Goal: Communication & Community: Answer question/provide support

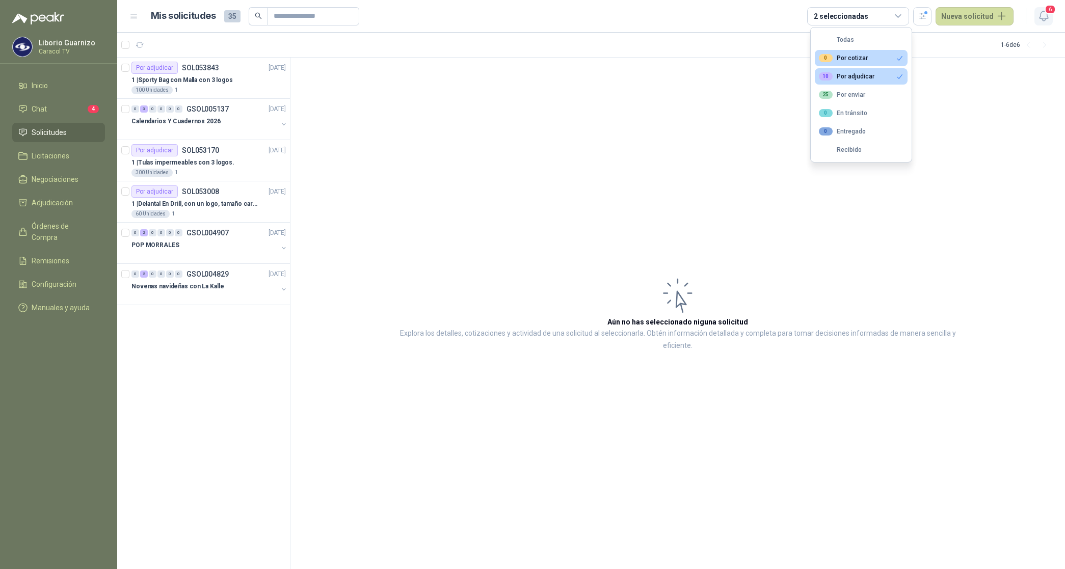
click at [1044, 14] on icon "button" at bounding box center [1043, 16] width 13 height 13
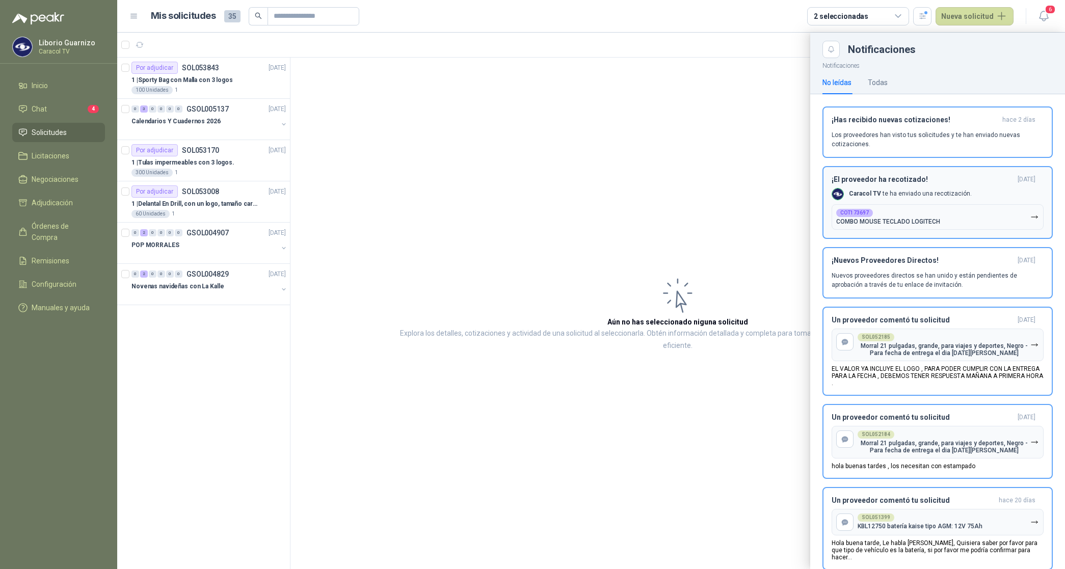
click at [1030, 215] on icon "button" at bounding box center [1034, 217] width 9 height 9
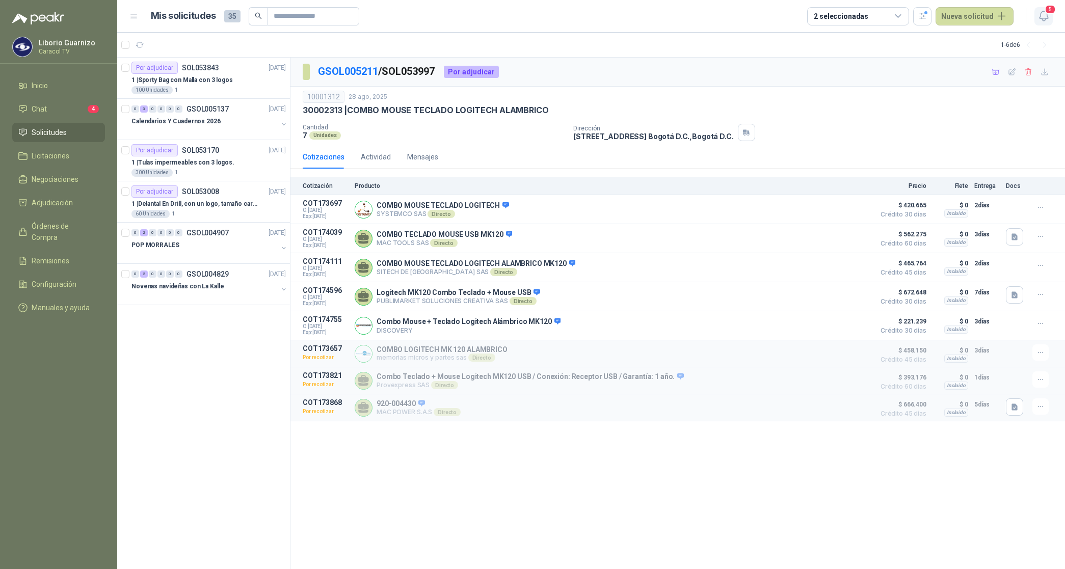
click at [1042, 17] on icon "button" at bounding box center [1043, 16] width 13 height 13
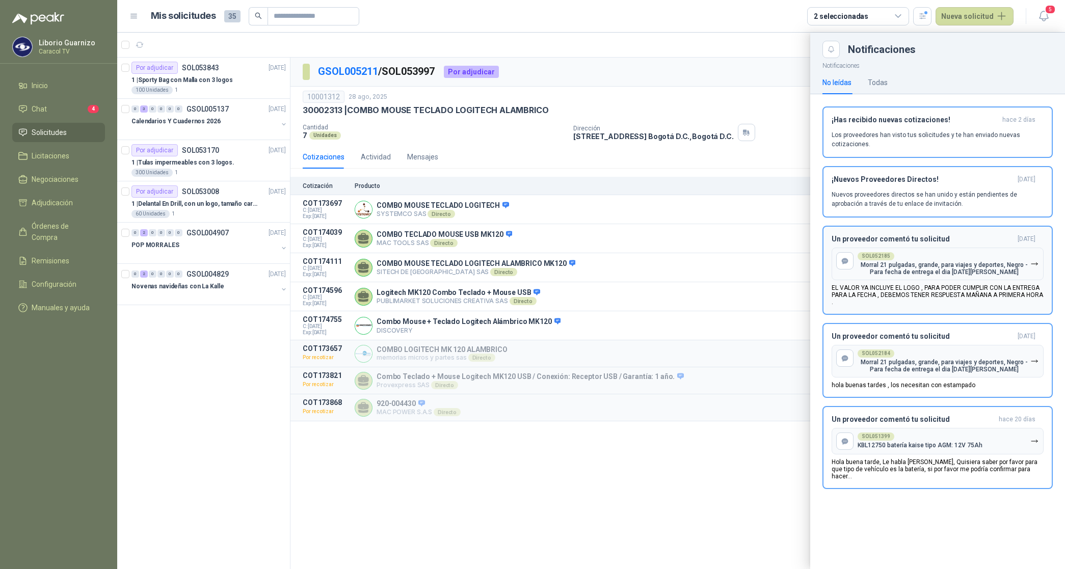
click at [1032, 262] on icon "button" at bounding box center [1034, 264] width 9 height 9
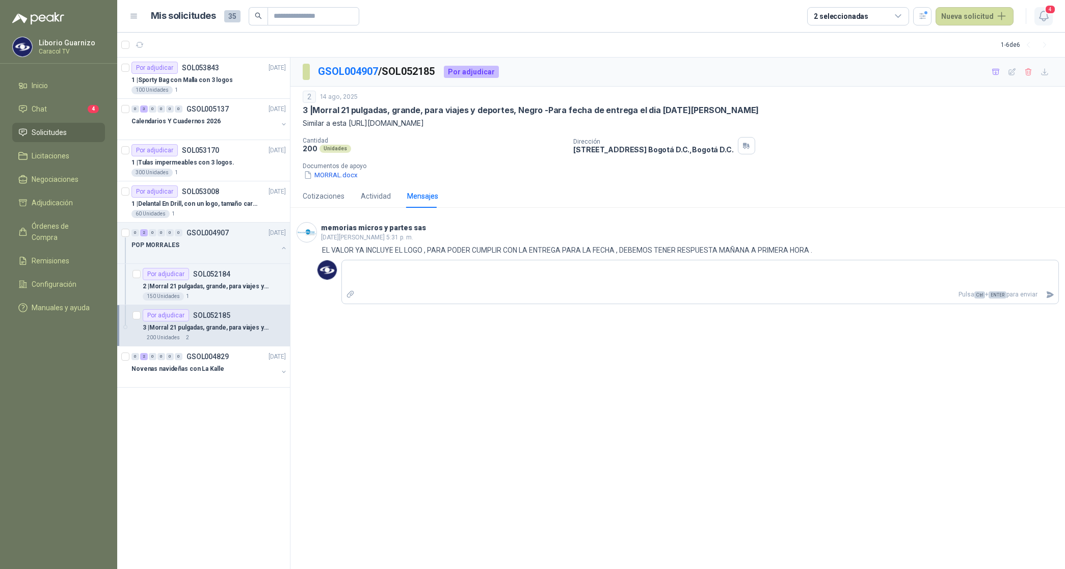
click at [1043, 19] on icon "button" at bounding box center [1043, 16] width 9 height 10
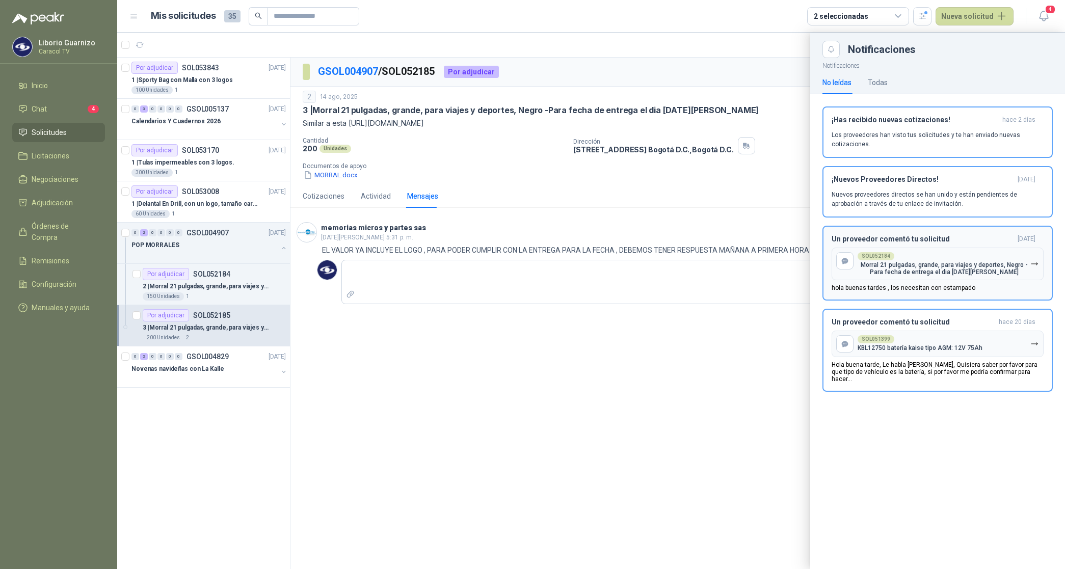
click at [1032, 265] on icon "button" at bounding box center [1034, 264] width 9 height 9
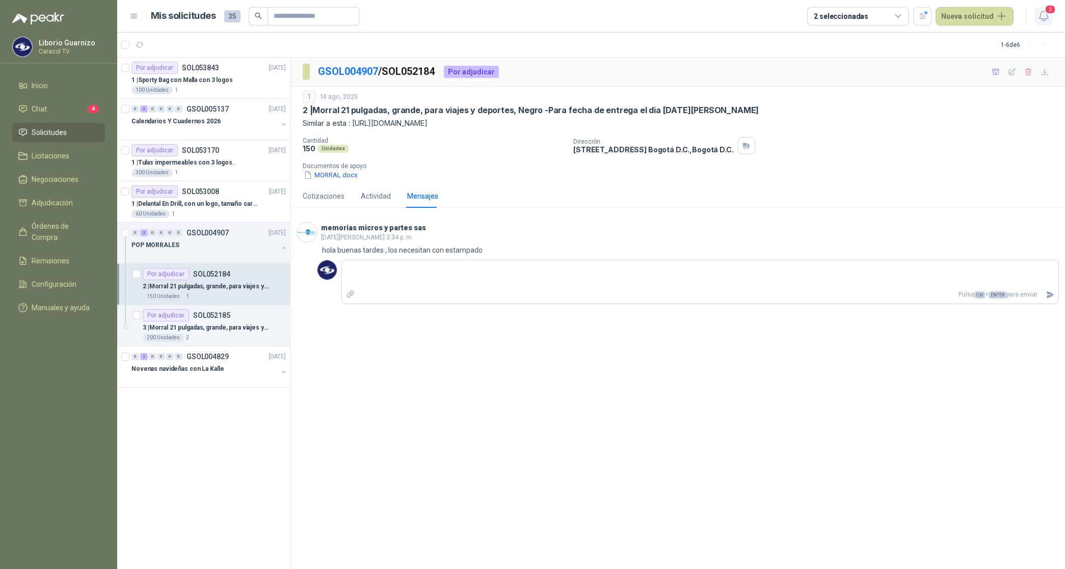
drag, startPoint x: 1040, startPoint y: 14, endPoint x: 1045, endPoint y: 17, distance: 5.7
click at [1042, 14] on icon "button" at bounding box center [1043, 16] width 13 height 13
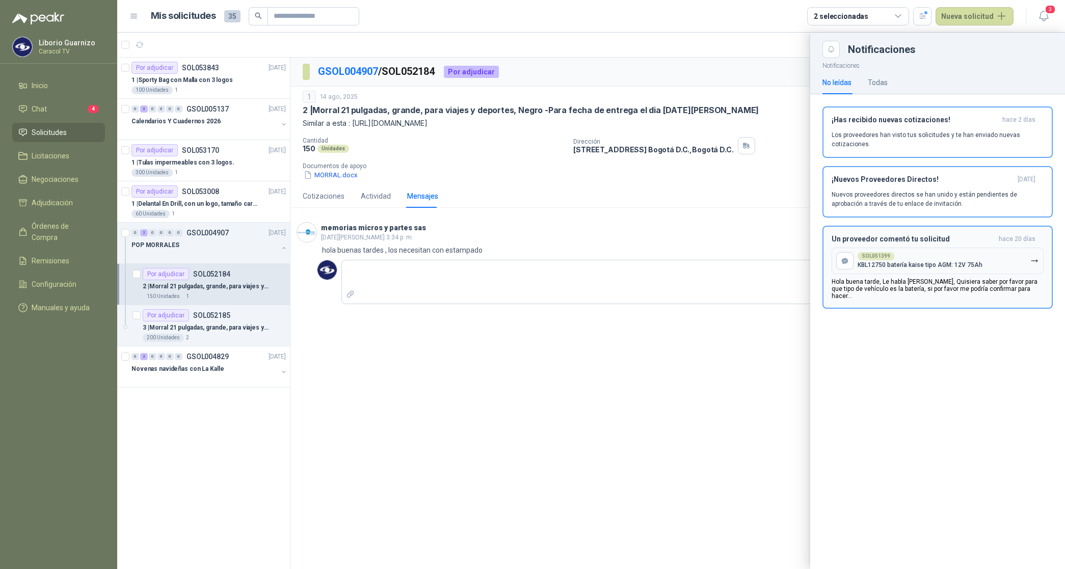
click at [1027, 252] on button "SOL051399 KBL12750 batería kaise tipo AGM: 12V 75Ah" at bounding box center [937, 261] width 212 height 26
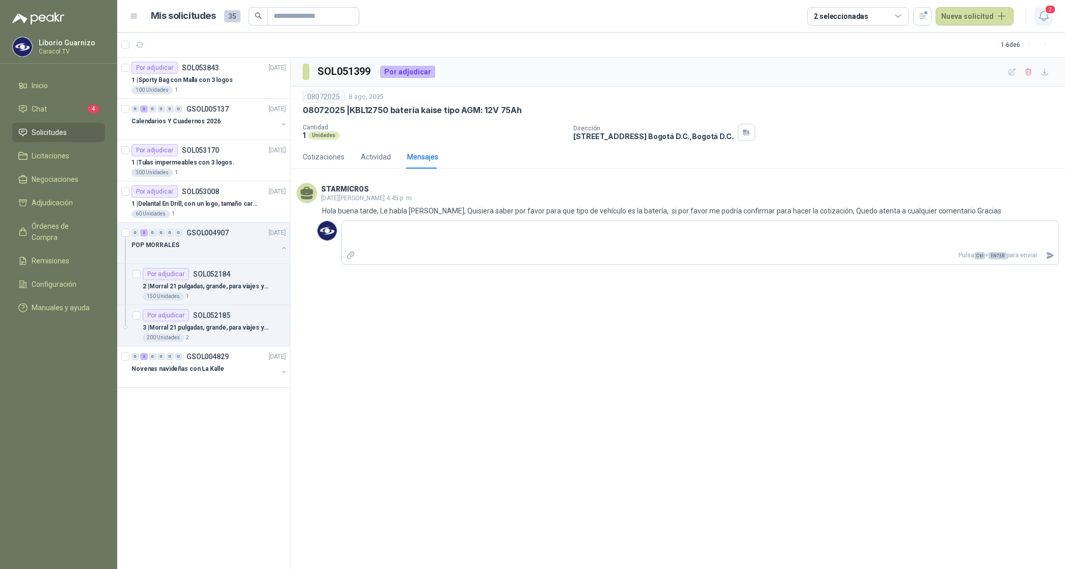
click at [1047, 16] on icon "button" at bounding box center [1043, 16] width 9 height 10
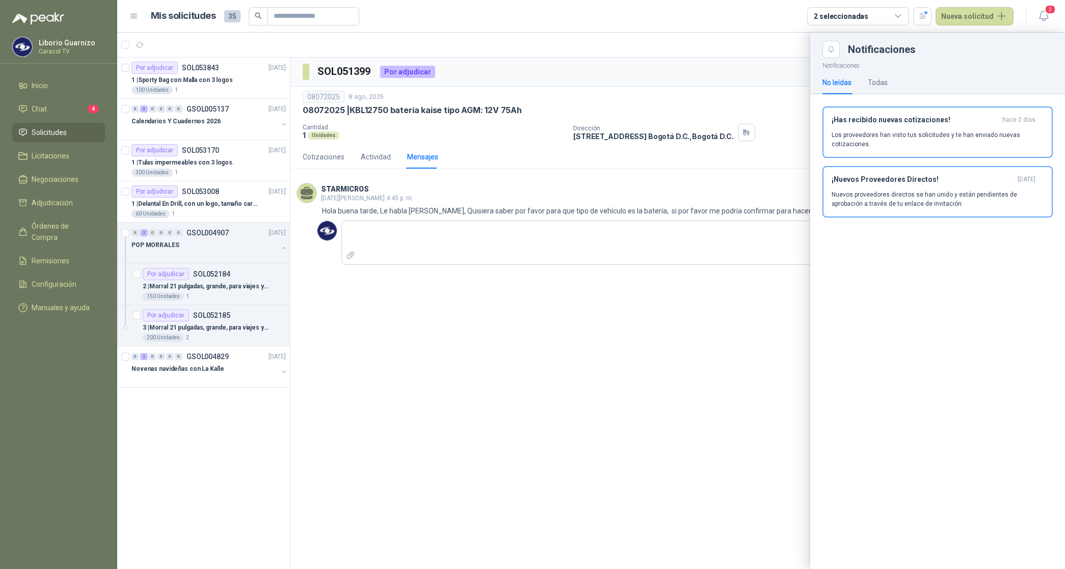
click at [1000, 124] on header "¡Has recibido nuevas cotizaciones! [DATE]" at bounding box center [937, 120] width 212 height 9
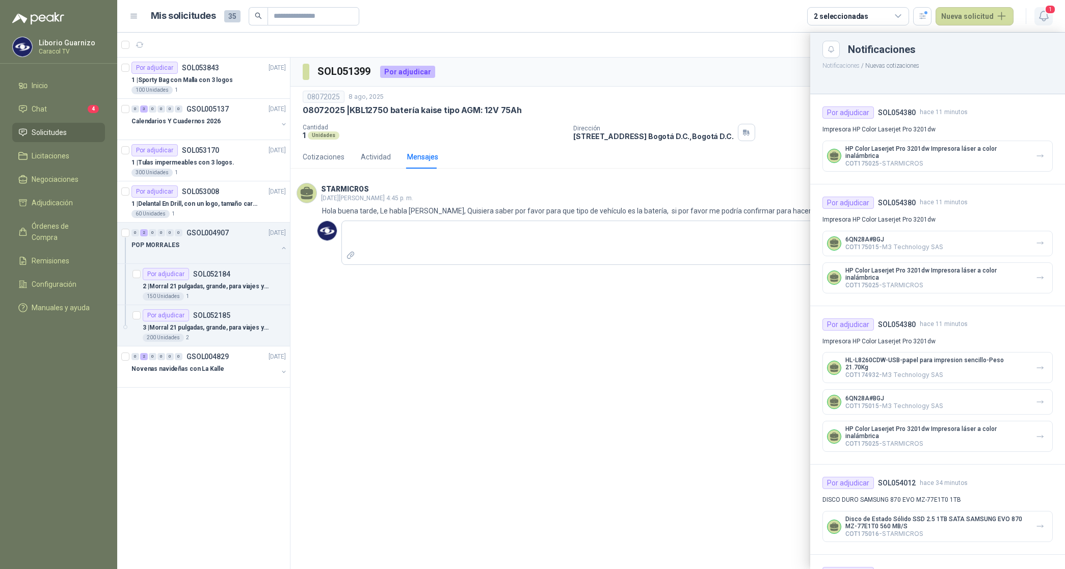
click at [1048, 16] on icon "button" at bounding box center [1043, 16] width 13 height 13
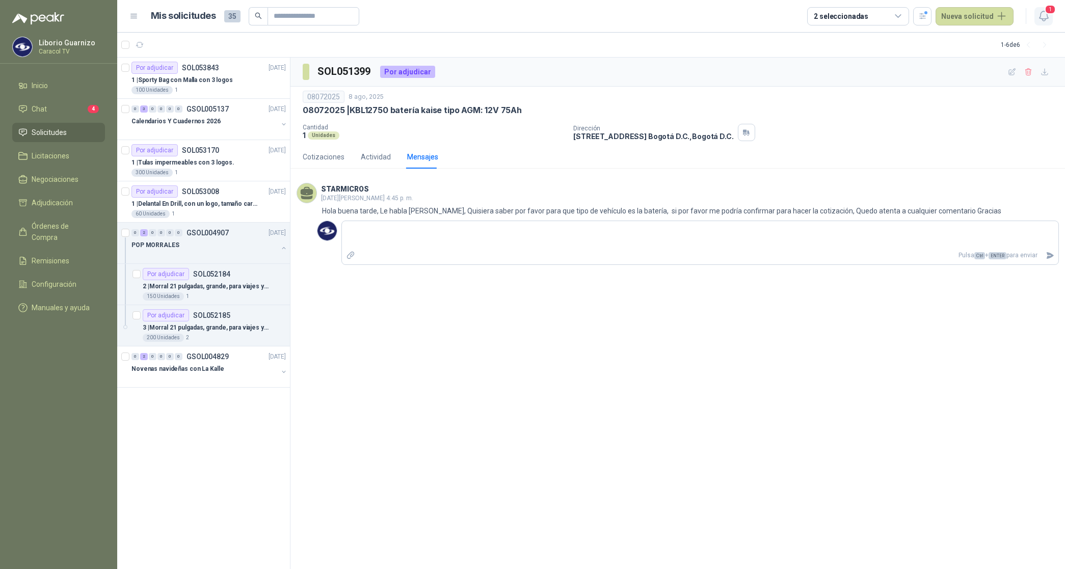
click at [1041, 17] on icon "button" at bounding box center [1043, 16] width 13 height 13
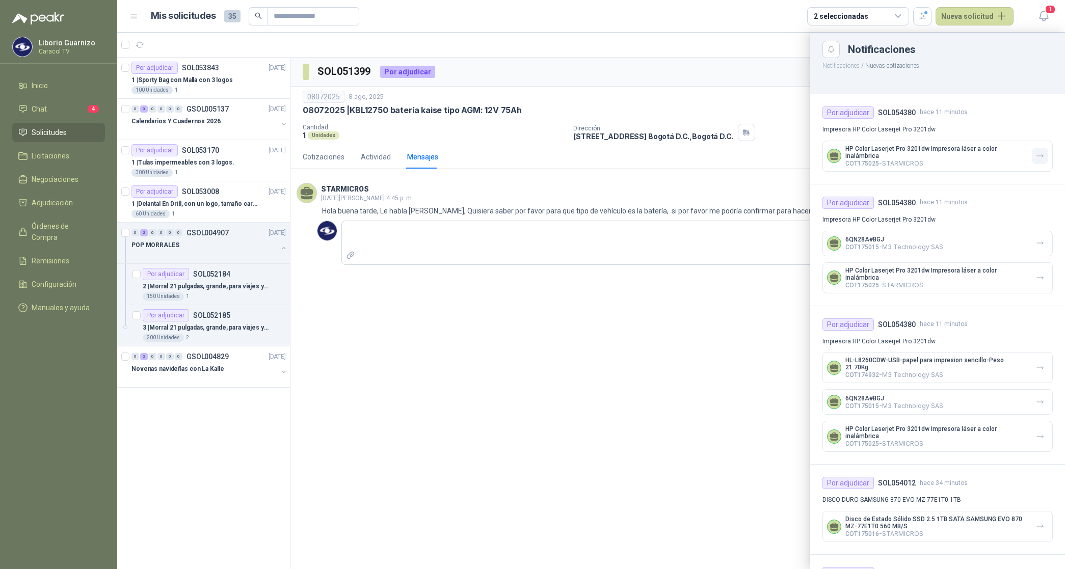
click at [1032, 148] on button "button" at bounding box center [1040, 156] width 16 height 16
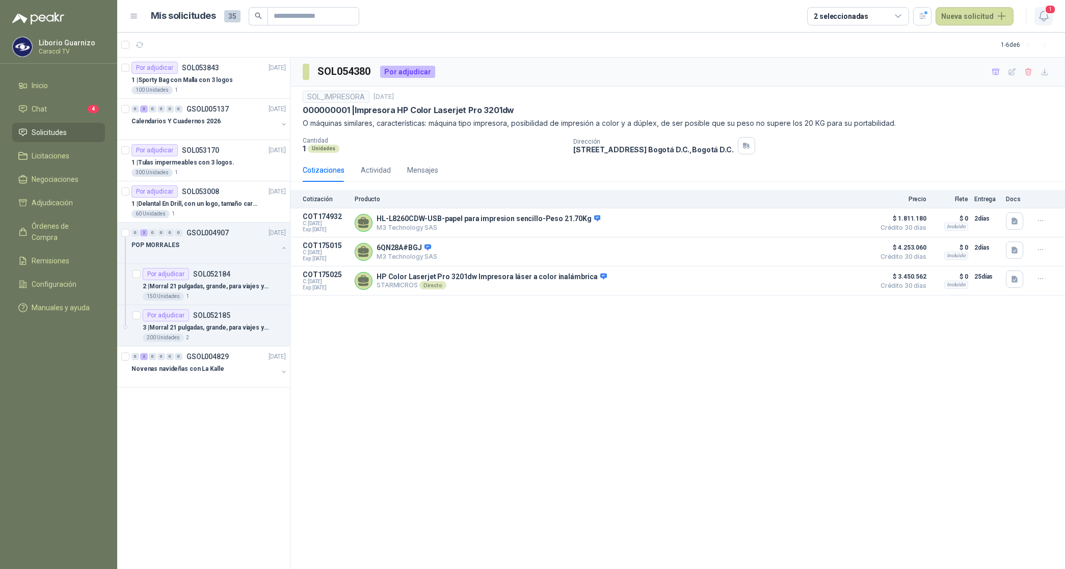
click at [1043, 11] on icon "button" at bounding box center [1043, 16] width 9 height 10
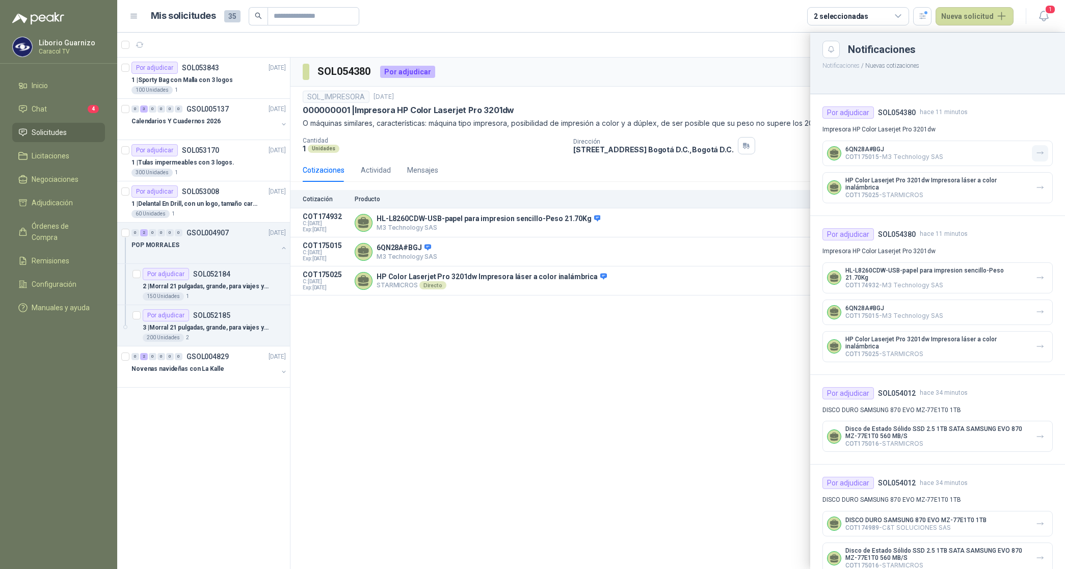
click at [1032, 154] on button "button" at bounding box center [1040, 153] width 16 height 16
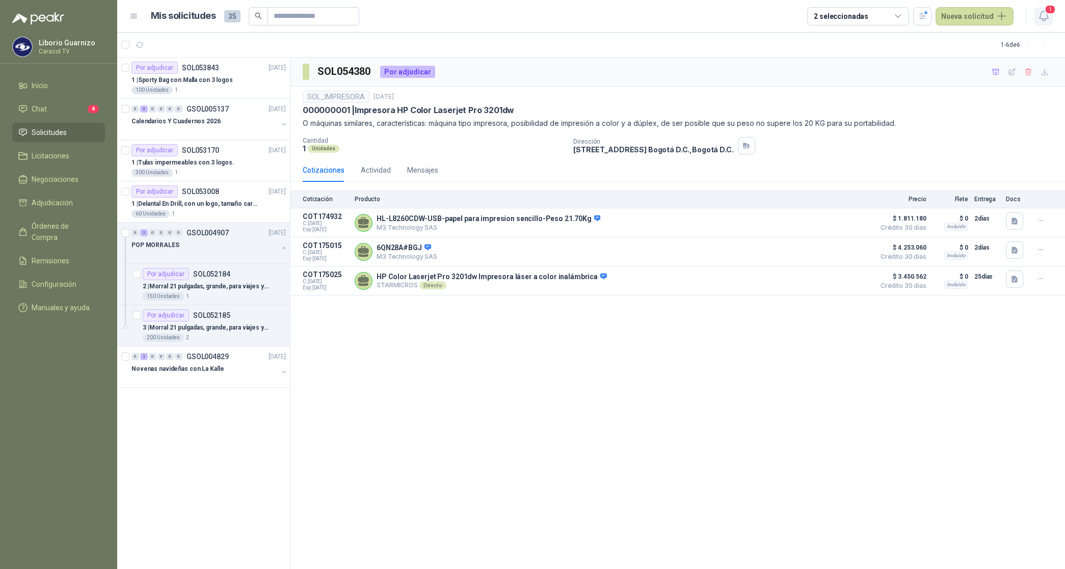
click at [1050, 10] on span "1" at bounding box center [1049, 10] width 11 height 10
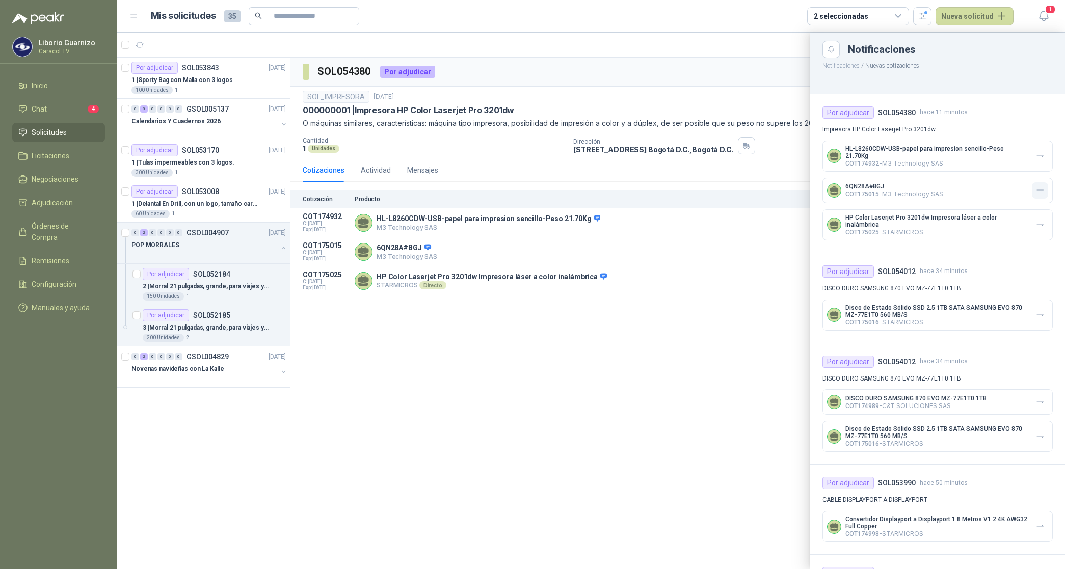
click at [1036, 190] on icon "button" at bounding box center [1040, 190] width 9 height 9
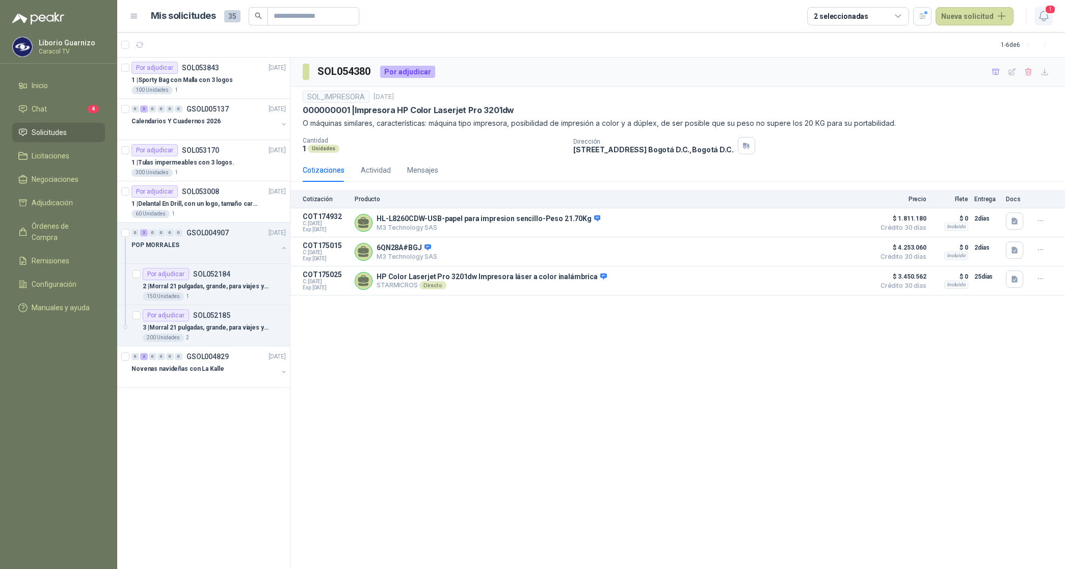
click at [1048, 11] on span "1" at bounding box center [1049, 10] width 11 height 10
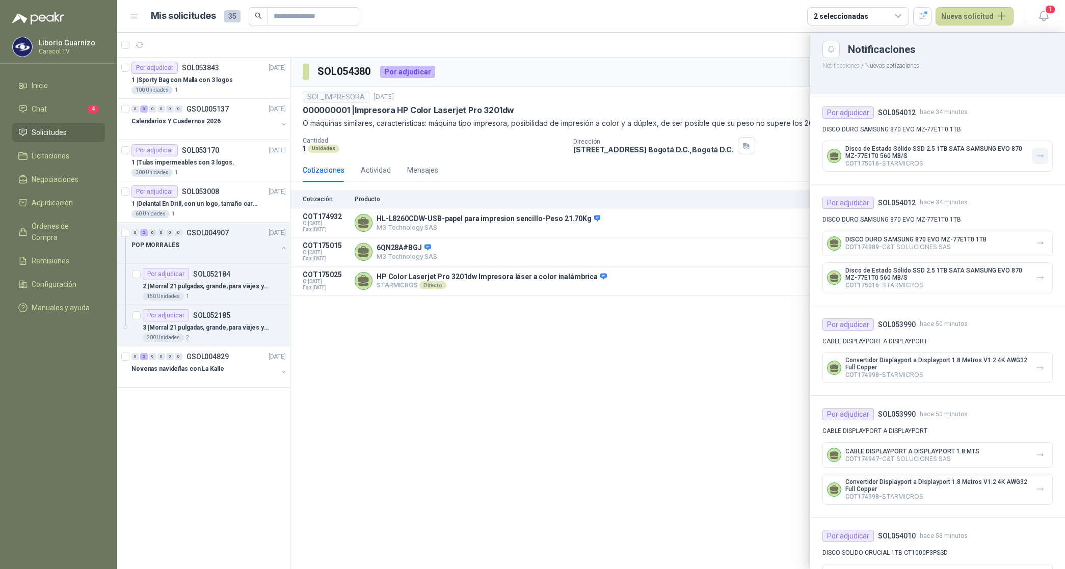
click at [1036, 154] on icon "button" at bounding box center [1040, 156] width 9 height 9
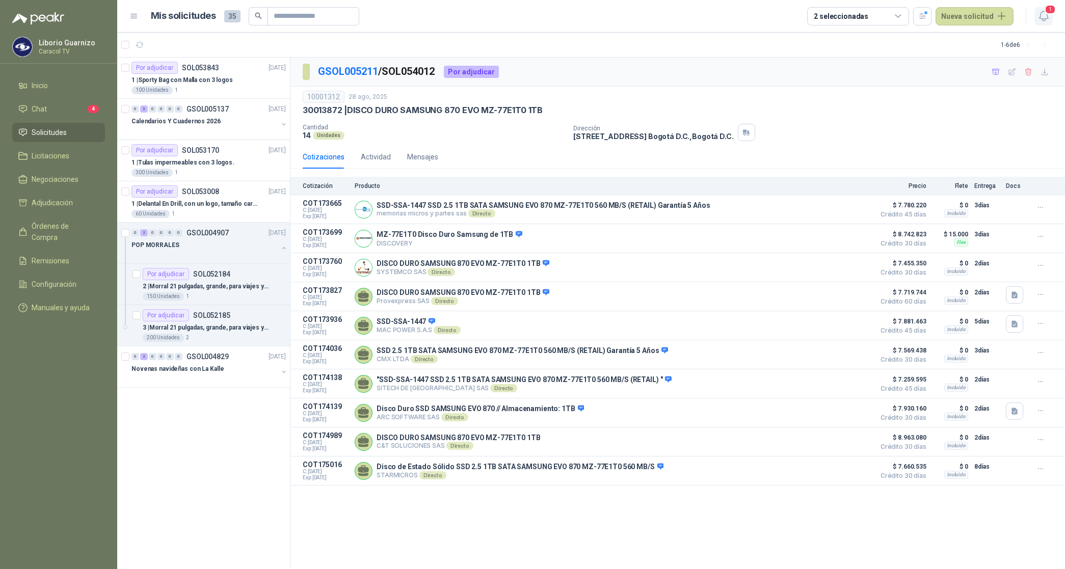
click at [1047, 17] on icon "button" at bounding box center [1043, 16] width 9 height 10
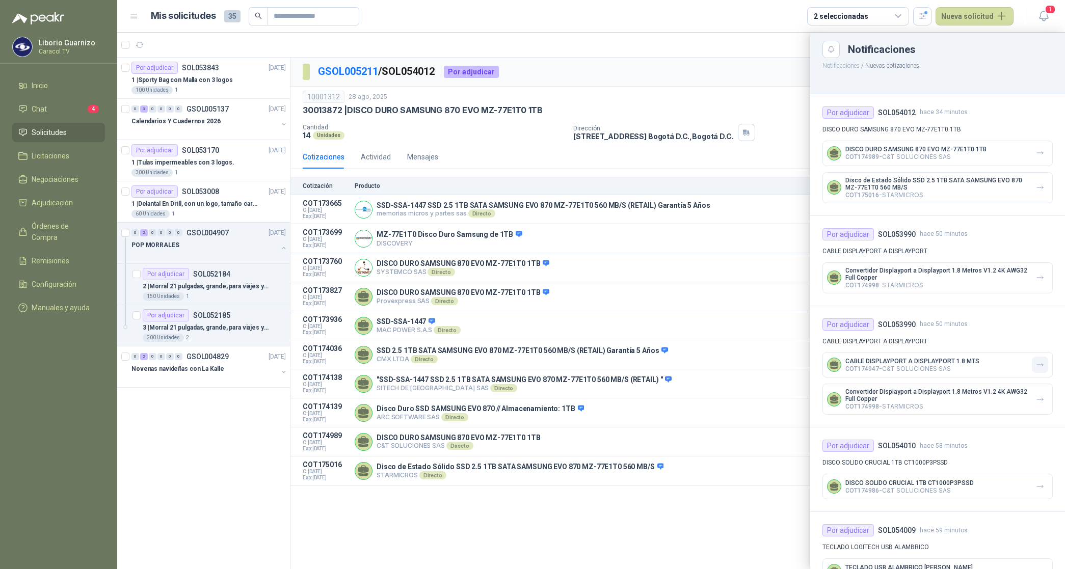
click at [1032, 360] on button "button" at bounding box center [1040, 365] width 16 height 16
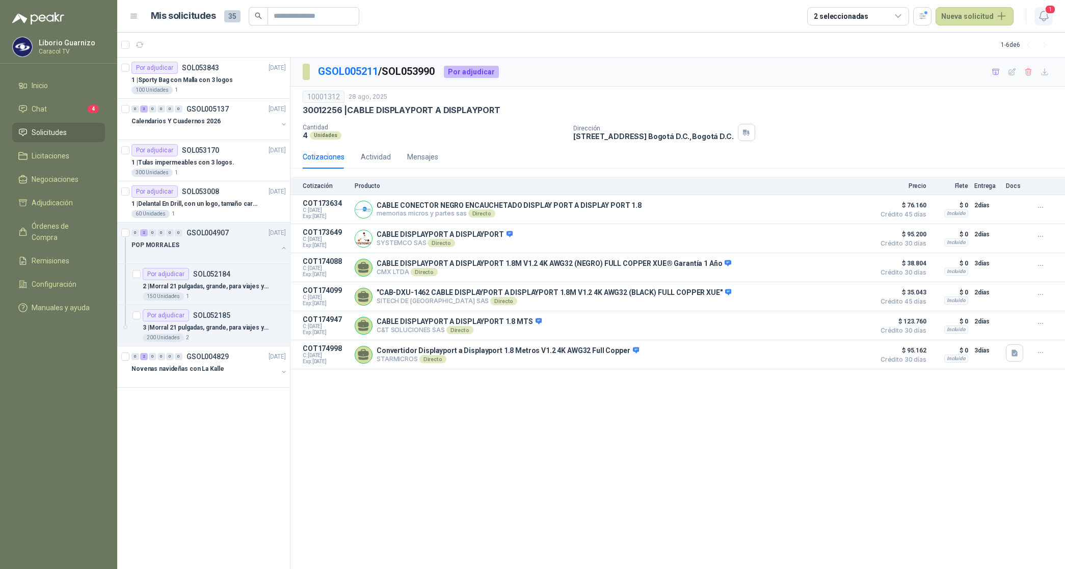
click at [1048, 18] on icon "button" at bounding box center [1043, 16] width 13 height 13
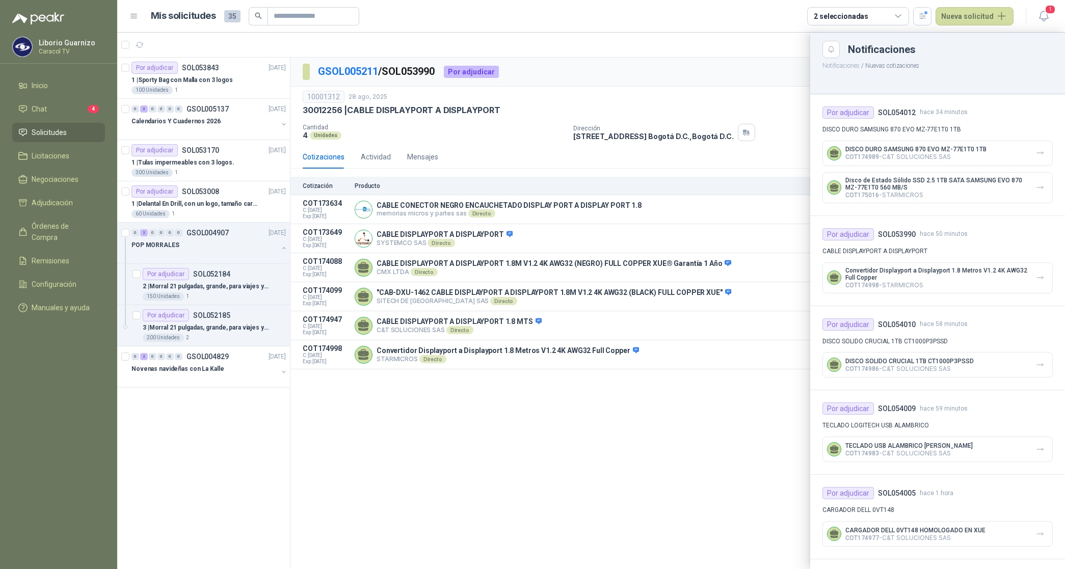
click at [958, 153] on p "DISCO DURO SAMSUNG 870 EVO MZ-77E1T0 1TB" at bounding box center [915, 149] width 141 height 7
click at [1042, 151] on icon "button" at bounding box center [1040, 153] width 9 height 9
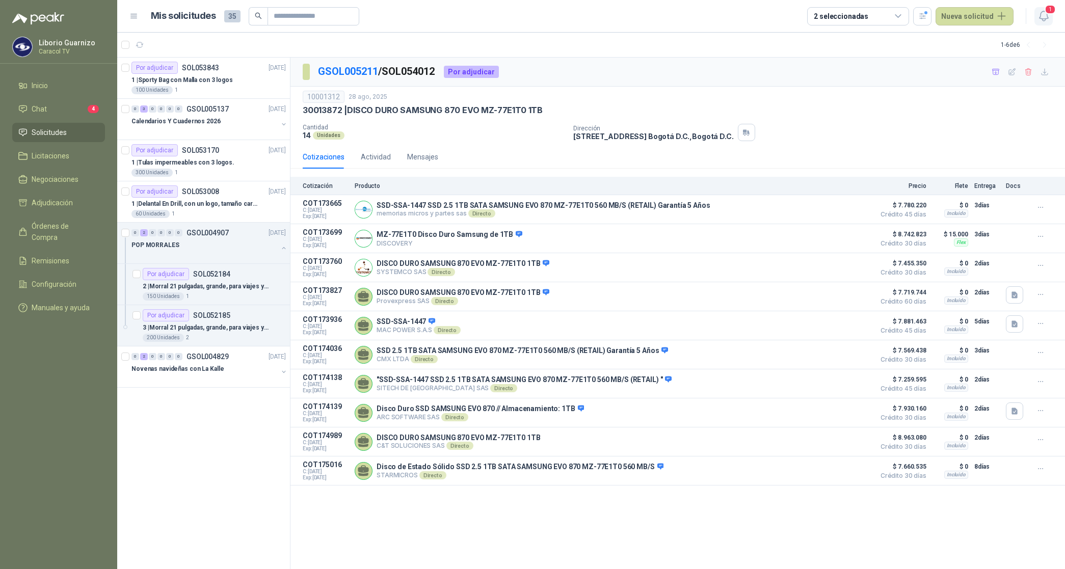
click at [1045, 13] on button "1" at bounding box center [1043, 16] width 18 height 18
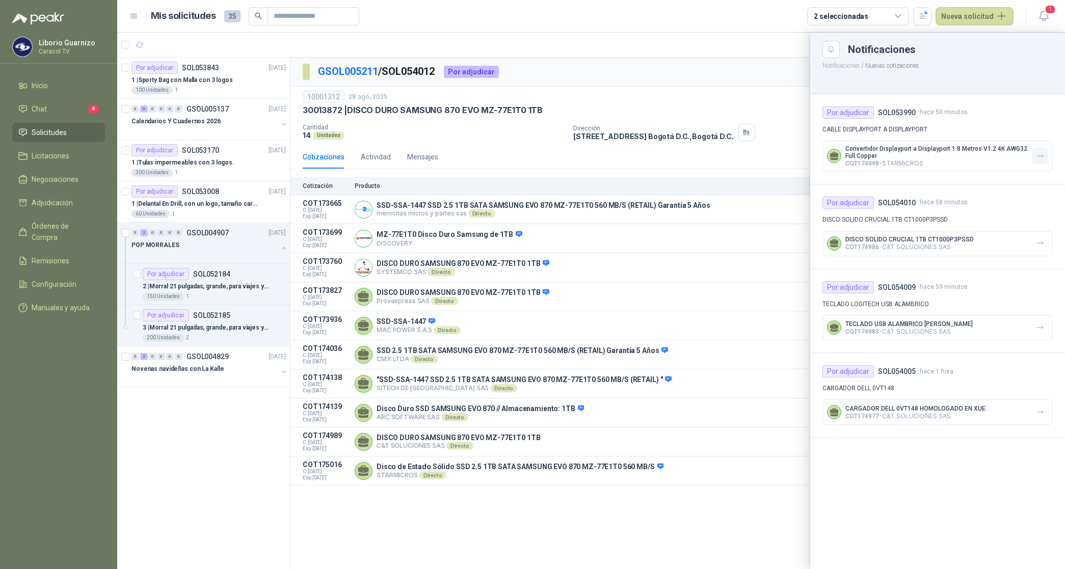
click at [1033, 159] on button "button" at bounding box center [1040, 156] width 16 height 16
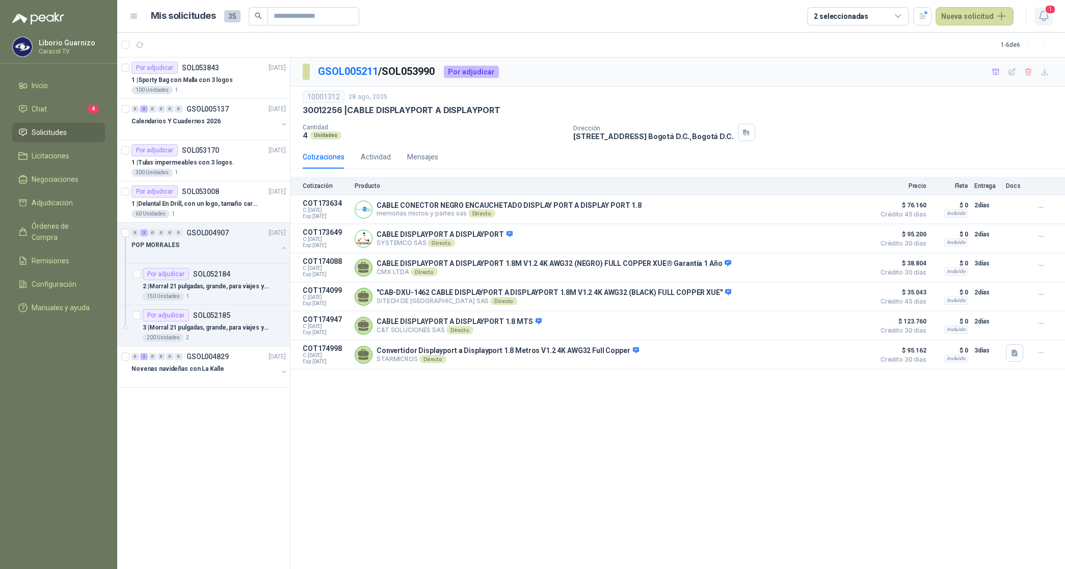
click at [1043, 13] on icon "button" at bounding box center [1043, 16] width 13 height 13
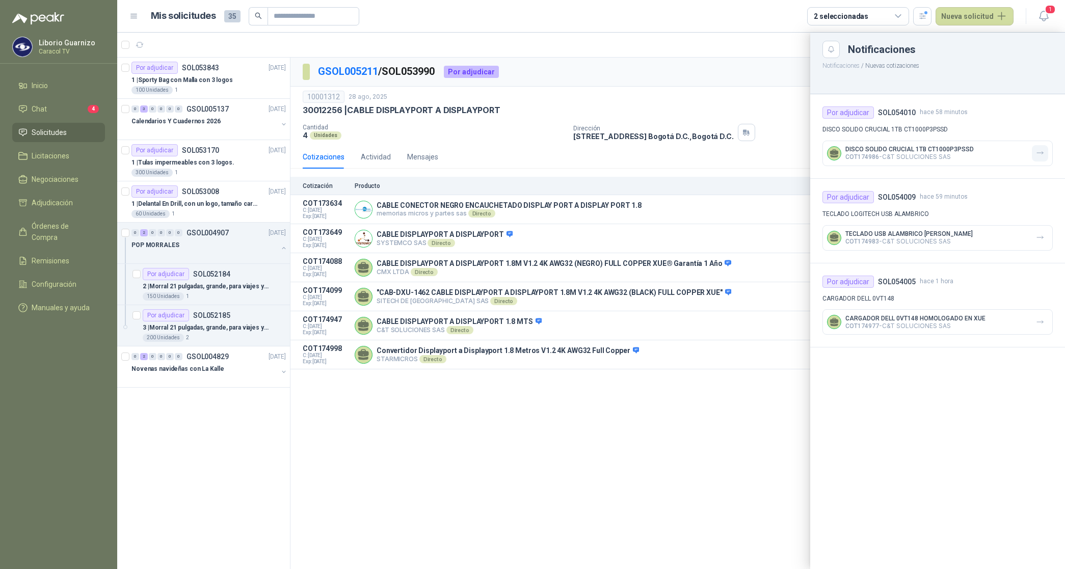
click at [1037, 153] on icon "button" at bounding box center [1040, 153] width 6 height 3
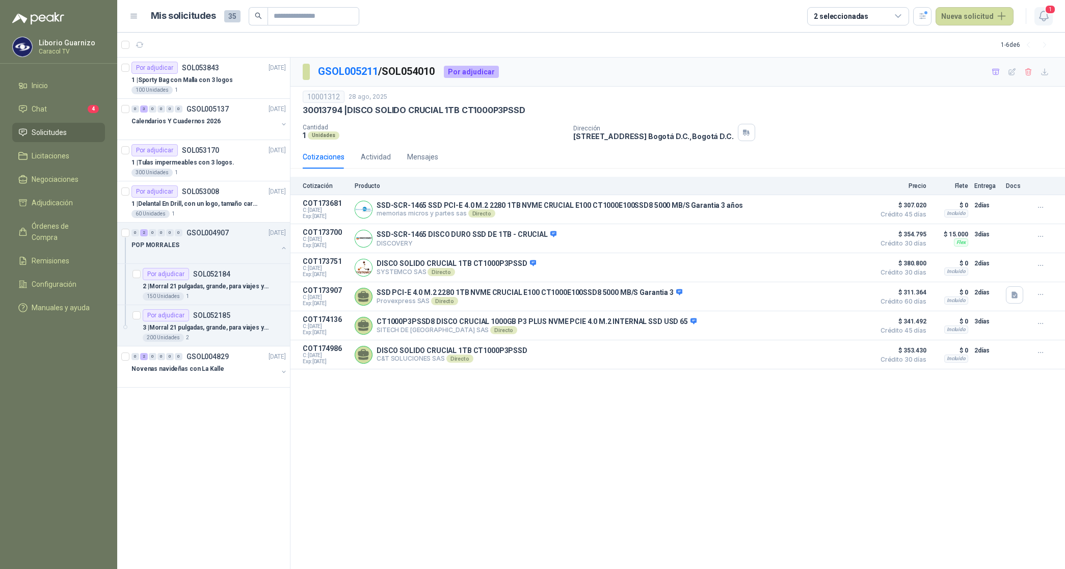
click at [1039, 14] on icon "button" at bounding box center [1043, 16] width 13 height 13
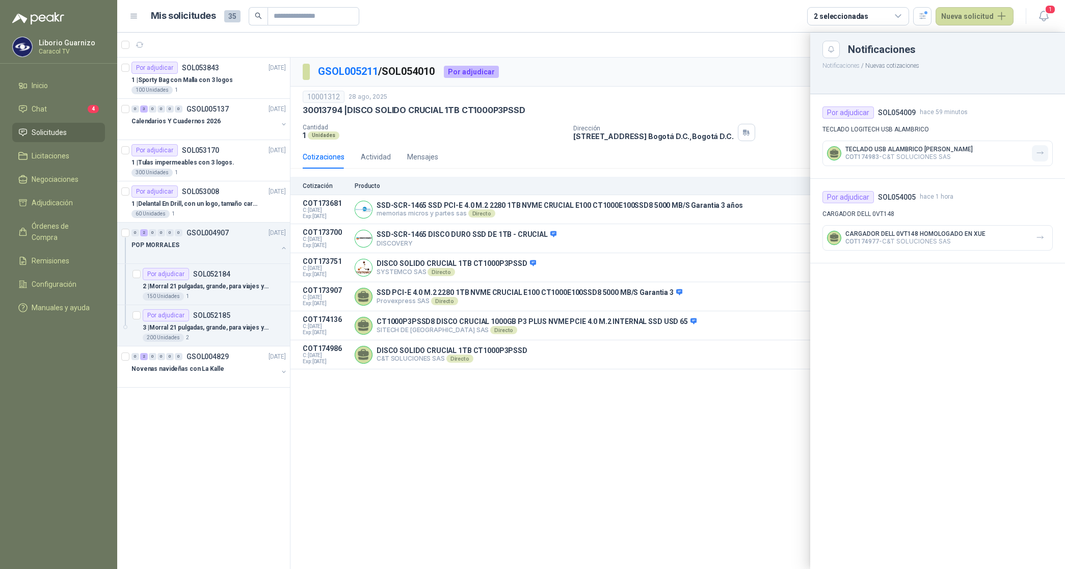
click at [1040, 150] on icon "button" at bounding box center [1040, 153] width 9 height 9
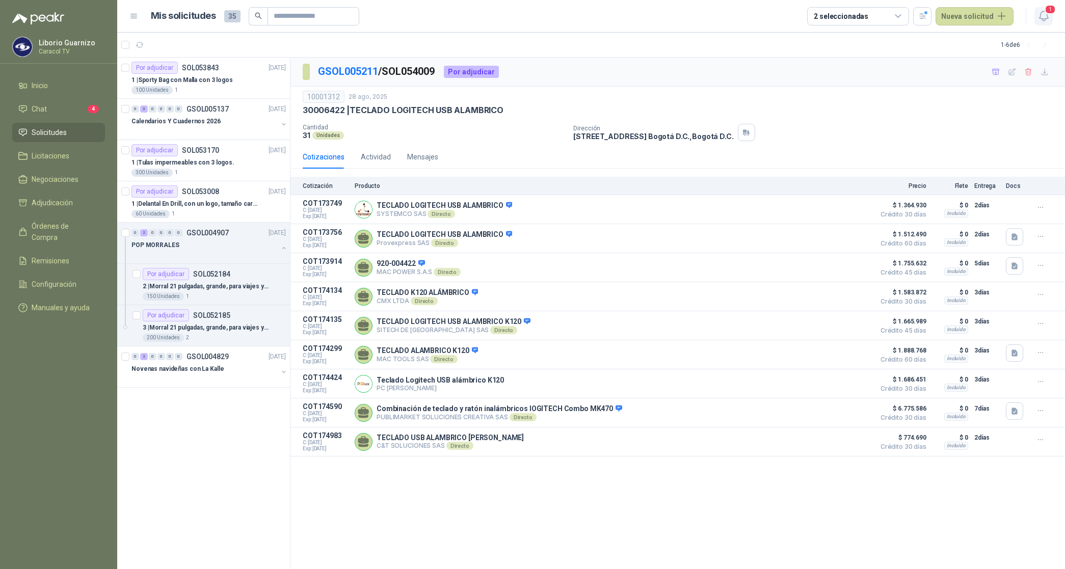
click at [1042, 11] on icon "button" at bounding box center [1043, 16] width 13 height 13
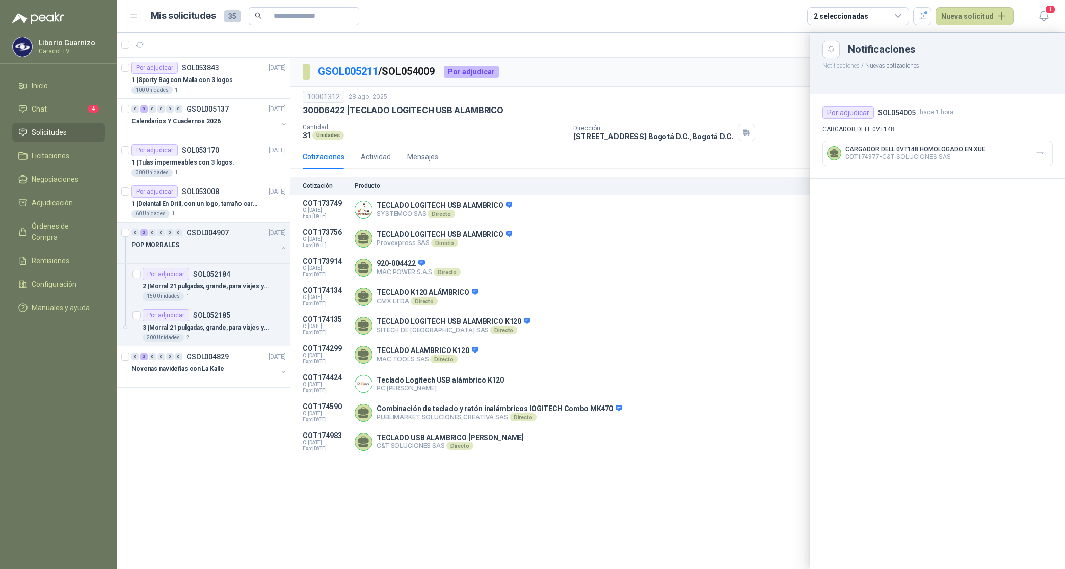
click at [1036, 151] on icon "button" at bounding box center [1040, 153] width 9 height 9
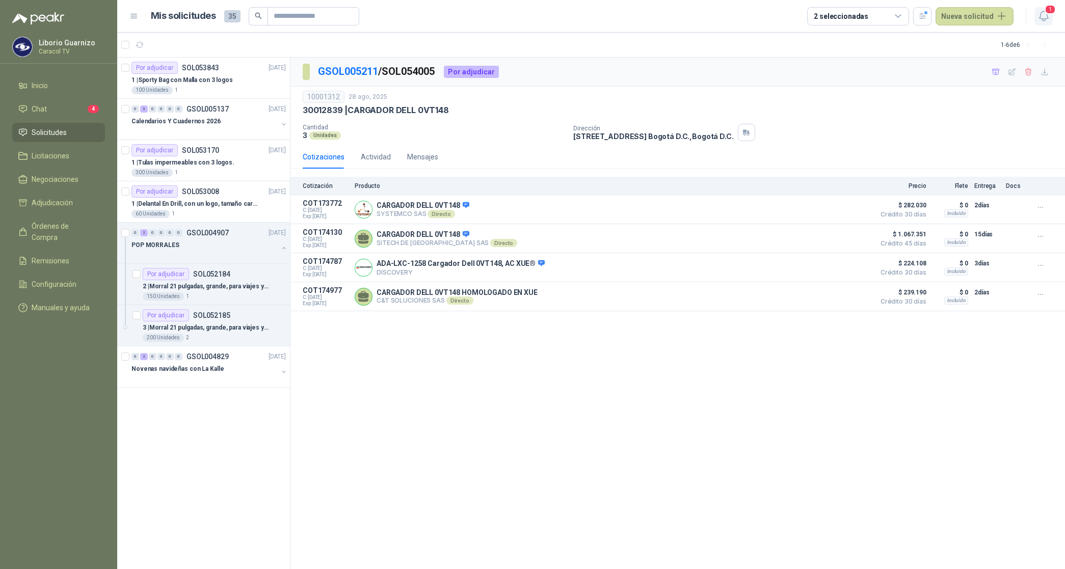
click at [1045, 10] on span "1" at bounding box center [1049, 10] width 11 height 10
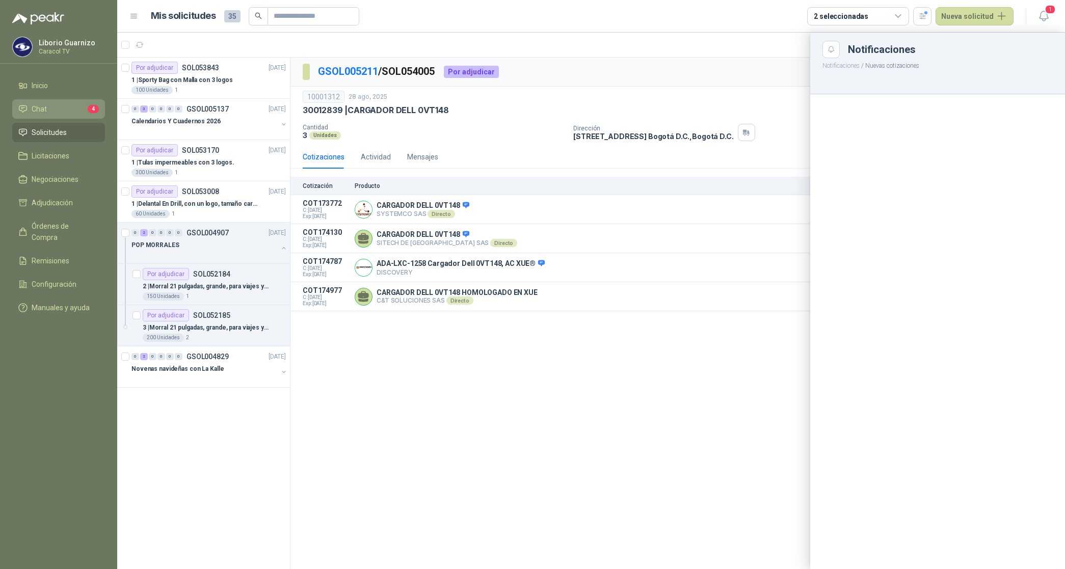
click at [37, 107] on span "Chat" at bounding box center [39, 108] width 15 height 11
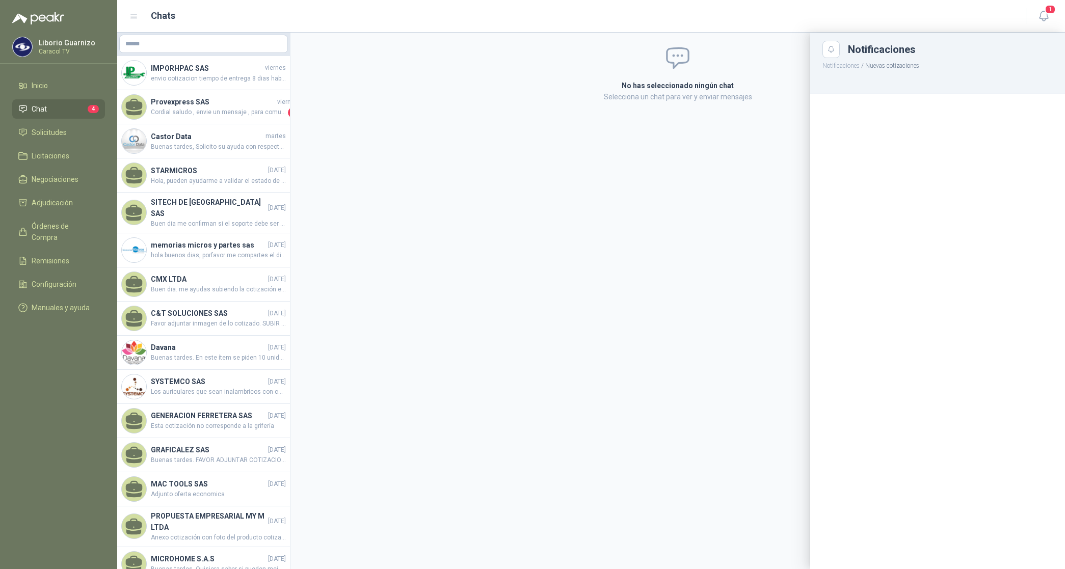
click at [219, 76] on div at bounding box center [590, 301] width 947 height 536
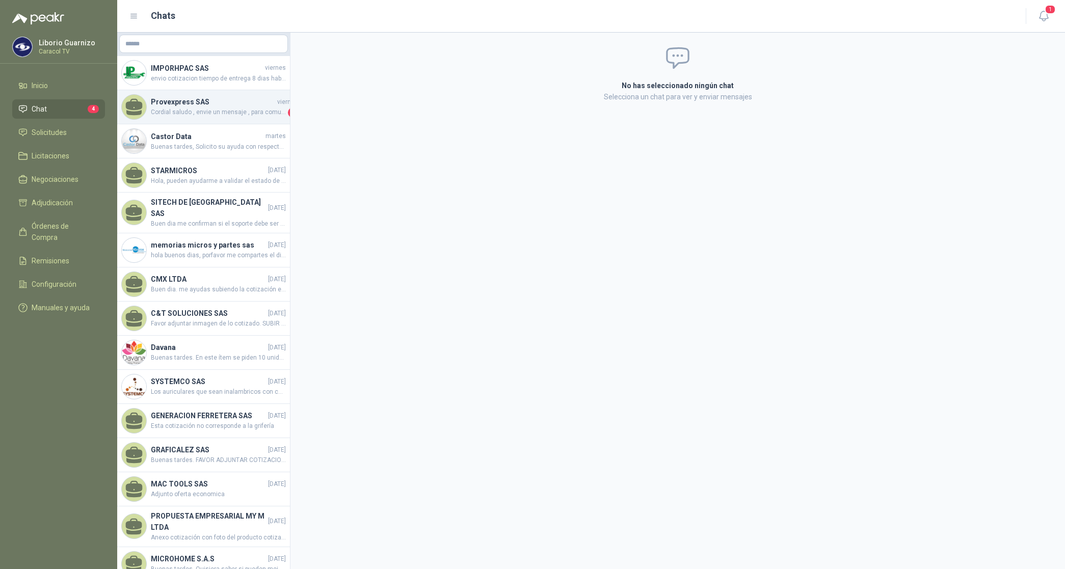
click at [171, 107] on span "Cordial saludo , envie un mensaje , para comunicarles que el producto llega en …" at bounding box center [218, 112] width 135 height 10
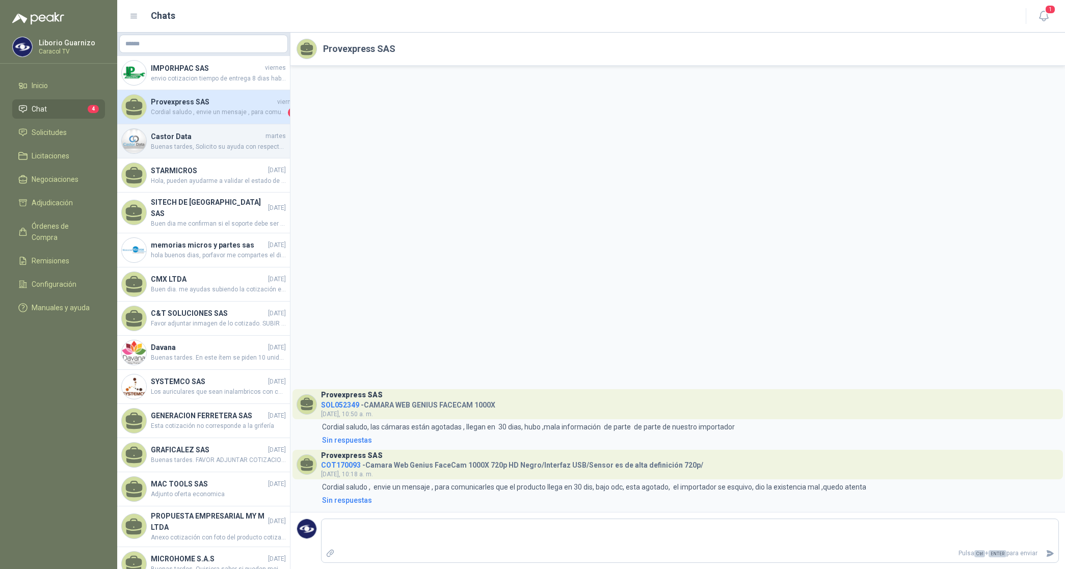
click at [189, 143] on span "Buenas tardes, Solicito su ayuda con respecto a la necesidad, Los ing. me pregu…" at bounding box center [218, 147] width 135 height 10
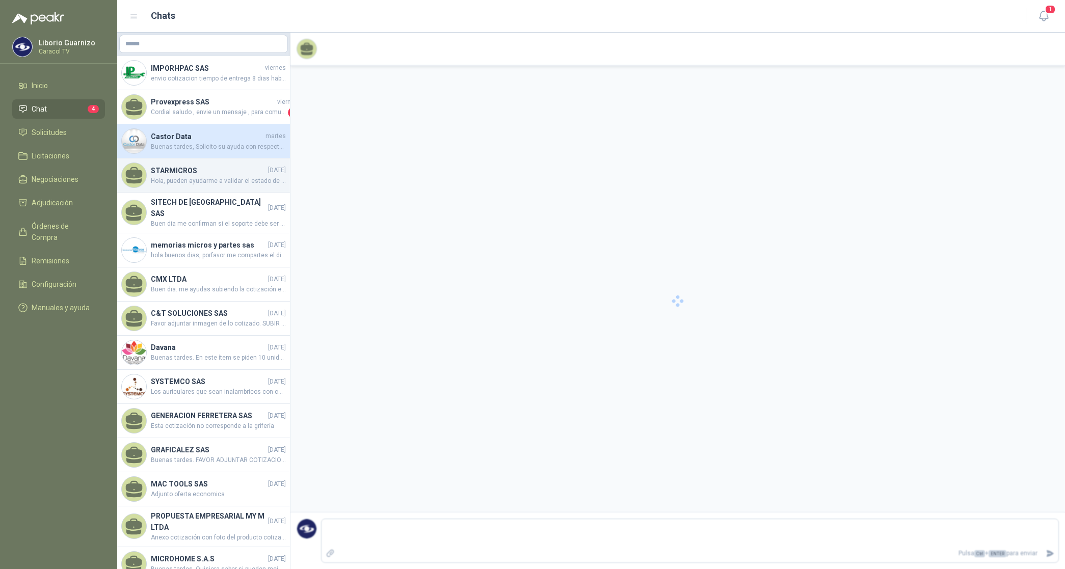
click at [179, 177] on span "Hola, pueden ayudarme a validar el estado de entrega pedido 4510001845 por 5 MO…" at bounding box center [218, 181] width 135 height 10
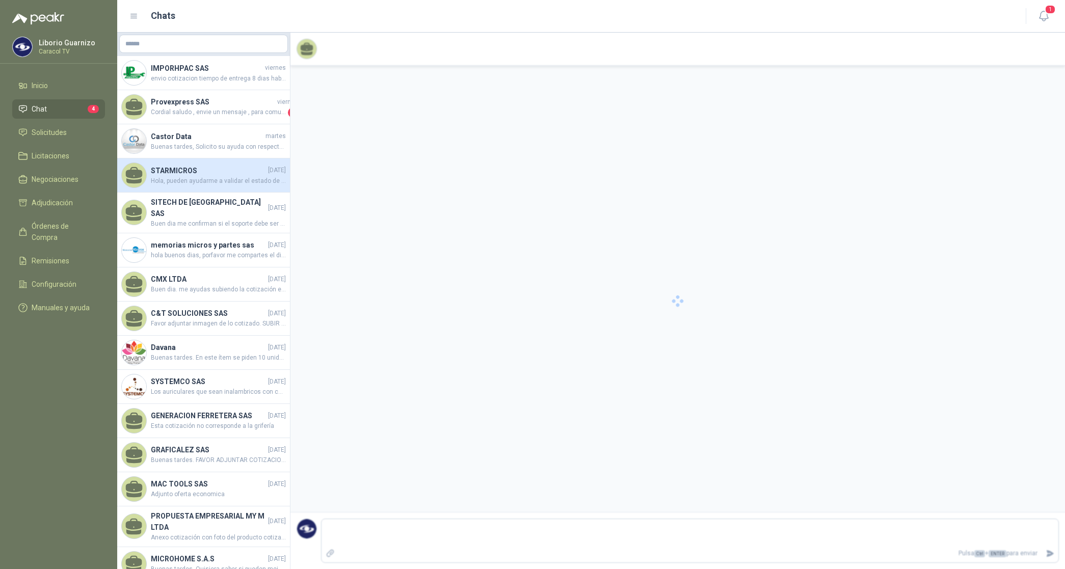
scroll to position [478, 0]
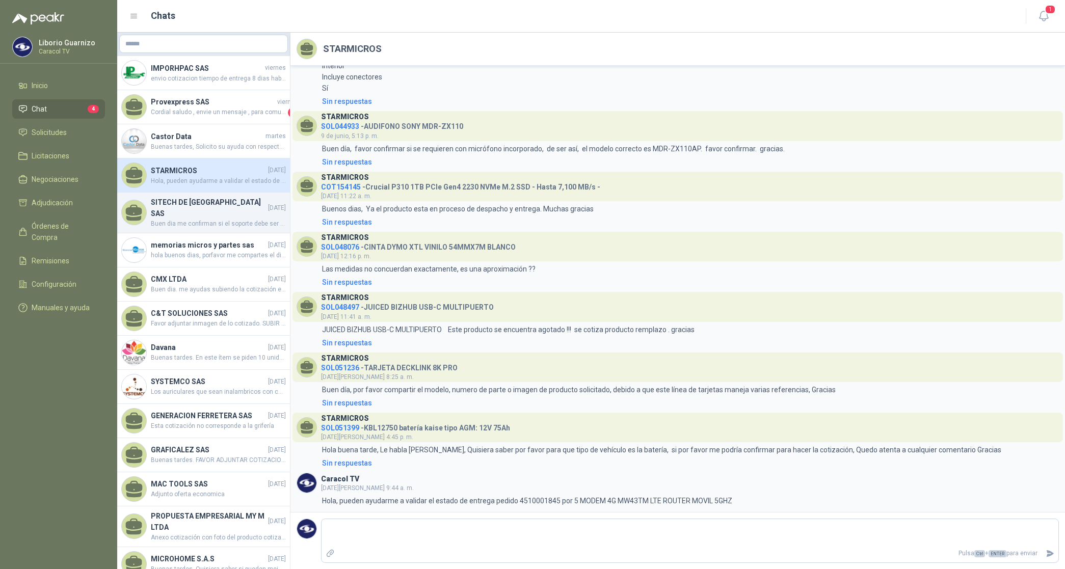
click at [179, 219] on span "Buen dia me confirman si el soporte debe ser marca Dairu o podemos cotizar las …" at bounding box center [218, 224] width 135 height 10
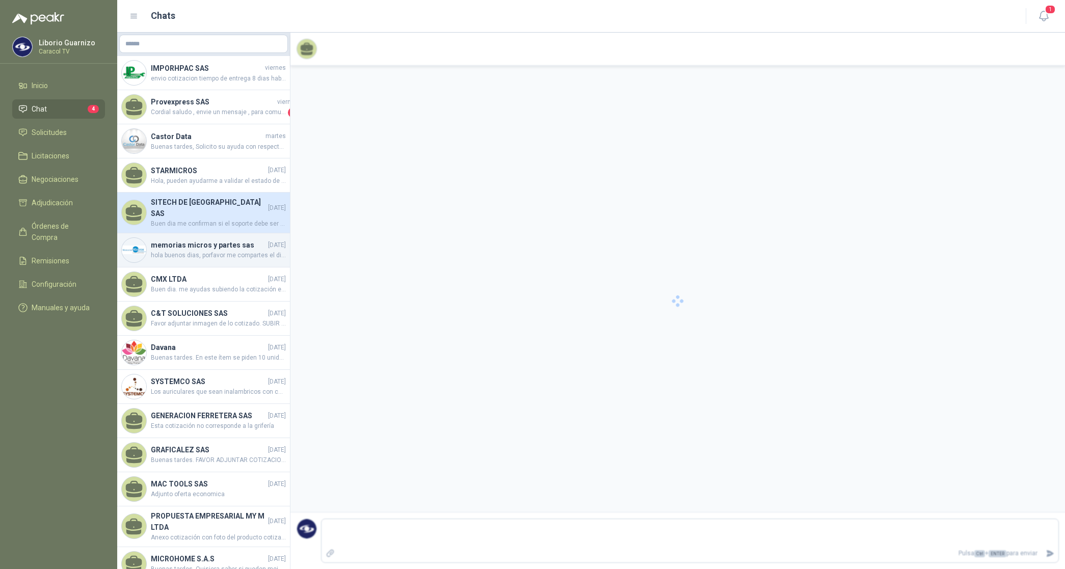
scroll to position [202, 0]
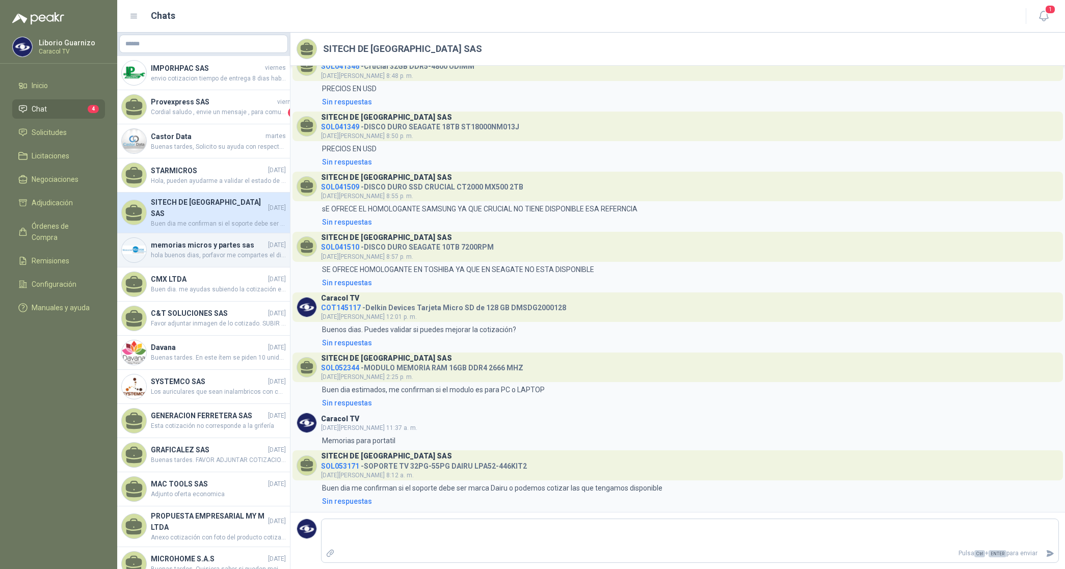
click at [179, 239] on h4 "memorias micros y partes sas" at bounding box center [208, 244] width 115 height 11
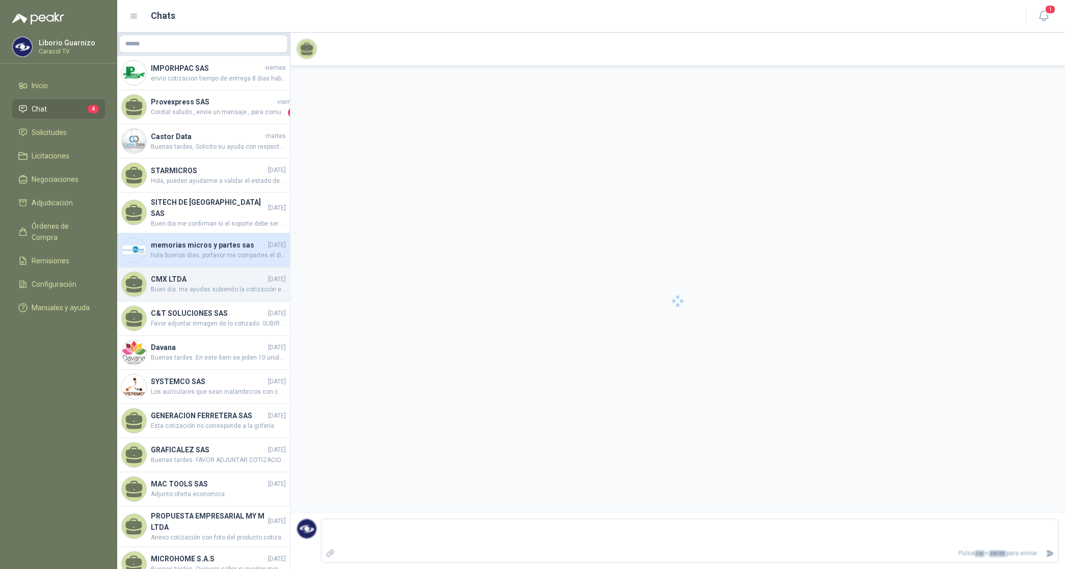
click at [176, 274] on h4 "CMX LTDA" at bounding box center [208, 279] width 115 height 11
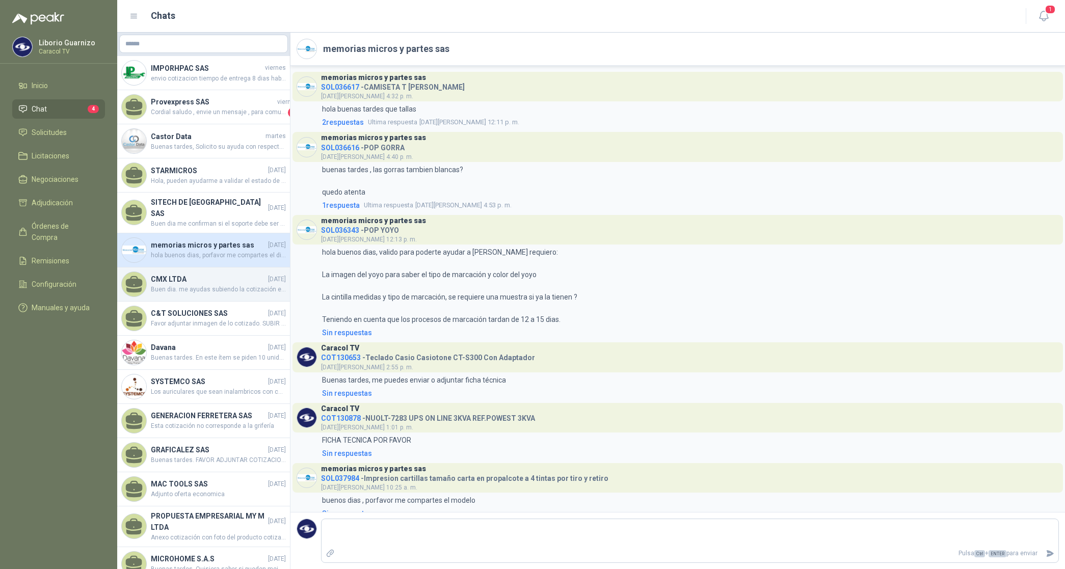
scroll to position [2054, 0]
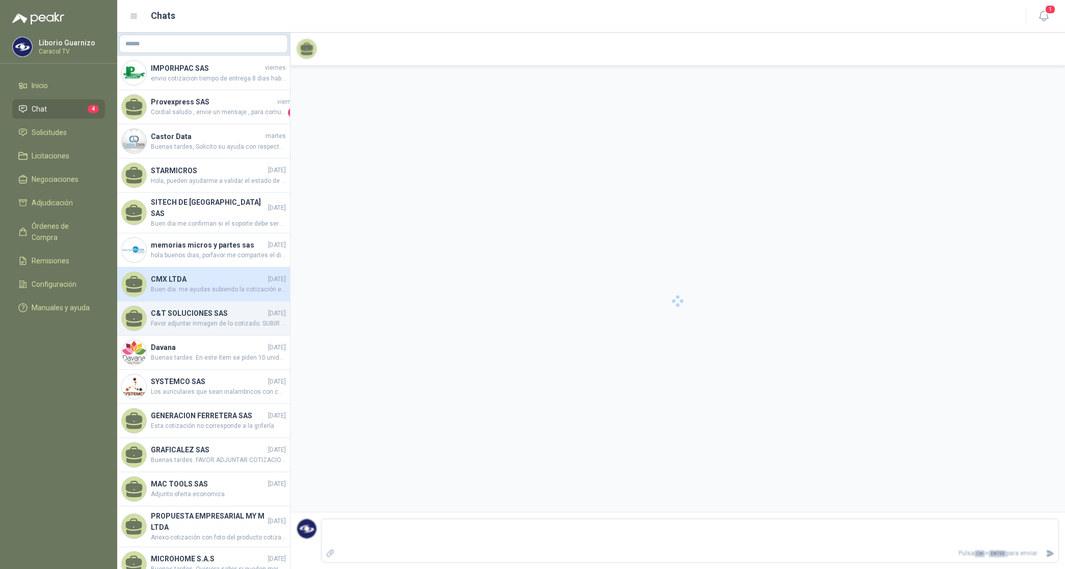
click at [181, 308] on h4 "C&T SOLUCIONES SAS" at bounding box center [208, 313] width 115 height 11
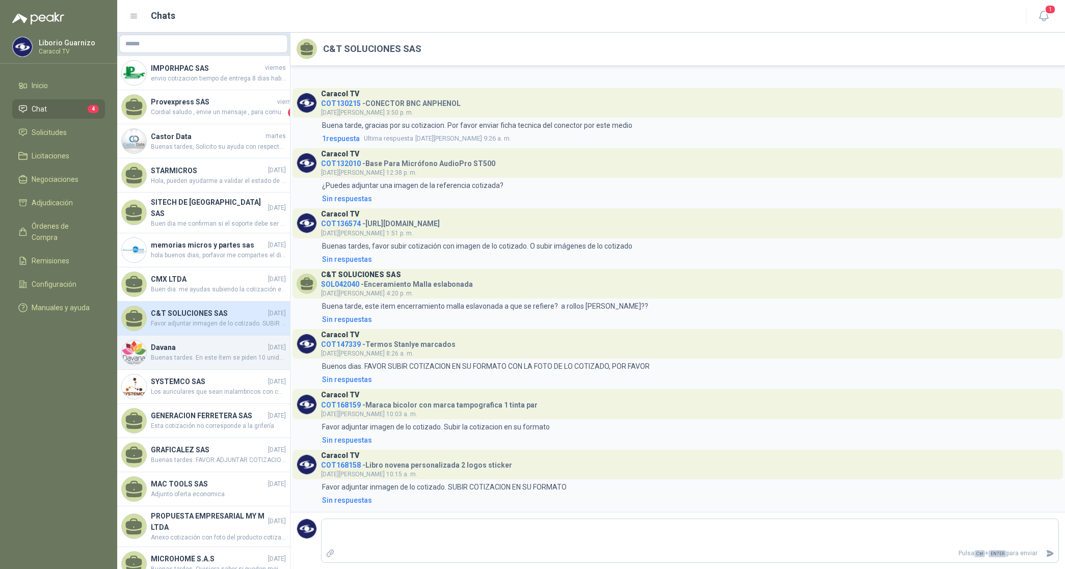
click at [186, 336] on div "Davana [DATE] Buenas tardes. En este ítem se piden 10 unidades, combinadas y/o …" at bounding box center [203, 353] width 173 height 34
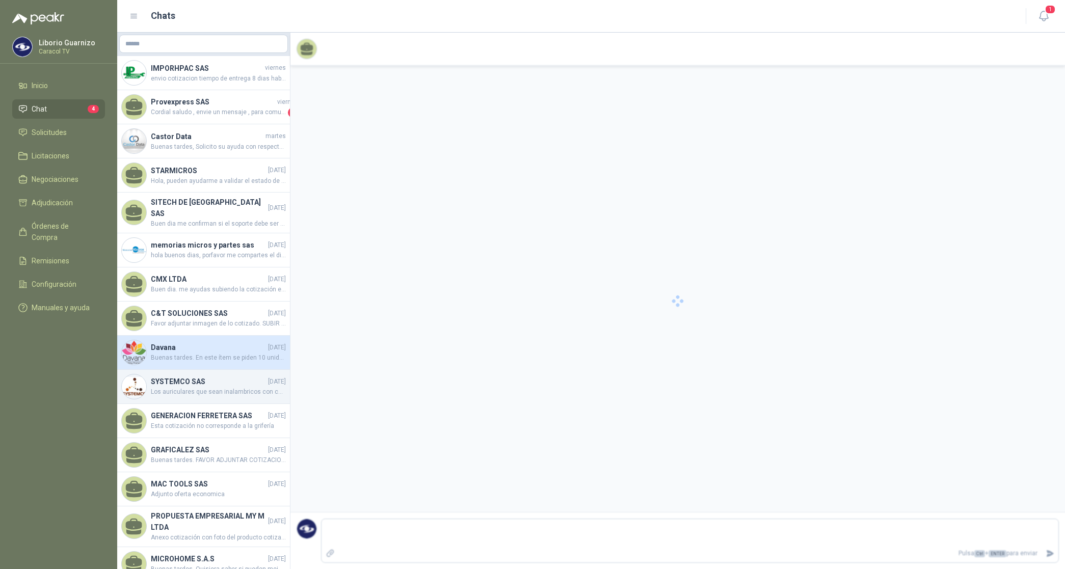
click at [175, 376] on h4 "SYSTEMCO SAS" at bounding box center [208, 381] width 115 height 11
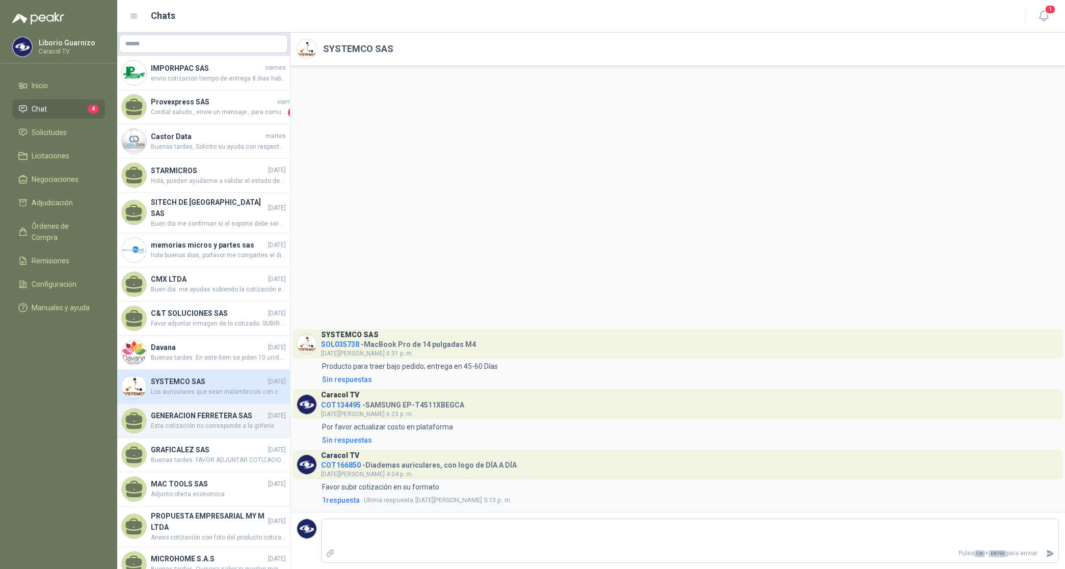
click at [192, 417] on h4 "GENERACION FERRETERA SAS" at bounding box center [208, 415] width 115 height 11
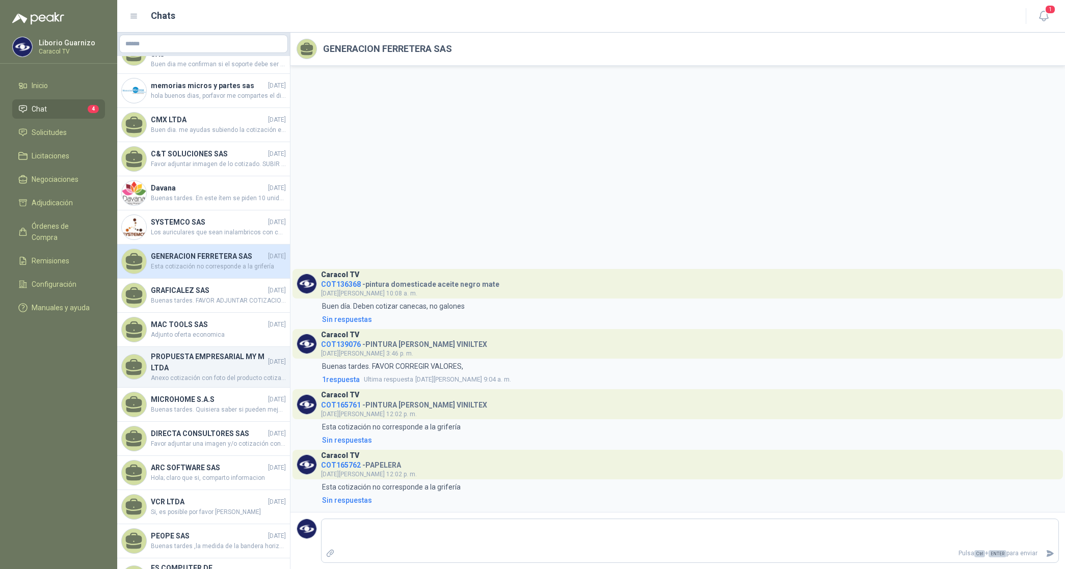
scroll to position [191, 0]
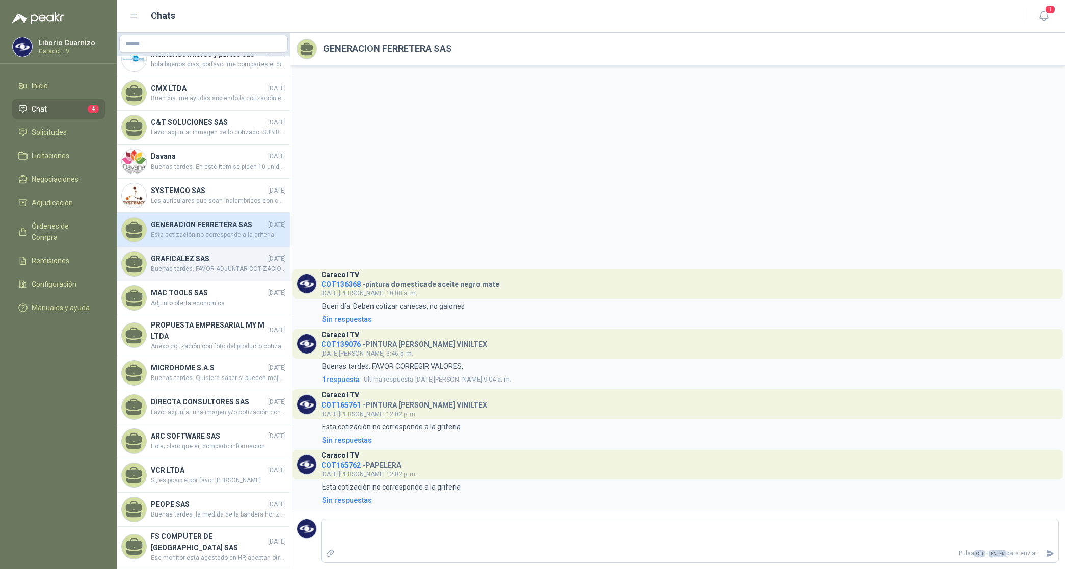
click at [175, 270] on span "Buenas tardes. FAVOR ADJUNTAR COTIZACION EN SU FORMATO" at bounding box center [218, 269] width 135 height 10
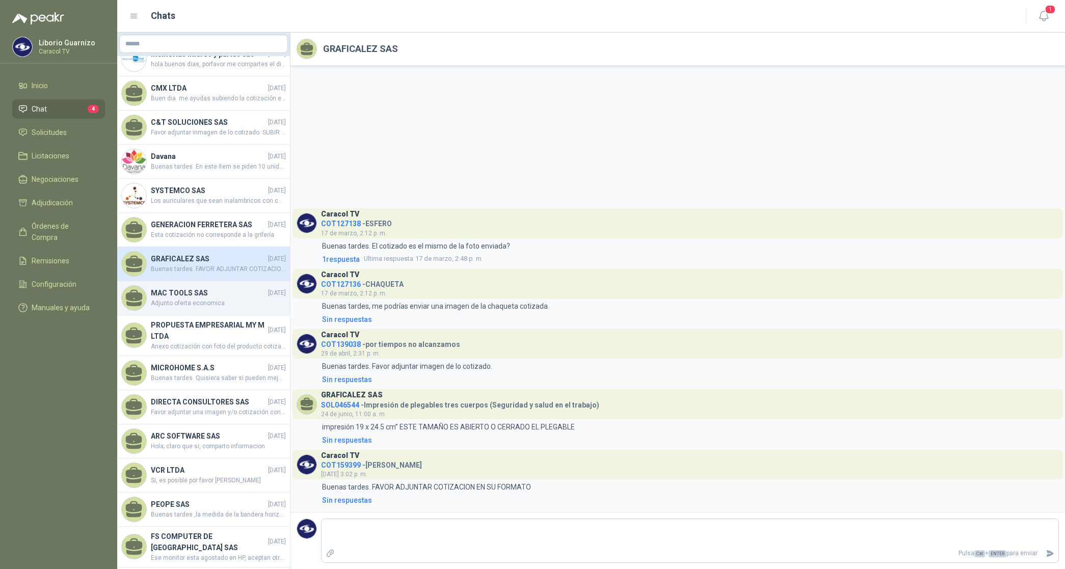
click at [179, 305] on span "Adjunto oferta economica" at bounding box center [218, 304] width 135 height 10
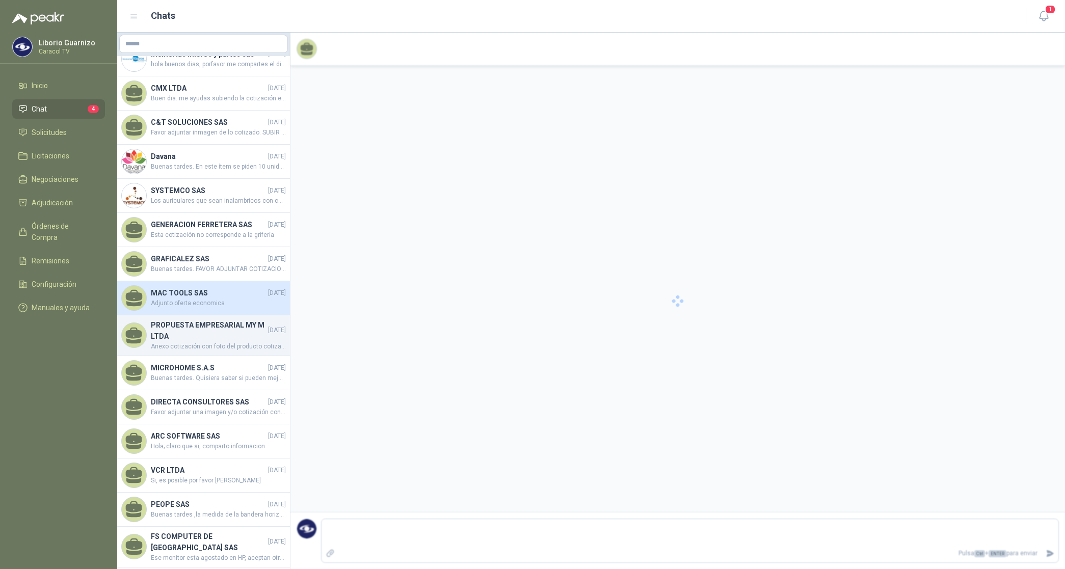
click at [181, 330] on h4 "PROPUESTA EMPRESARIAL MY M LTDA" at bounding box center [208, 330] width 115 height 22
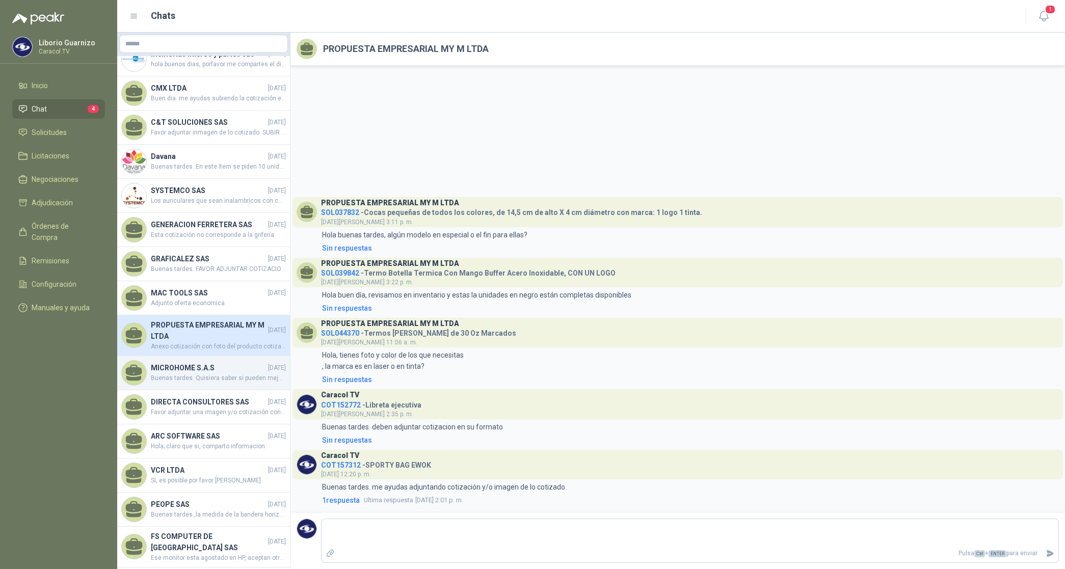
click at [184, 364] on h4 "MICROHOME S.A.S" at bounding box center [208, 367] width 115 height 11
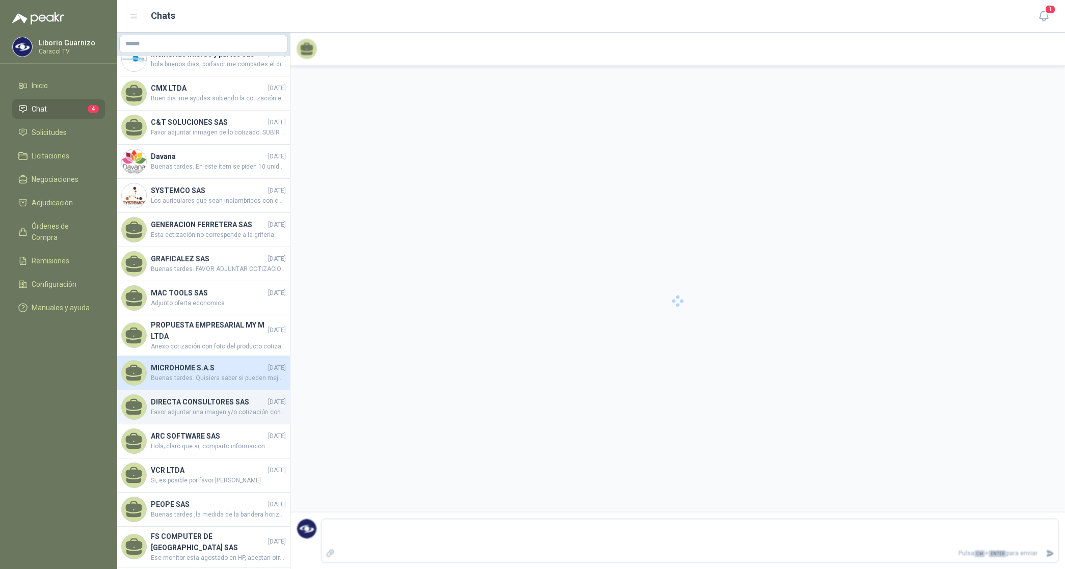
click at [171, 408] on div "DIRECTA CONSULTORES SAS [DATE] Favor adjuntar una imagen y/o cotización con car…" at bounding box center [218, 406] width 135 height 21
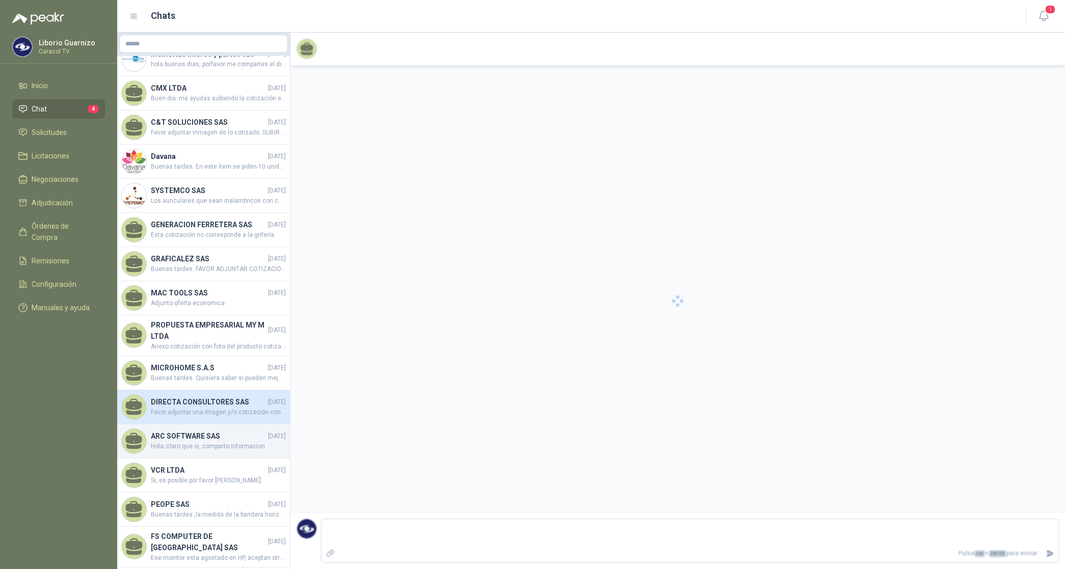
click at [169, 441] on h4 "ARC SOFTWARE SAS" at bounding box center [208, 435] width 115 height 11
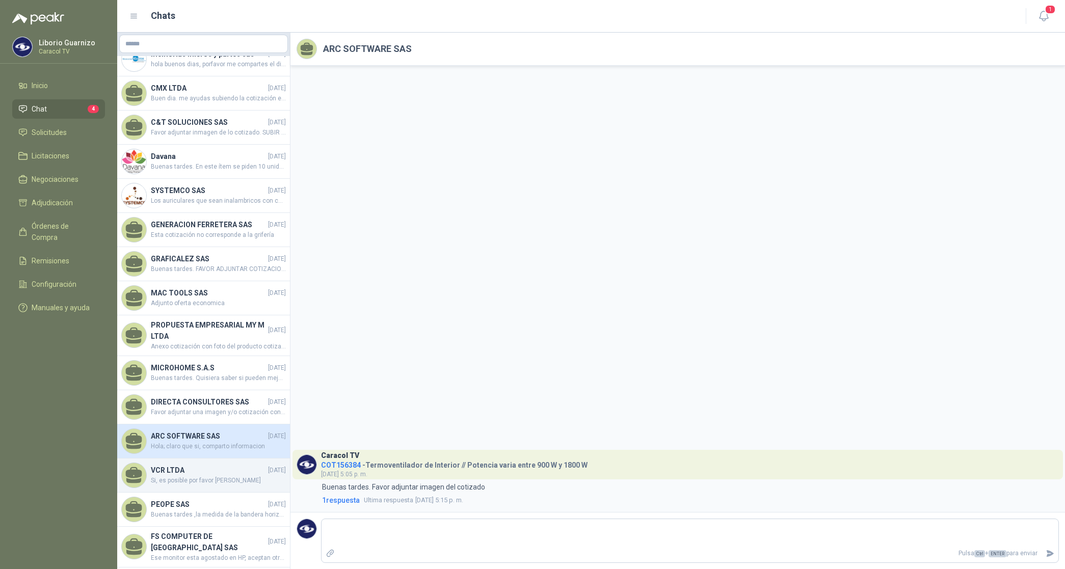
click at [160, 475] on h4 "VCR LTDA" at bounding box center [208, 470] width 115 height 11
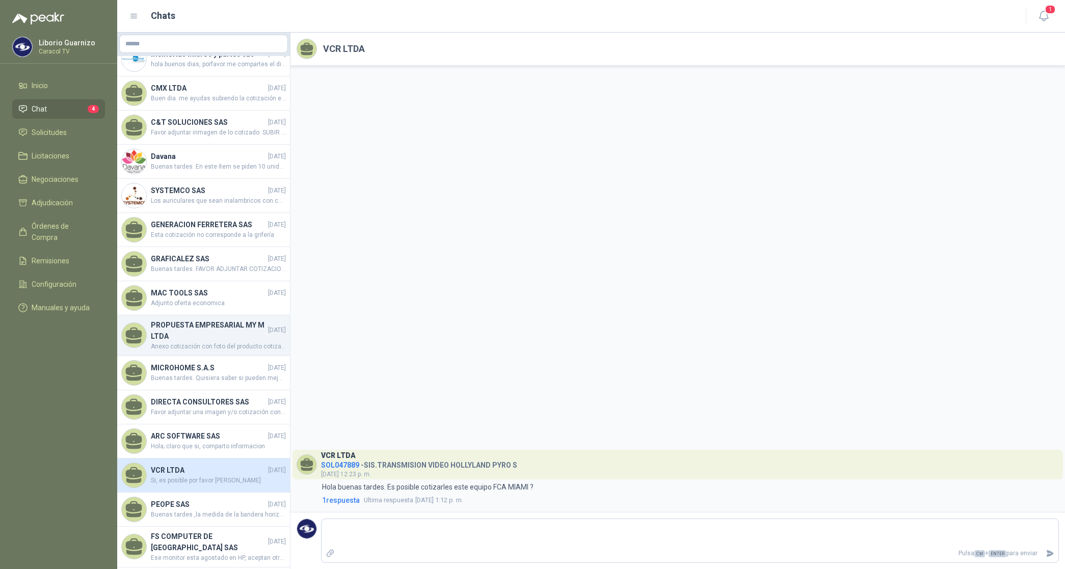
scroll to position [318, 0]
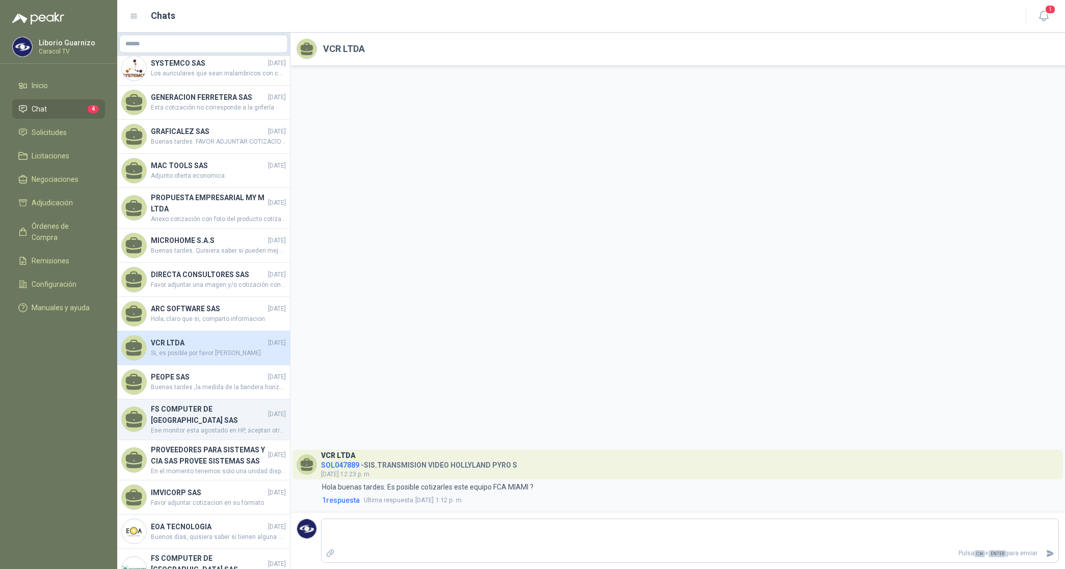
drag, startPoint x: 196, startPoint y: 387, endPoint x: 192, endPoint y: 401, distance: 14.8
click at [195, 386] on span "Buenas tardes ,la medida de la bandera horizontal son [DEMOGRAPHIC_DATA] metros…" at bounding box center [218, 388] width 135 height 10
click at [191, 419] on h4 "FS COMPUTER DE [GEOGRAPHIC_DATA] SAS" at bounding box center [208, 414] width 115 height 22
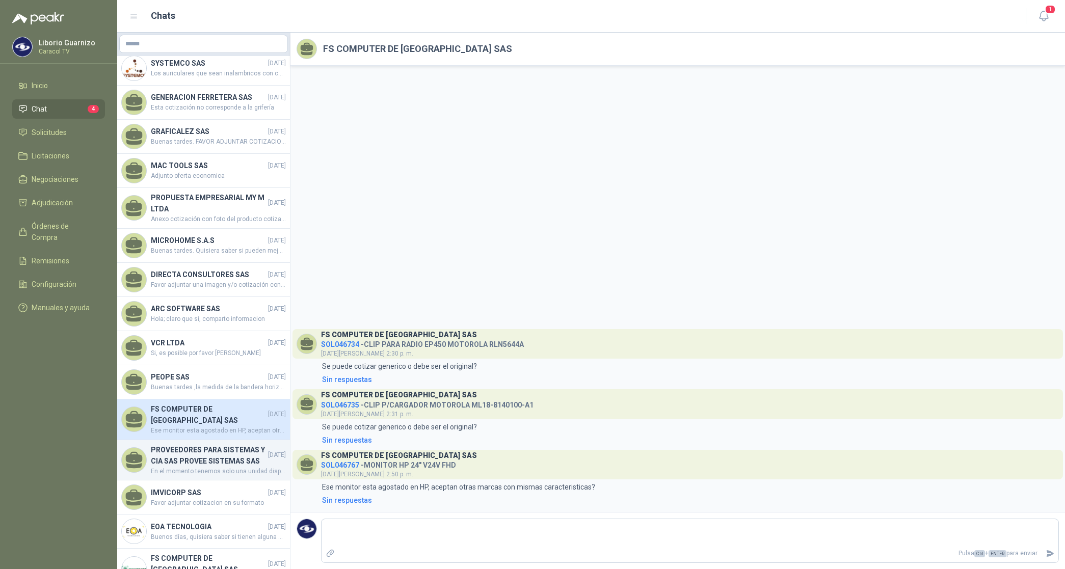
click at [186, 451] on h4 "PROVEEDORES PARA SISTEMAS Y CIA SAS PROVEE SISTEMAS SAS" at bounding box center [208, 455] width 115 height 22
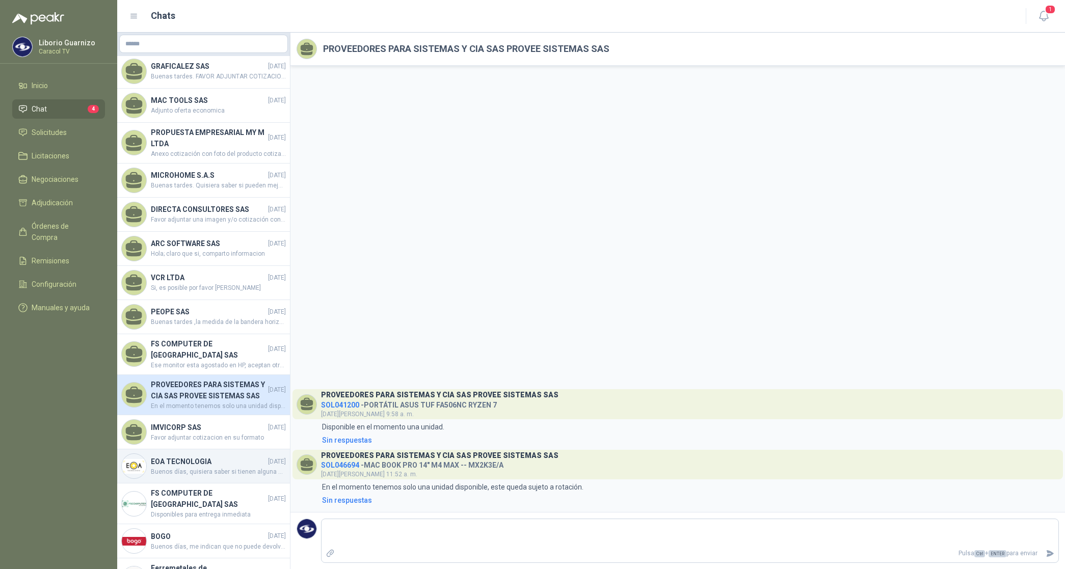
scroll to position [446, 0]
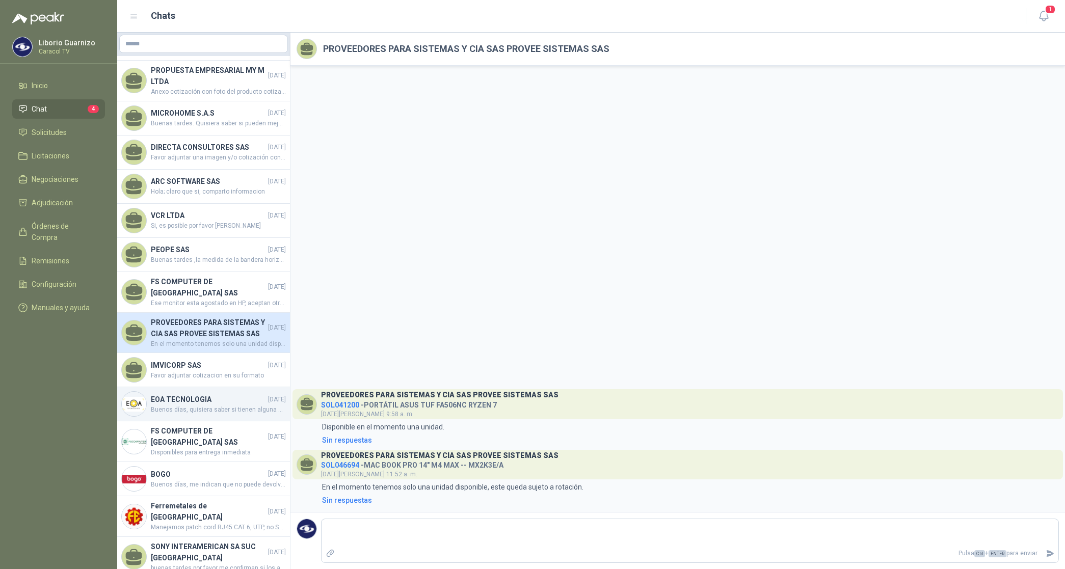
drag, startPoint x: 183, startPoint y: 382, endPoint x: 200, endPoint y: 421, distance: 42.0
click at [184, 371] on h4 "IMVICORP SAS" at bounding box center [208, 365] width 115 height 11
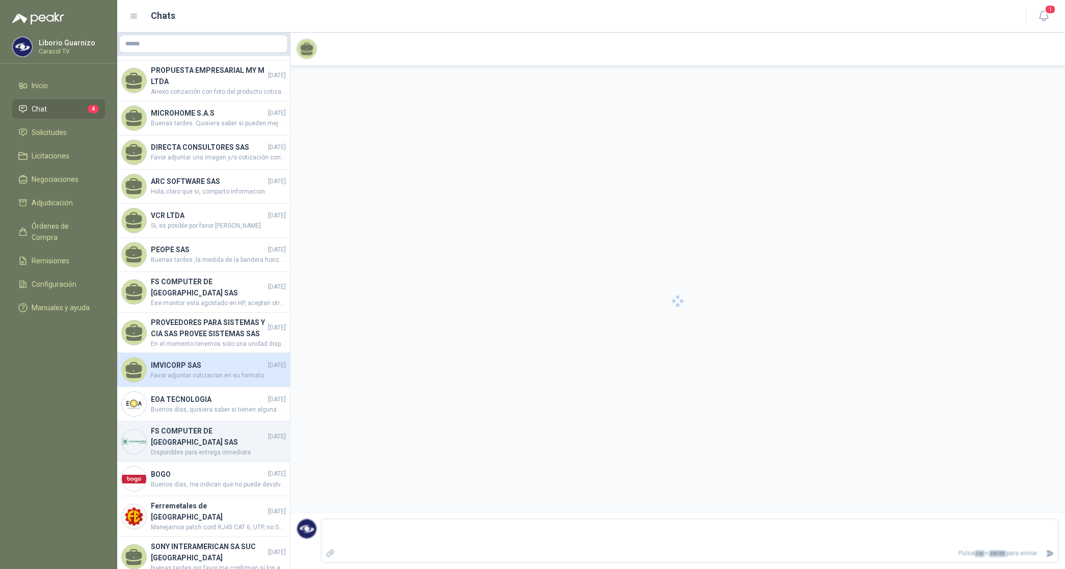
drag, startPoint x: 201, startPoint y: 416, endPoint x: 196, endPoint y: 441, distance: 25.5
click at [201, 415] on div "EOA TECNOLOGIA [DATE] Buenos días, quisiera saber si tienen alguna duda sobre e…" at bounding box center [218, 404] width 135 height 21
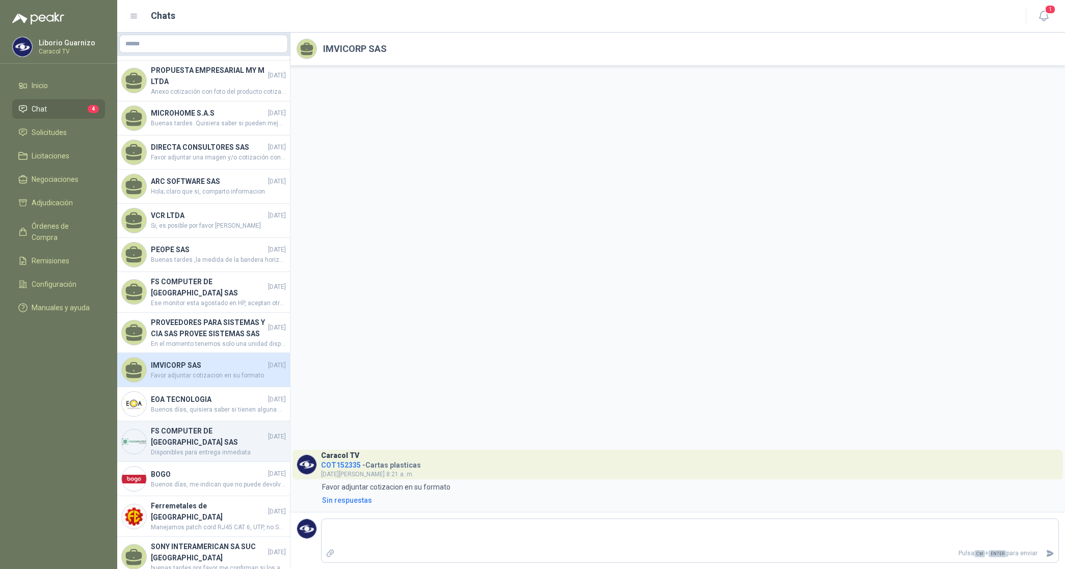
drag, startPoint x: 194, startPoint y: 444, endPoint x: 192, endPoint y: 449, distance: 5.3
click at [193, 445] on h4 "FS COMPUTER DE [GEOGRAPHIC_DATA] SAS" at bounding box center [208, 436] width 115 height 22
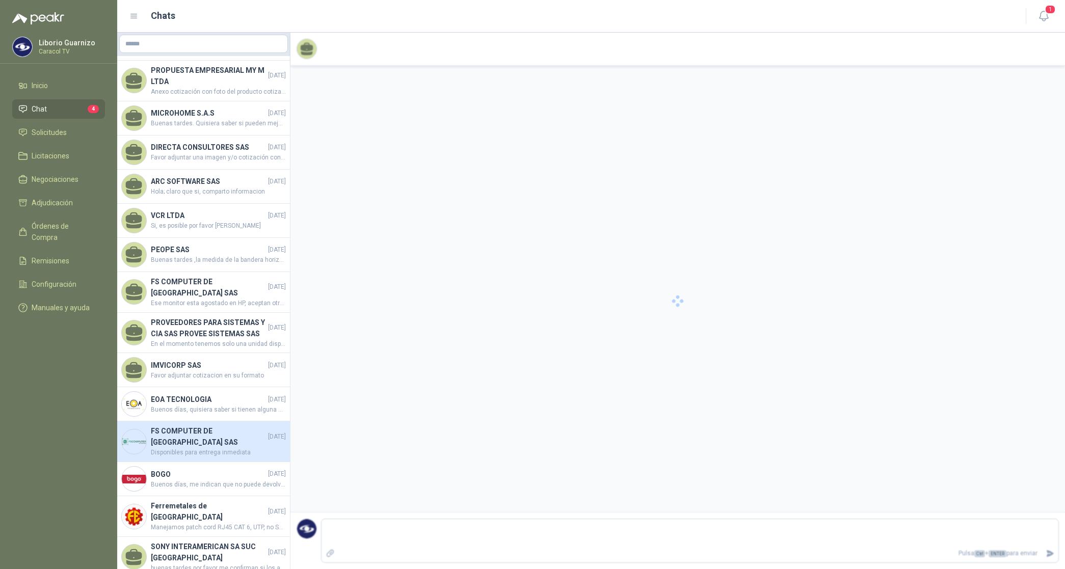
click at [188, 457] on span "Disponibles para entrega inmediata" at bounding box center [218, 453] width 135 height 10
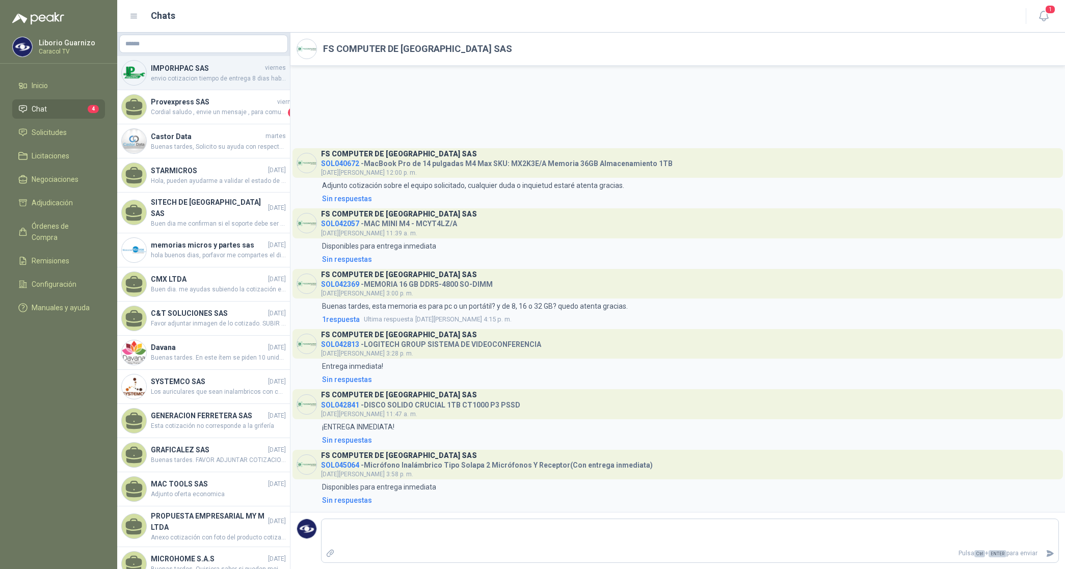
click at [199, 66] on h4 "IMPORHPAC SAS" at bounding box center [207, 68] width 112 height 11
click at [199, 65] on h4 "IMPORHPAC SAS" at bounding box center [207, 68] width 112 height 11
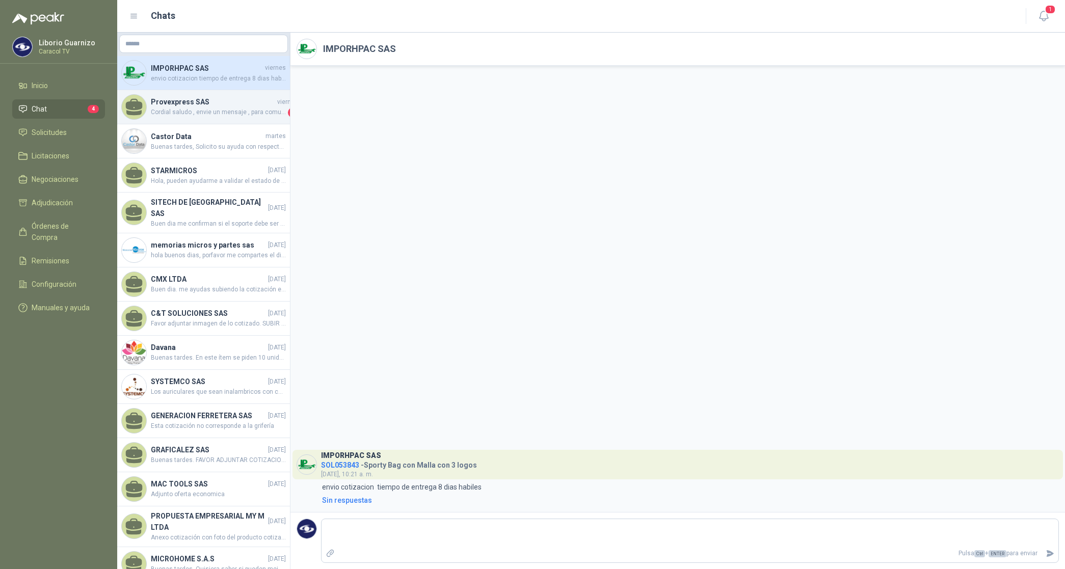
click at [191, 92] on div "Provexpress SAS [DATE] Cordial saludo , envie un mensaje , para comunicarles qu…" at bounding box center [203, 107] width 173 height 34
click at [191, 93] on div "Provexpress SAS [DATE] Cordial saludo , envie un mensaje , para comunicarles qu…" at bounding box center [203, 107] width 173 height 34
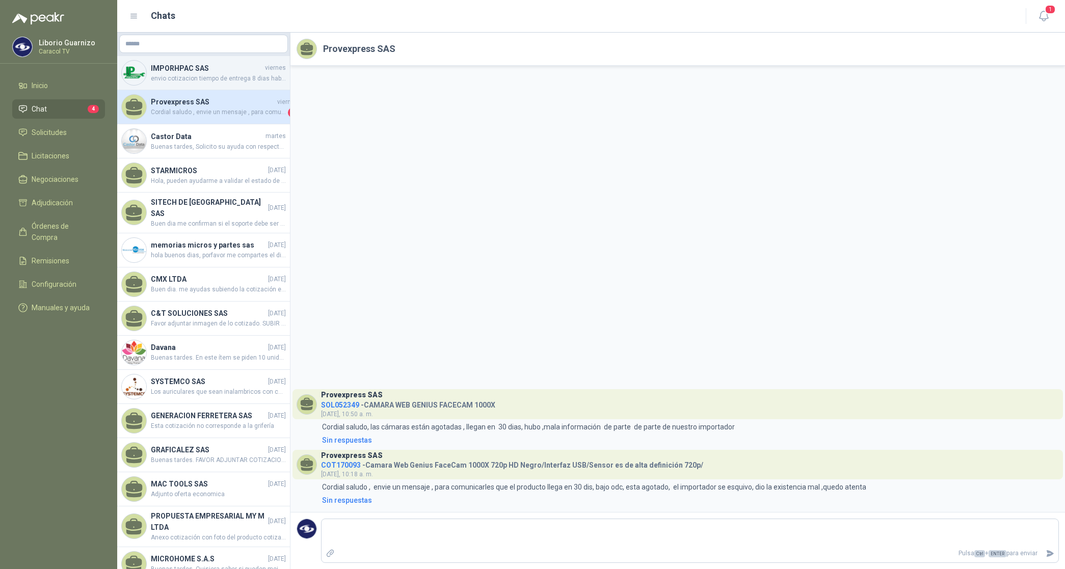
click at [197, 78] on span "envio cotizacion tiempo de entrega 8 dias habiles" at bounding box center [218, 79] width 135 height 10
click at [198, 77] on span "envio cotizacion tiempo de entrega 8 dias habiles" at bounding box center [218, 79] width 135 height 10
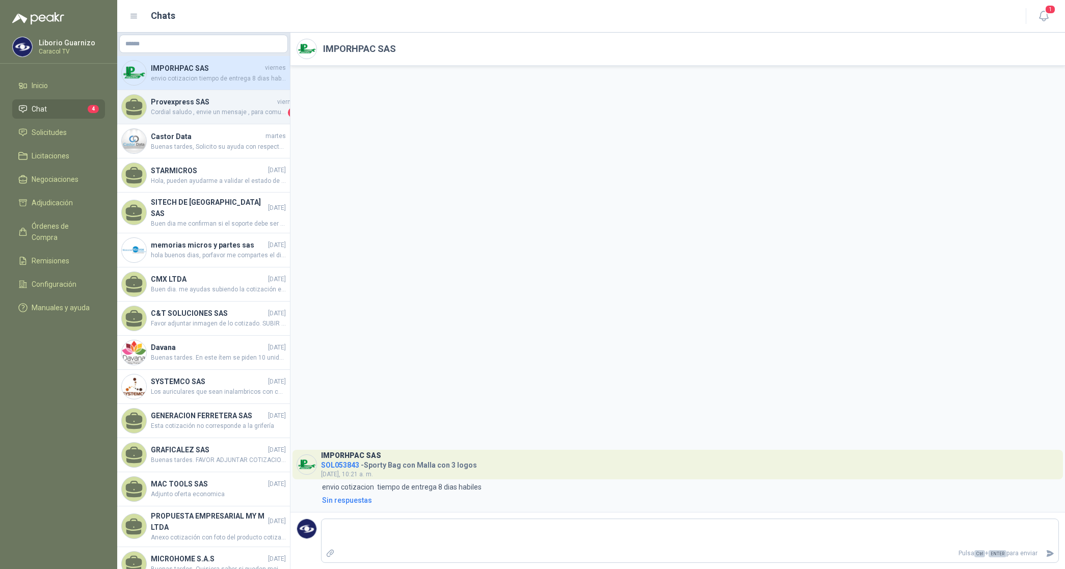
click at [194, 115] on span "Cordial saludo , envie un mensaje , para comunicarles que el producto llega en …" at bounding box center [218, 112] width 135 height 10
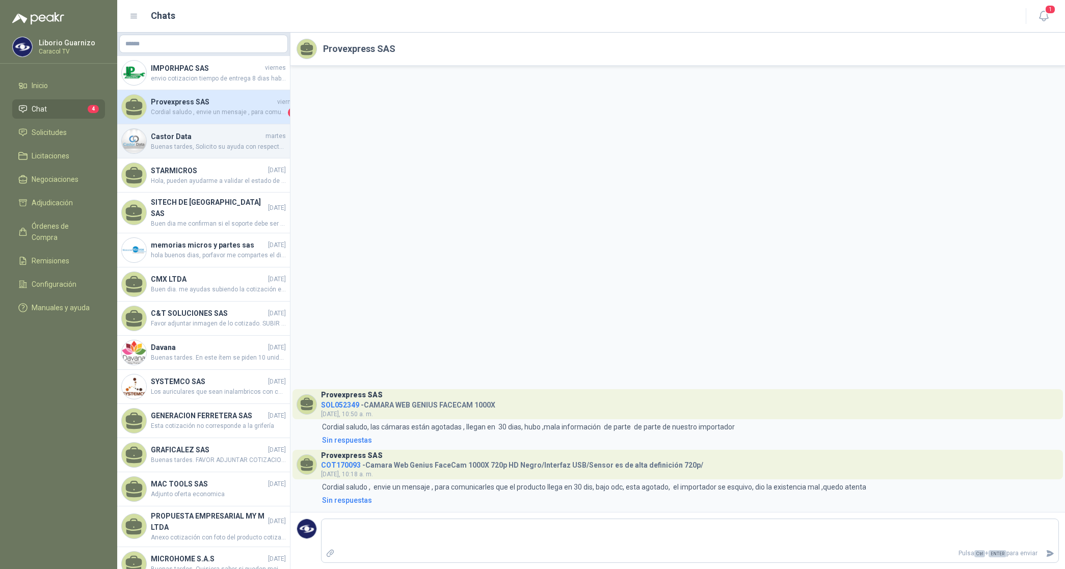
click at [177, 152] on div "Castor Data [DATE] Buenas tardes, Solicito su ayuda con respecto a la necesidad…" at bounding box center [203, 141] width 173 height 34
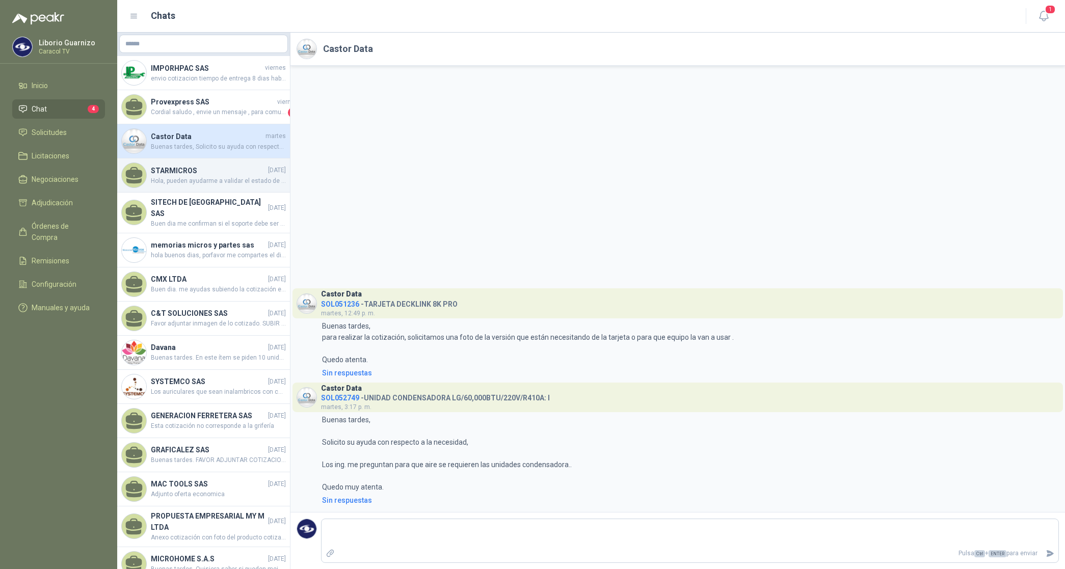
click at [175, 173] on h4 "STARMICROS" at bounding box center [208, 170] width 115 height 11
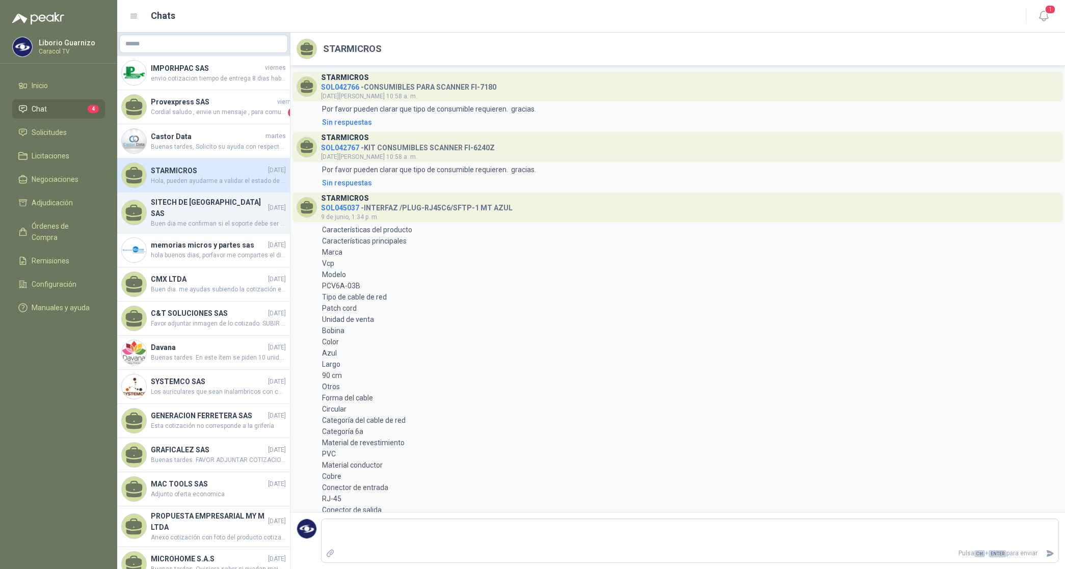
scroll to position [478, 0]
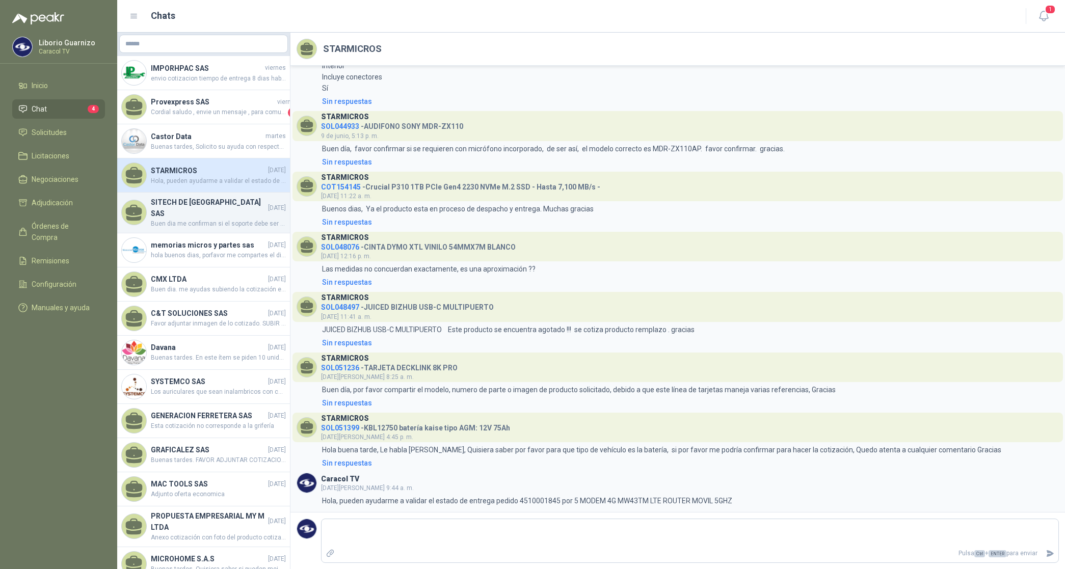
click at [184, 222] on div "SITECH DE [GEOGRAPHIC_DATA] SAS [DATE] Buen dia me confirman si el soporte debe…" at bounding box center [203, 213] width 173 height 41
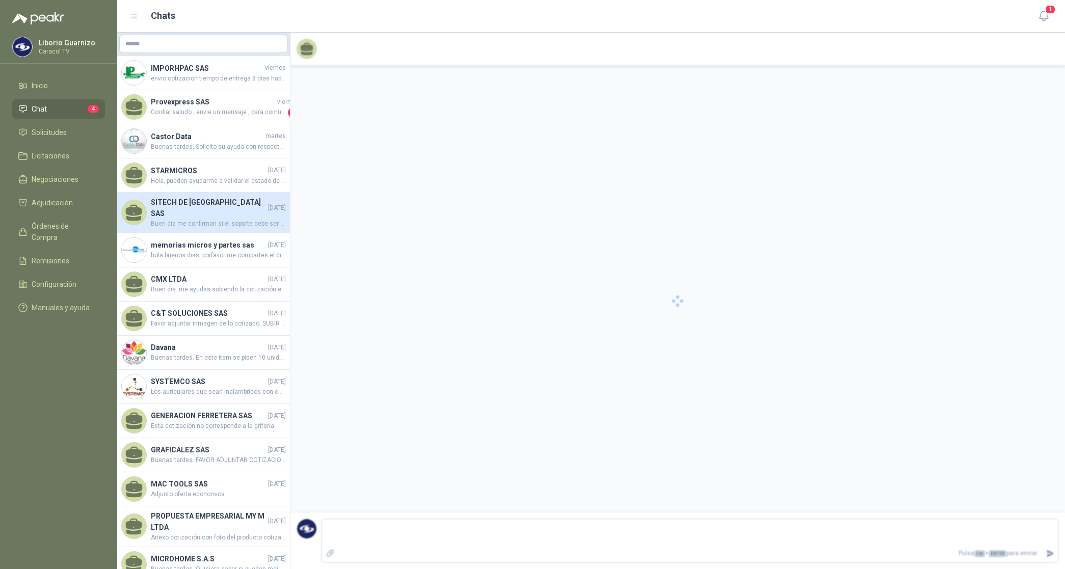
click at [185, 222] on div "SITECH DE [GEOGRAPHIC_DATA] SAS [DATE] Buen dia me confirman si el soporte debe…" at bounding box center [203, 213] width 173 height 41
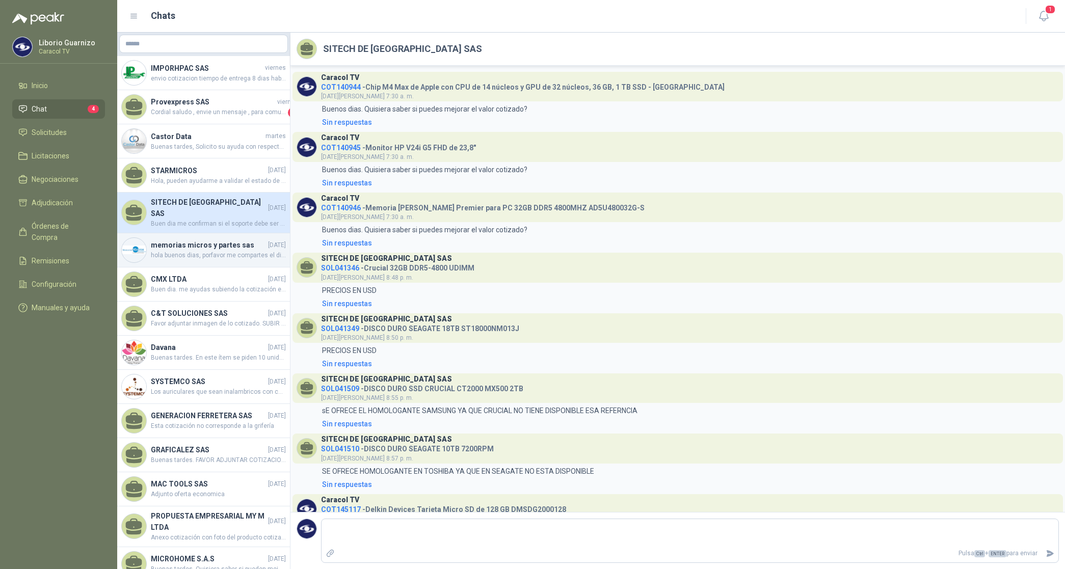
scroll to position [202, 0]
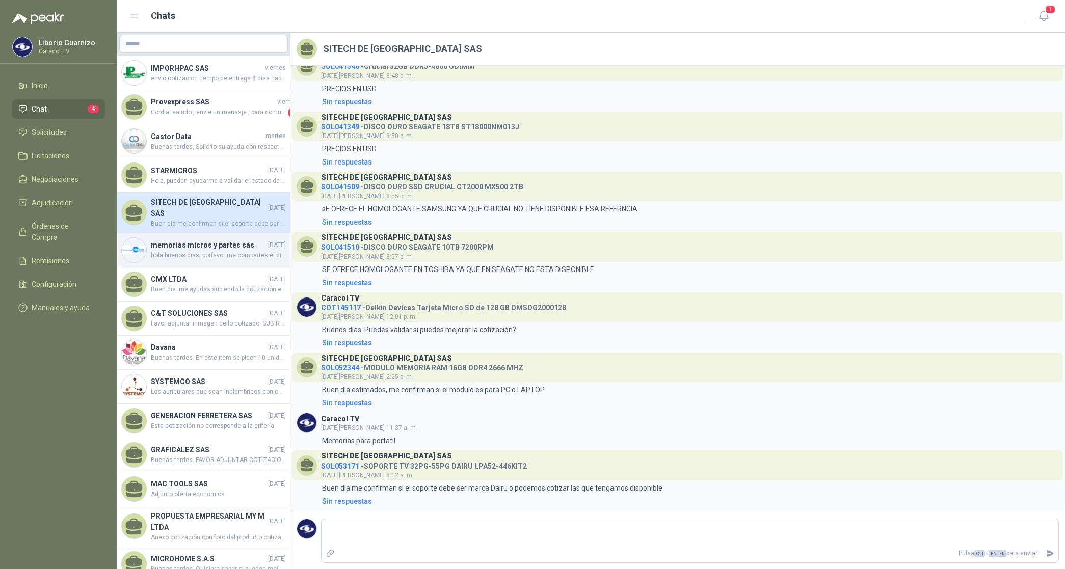
click at [183, 242] on h4 "memorias micros y partes sas" at bounding box center [208, 244] width 115 height 11
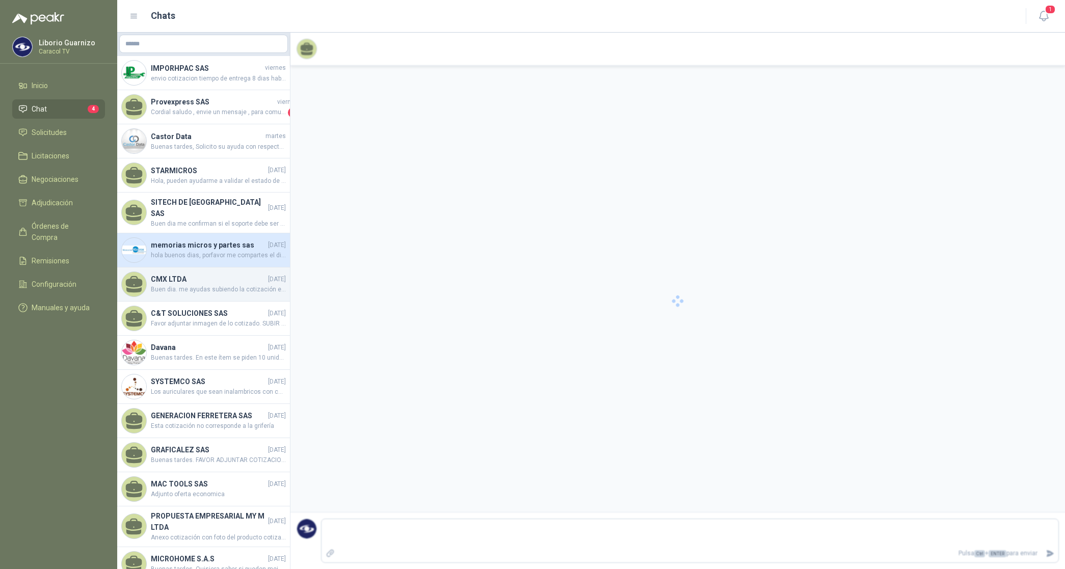
scroll to position [2054, 0]
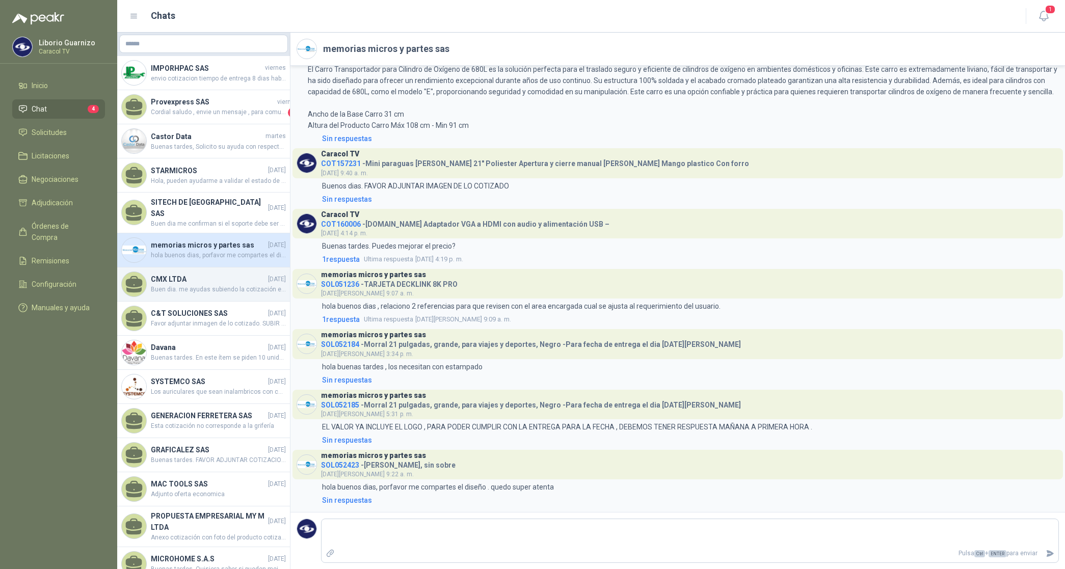
click at [168, 285] on span "Buen dia. me ayudas subiendo la cotización en el formato de ustedes. Gracias" at bounding box center [218, 290] width 135 height 10
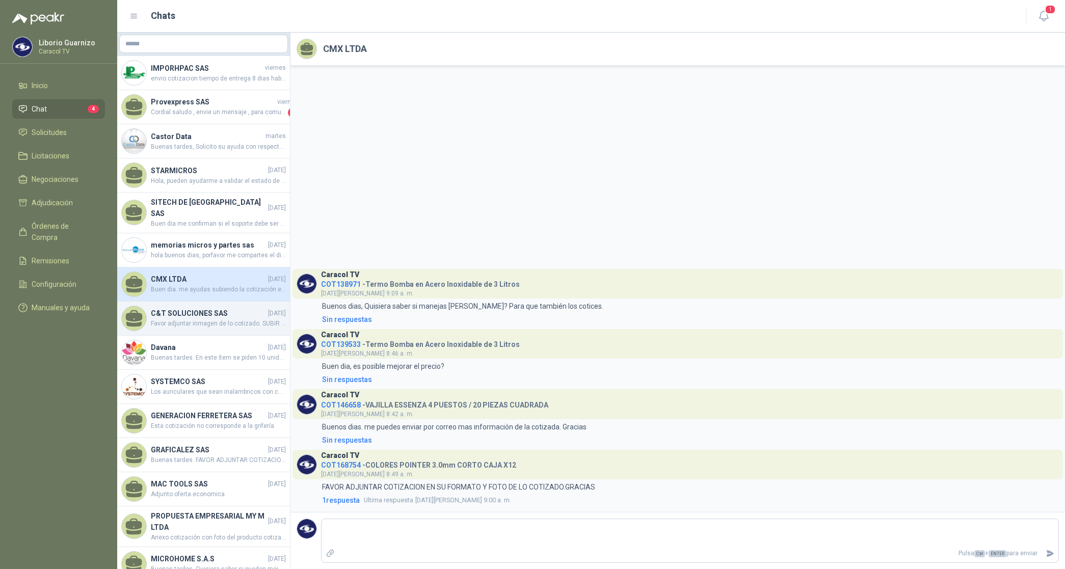
click at [184, 319] on span "Favor adjuntar inmagen de lo cotizado. SUBIR COTIZACION EN SU FORMATO" at bounding box center [218, 324] width 135 height 10
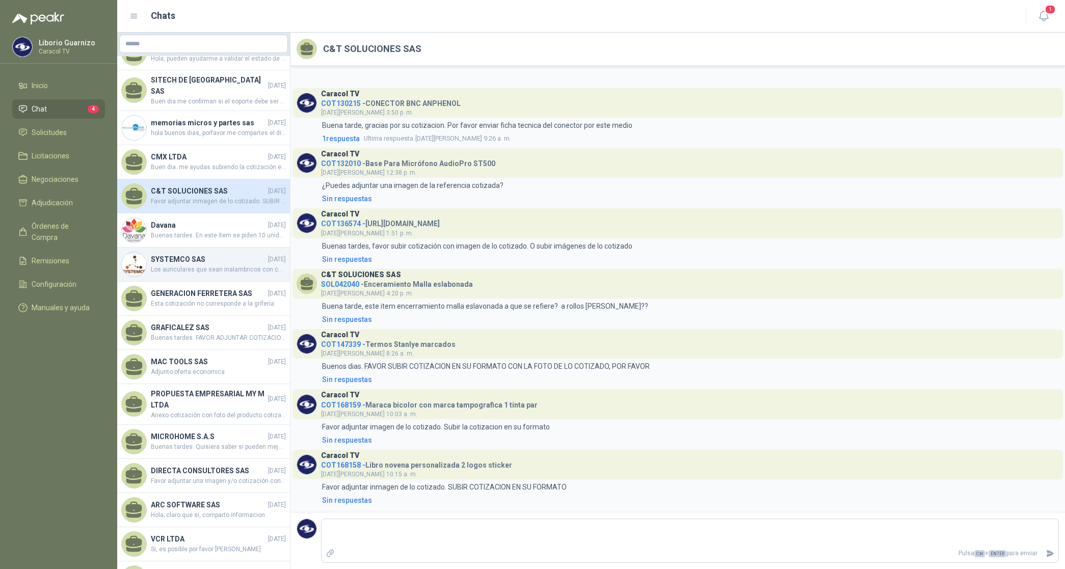
scroll to position [127, 0]
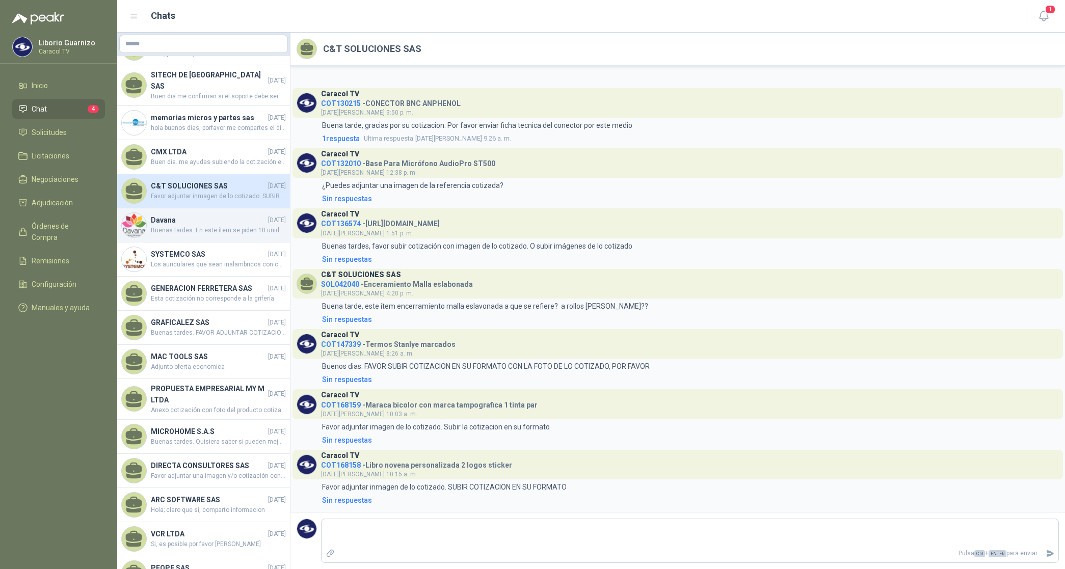
click at [159, 214] on h4 "Davana" at bounding box center [208, 219] width 115 height 11
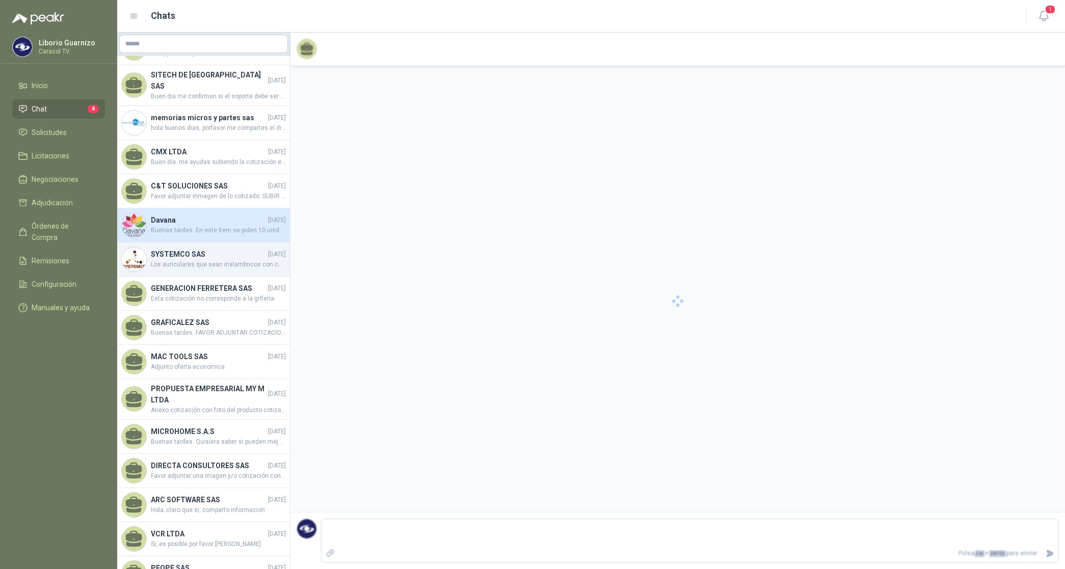
drag, startPoint x: 159, startPoint y: 214, endPoint x: 195, endPoint y: 252, distance: 51.9
click at [161, 215] on h4 "Davana" at bounding box center [208, 219] width 115 height 11
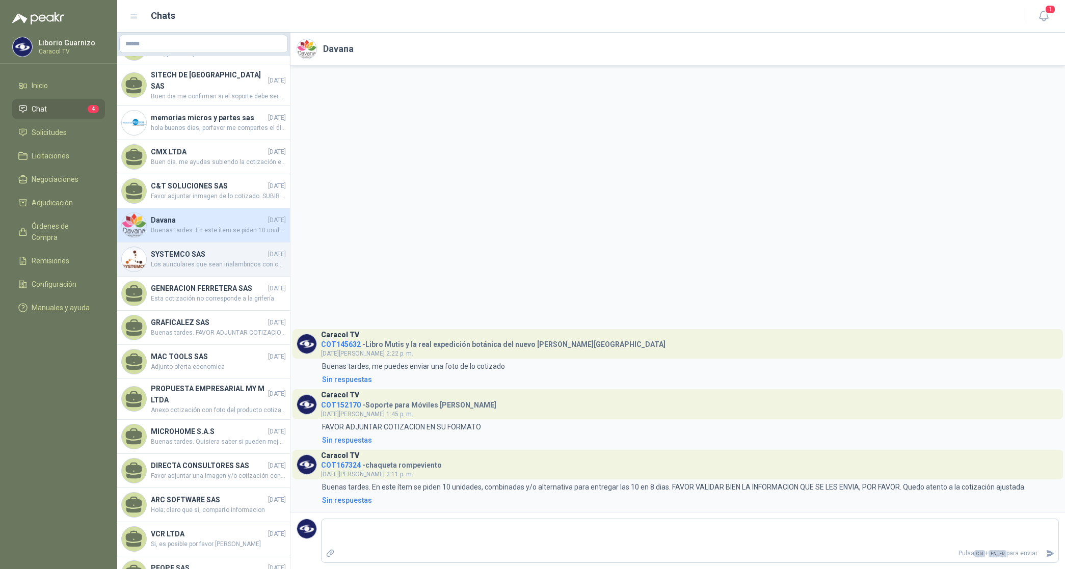
click at [197, 260] on span "Los auriculares que sean inalambricos con conexión a Bluetooth" at bounding box center [218, 265] width 135 height 10
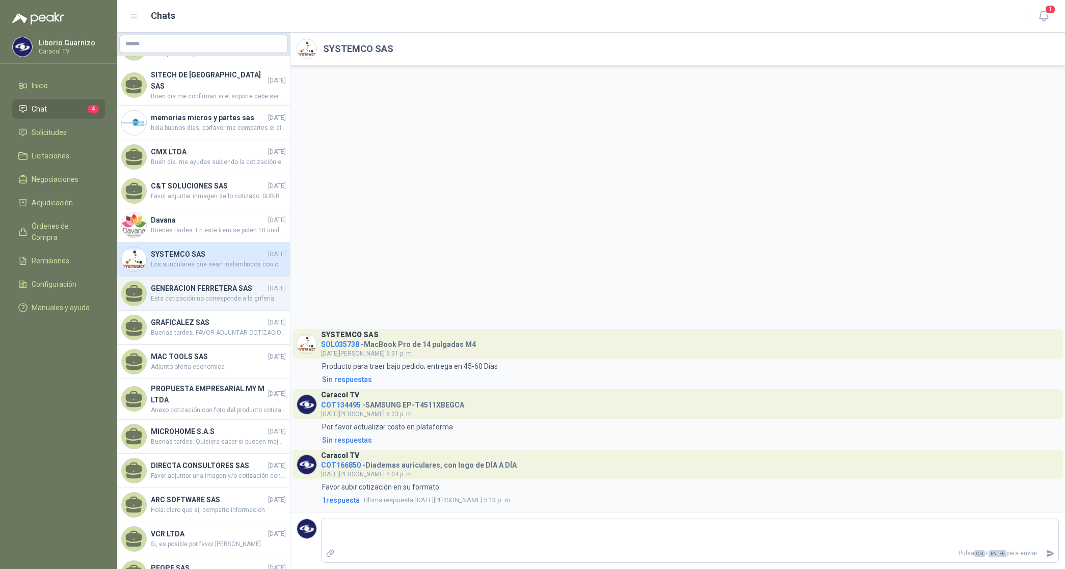
click at [191, 290] on h4 "GENERACION FERRETERA SAS" at bounding box center [208, 288] width 115 height 11
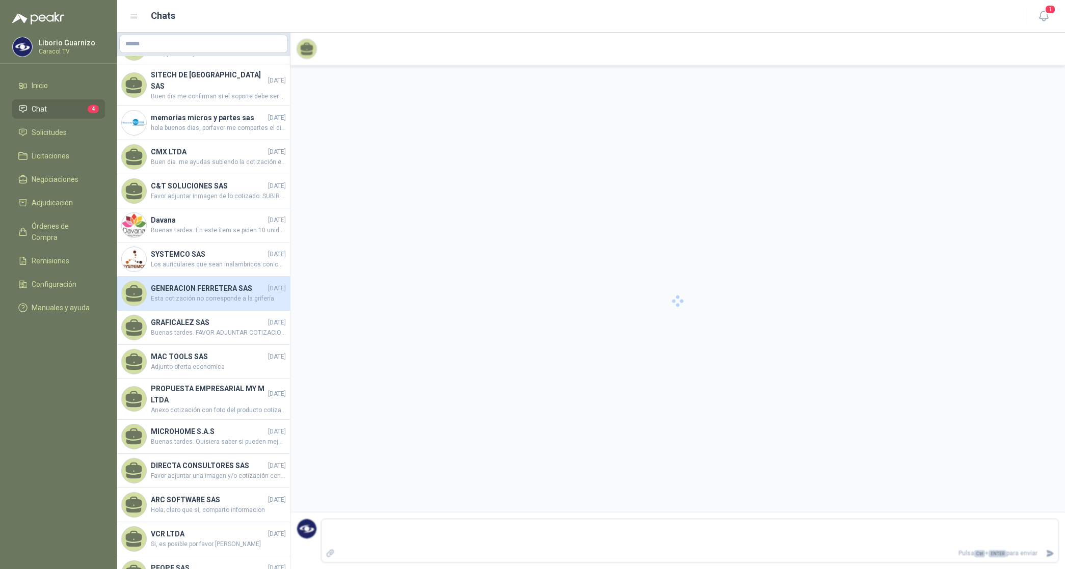
click at [191, 289] on h4 "GENERACION FERRETERA SAS" at bounding box center [208, 288] width 115 height 11
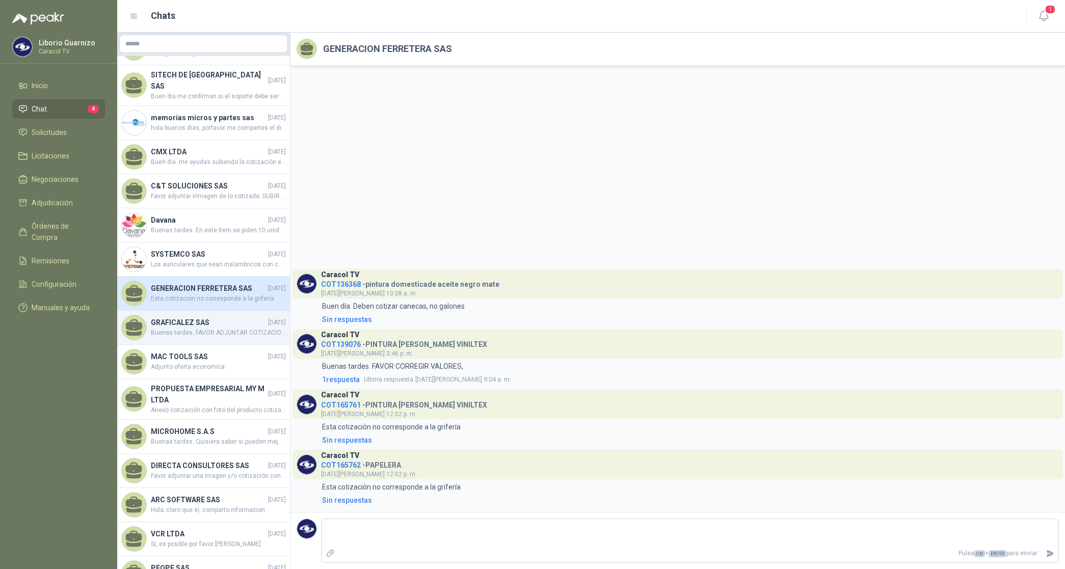
click at [204, 327] on h4 "GRAFICALEZ SAS" at bounding box center [208, 322] width 115 height 11
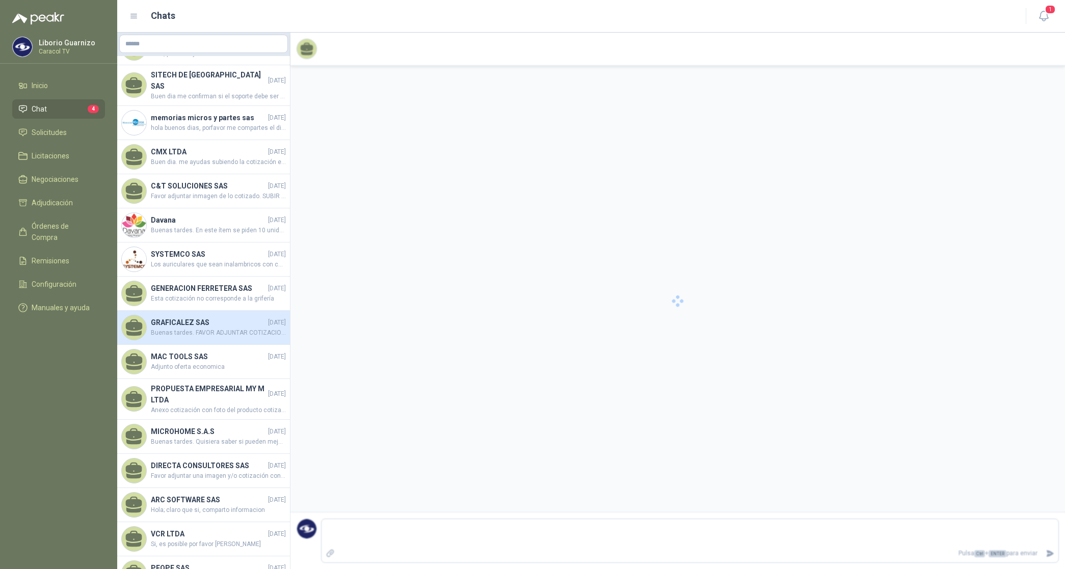
click at [204, 326] on h4 "GRAFICALEZ SAS" at bounding box center [208, 322] width 115 height 11
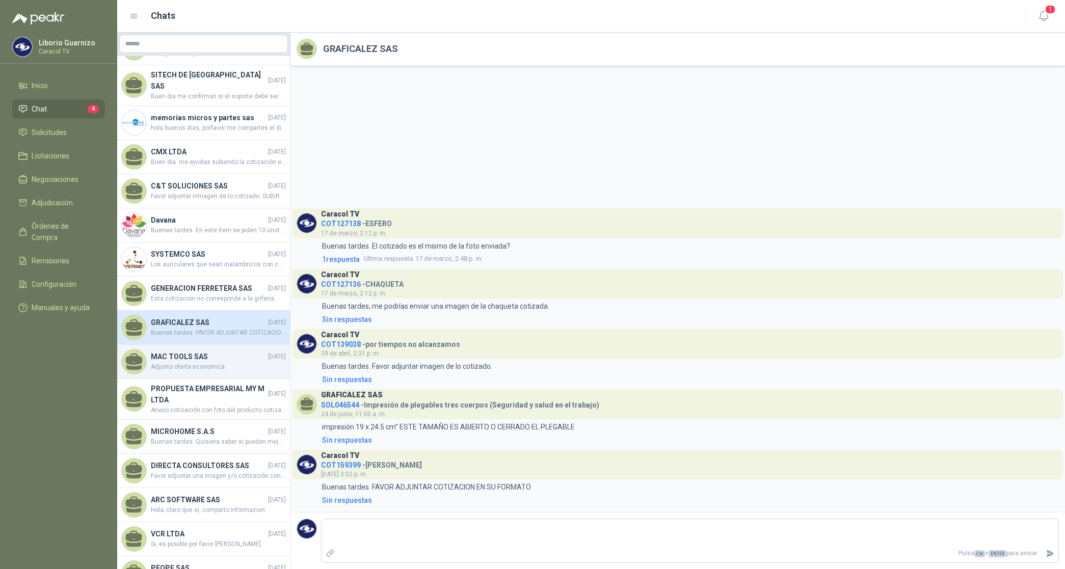
click at [191, 357] on h4 "MAC TOOLS SAS" at bounding box center [208, 356] width 115 height 11
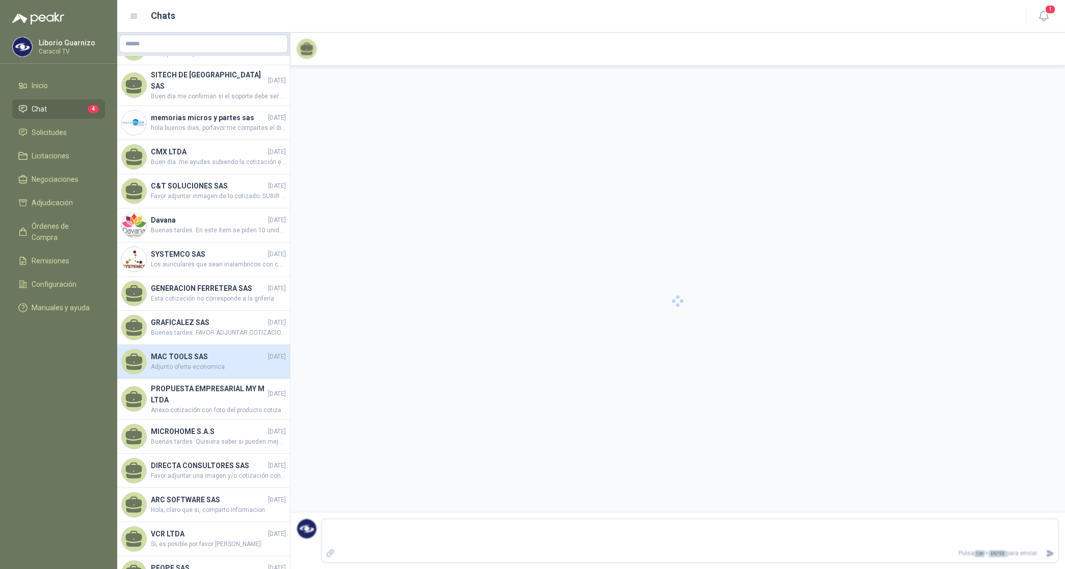
click at [191, 357] on h4 "MAC TOOLS SAS" at bounding box center [208, 356] width 115 height 11
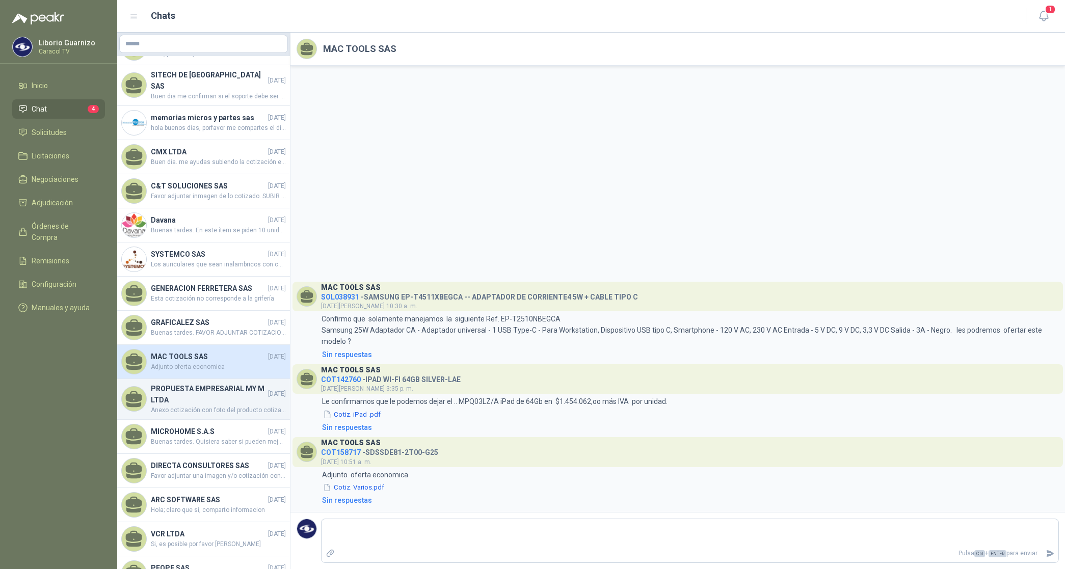
click at [187, 394] on h4 "PROPUESTA EMPRESARIAL MY M LTDA" at bounding box center [208, 394] width 115 height 22
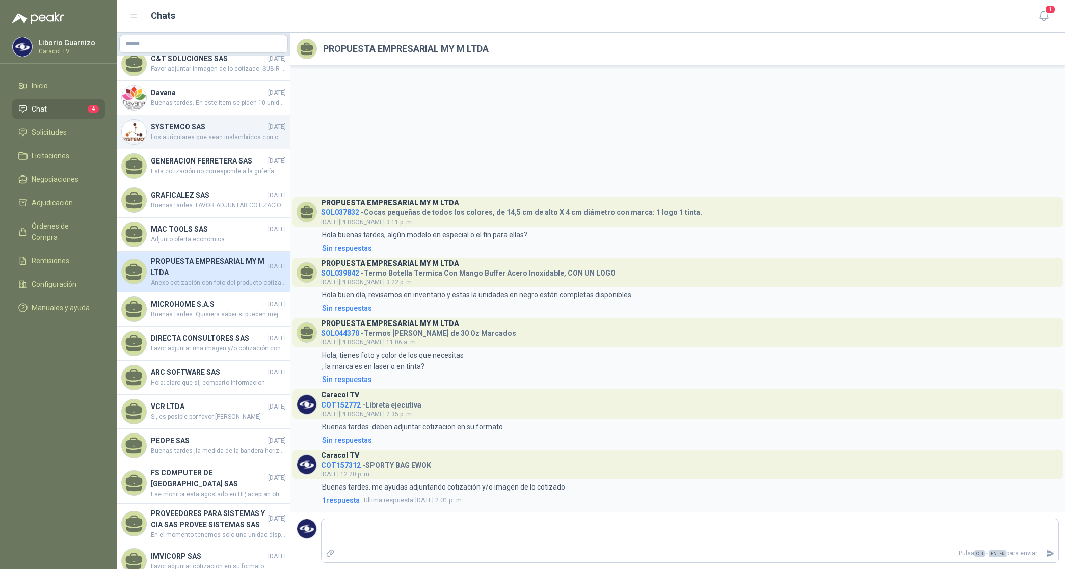
scroll to position [318, 0]
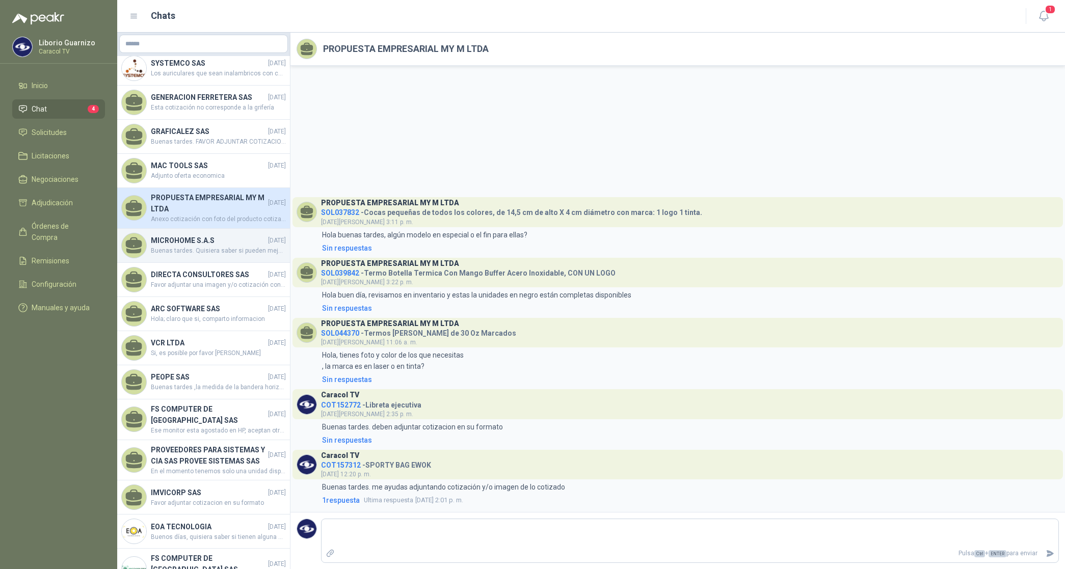
click at [171, 246] on h4 "MICROHOME S.A.S" at bounding box center [208, 240] width 115 height 11
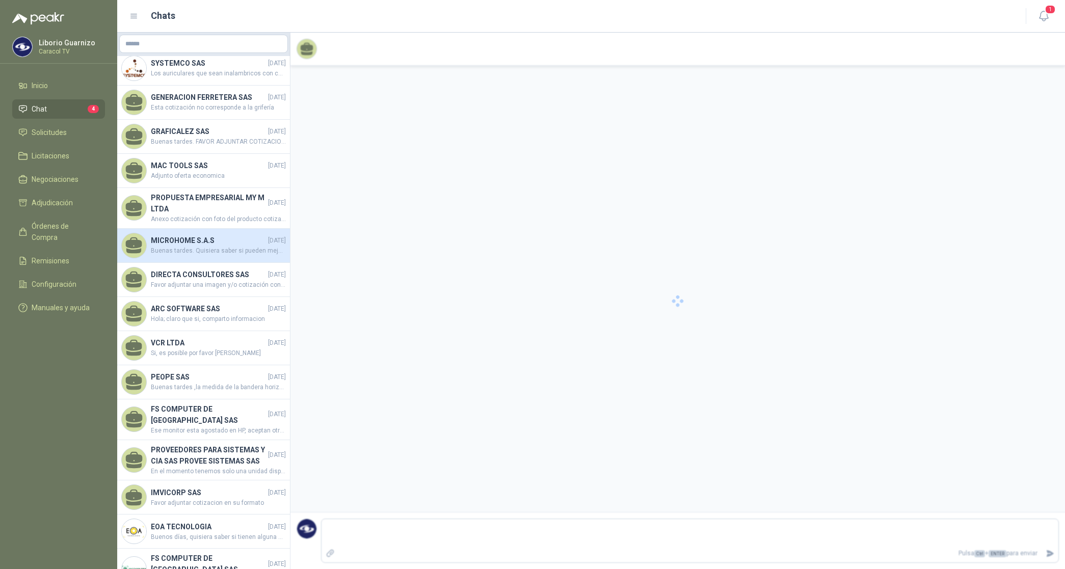
drag, startPoint x: 171, startPoint y: 246, endPoint x: 176, endPoint y: 251, distance: 7.2
click at [172, 246] on h4 "MICROHOME S.A.S" at bounding box center [208, 240] width 115 height 11
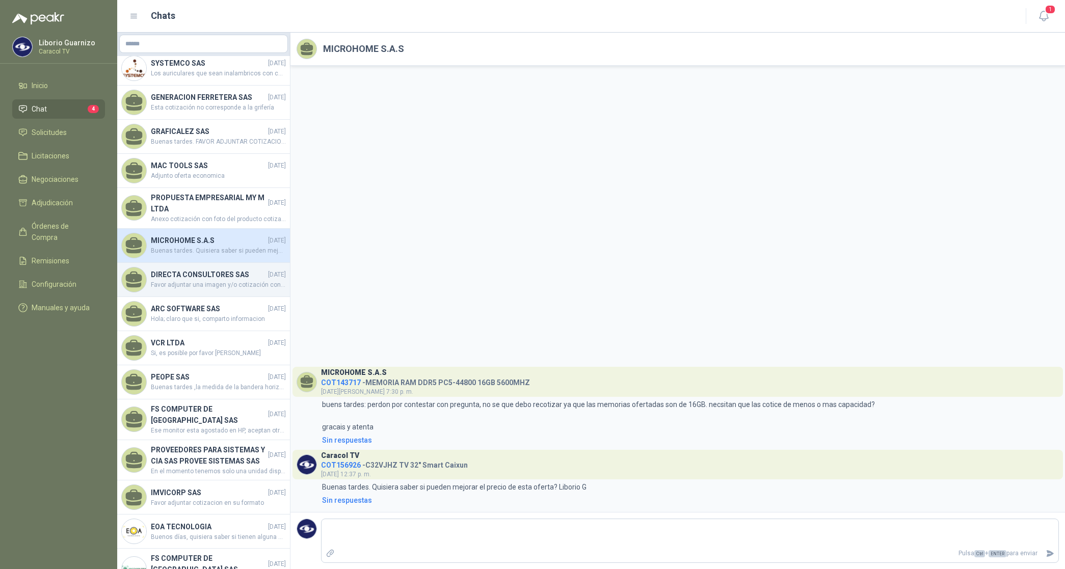
click at [199, 274] on h4 "DIRECTA CONSULTORES SAS" at bounding box center [208, 274] width 115 height 11
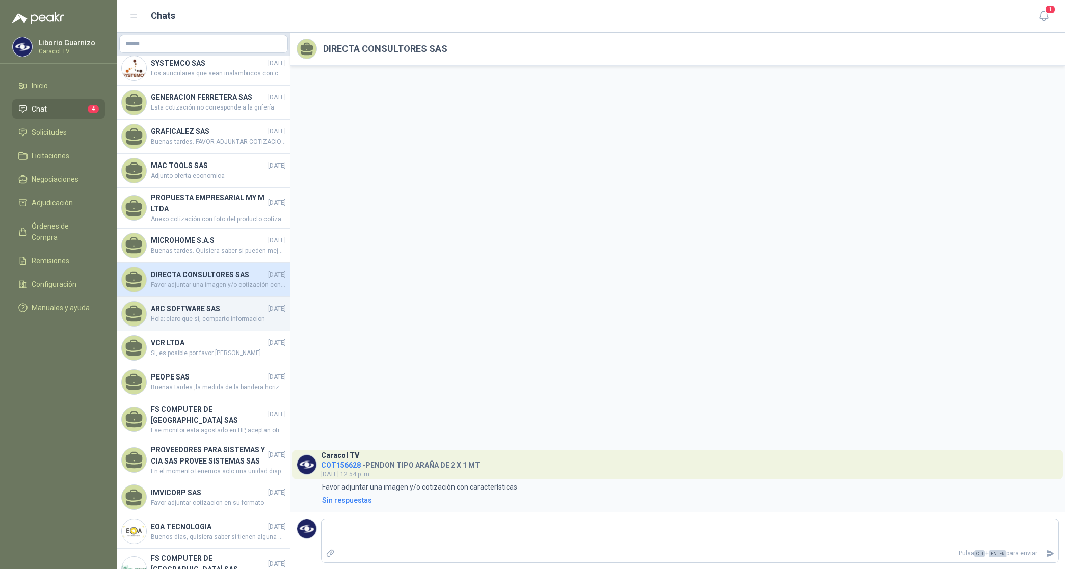
click at [189, 304] on div "ARC SOFTWARE SAS [DATE] Hola; claro que si, comparto informacion" at bounding box center [203, 314] width 173 height 34
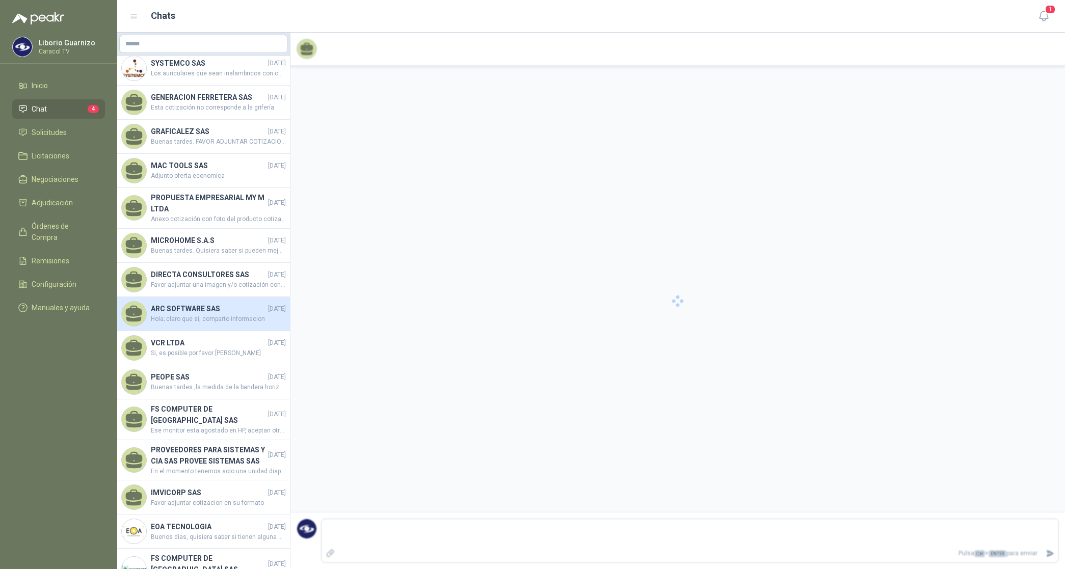
click at [189, 304] on div "ARC SOFTWARE SAS [DATE] Hola; claro que si, comparto informacion" at bounding box center [203, 314] width 173 height 34
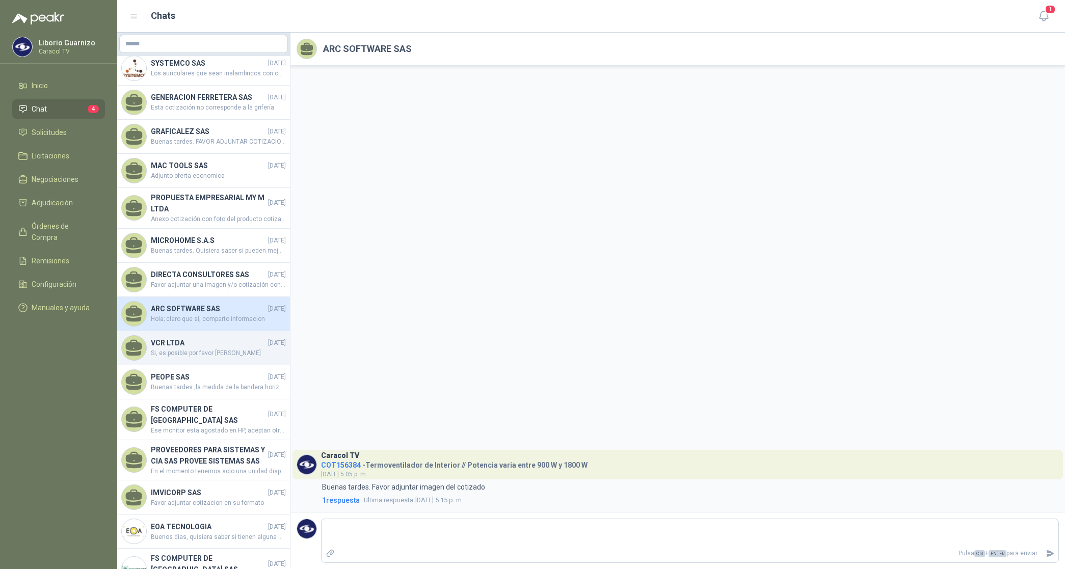
click at [153, 338] on div "VCR LTDA [DATE] Si, es posible por favor [PERSON_NAME]" at bounding box center [203, 348] width 173 height 34
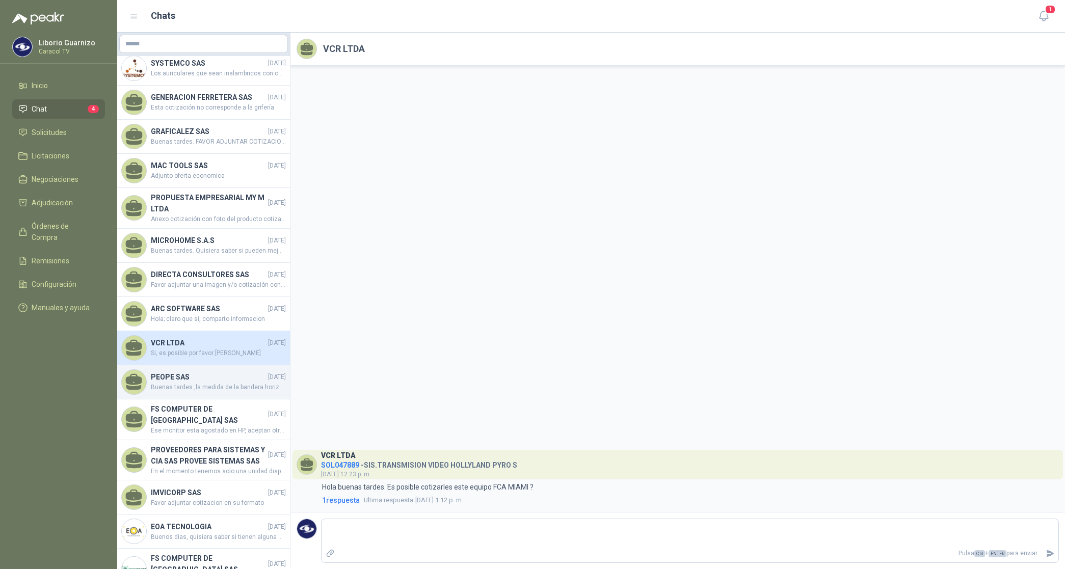
click at [169, 380] on h4 "PEOPE SAS" at bounding box center [208, 376] width 115 height 11
click at [169, 378] on h4 "PEOPE SAS" at bounding box center [208, 376] width 115 height 11
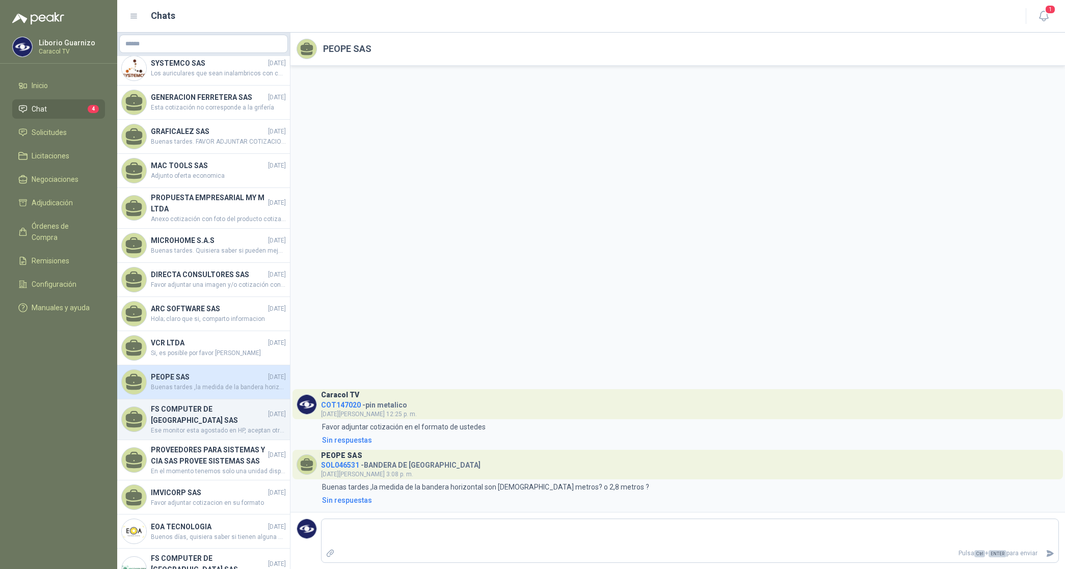
click at [187, 411] on h4 "FS COMPUTER DE [GEOGRAPHIC_DATA] SAS" at bounding box center [208, 414] width 115 height 22
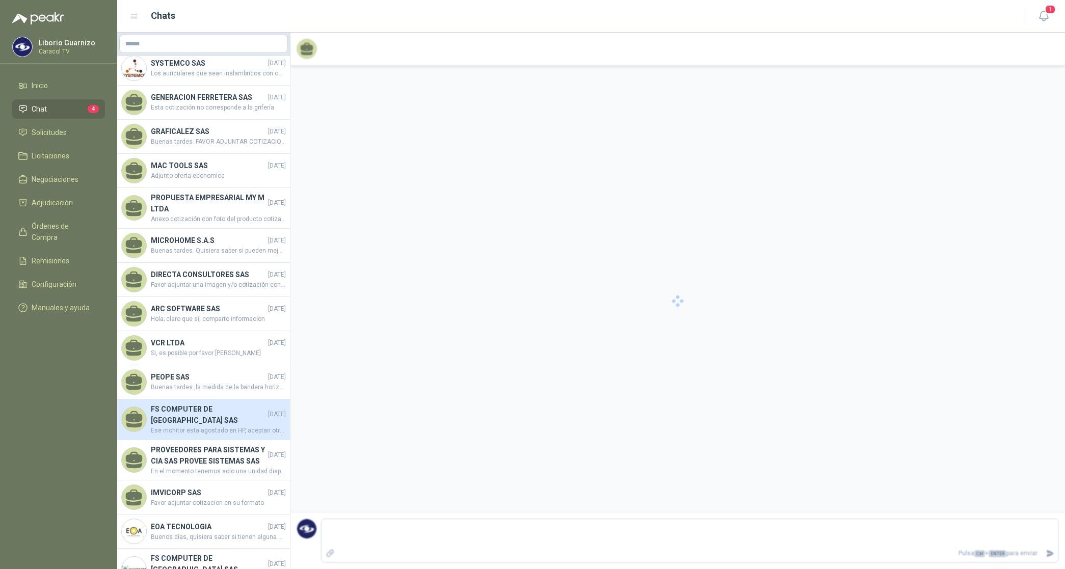
click at [187, 411] on h4 "FS COMPUTER DE [GEOGRAPHIC_DATA] SAS" at bounding box center [208, 414] width 115 height 22
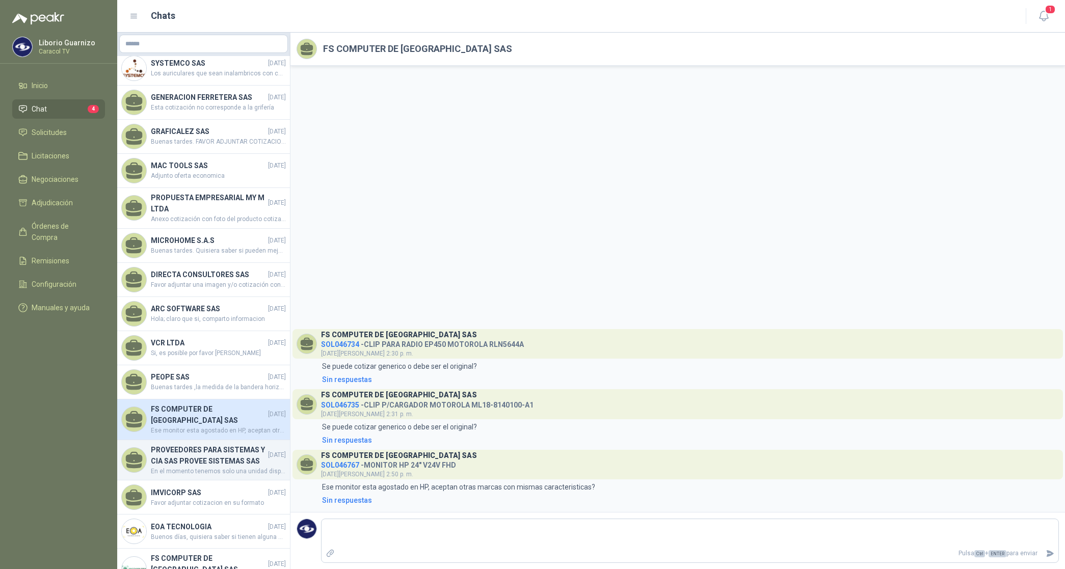
click at [176, 453] on h4 "PROVEEDORES PARA SISTEMAS Y CIA SAS PROVEE SISTEMAS SAS" at bounding box center [208, 455] width 115 height 22
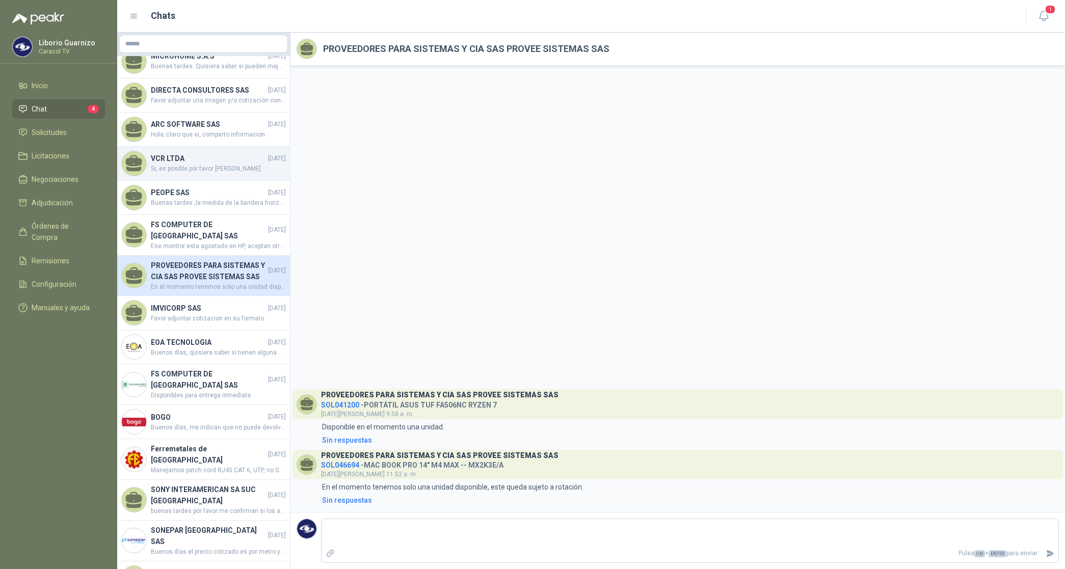
scroll to position [509, 0]
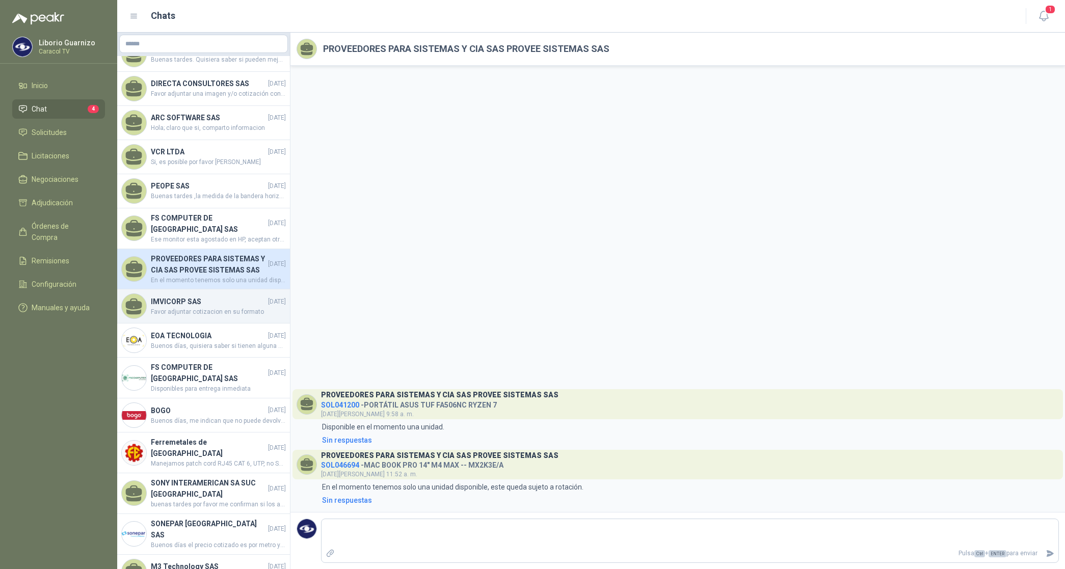
click at [187, 307] on h4 "IMVICORP SAS" at bounding box center [208, 301] width 115 height 11
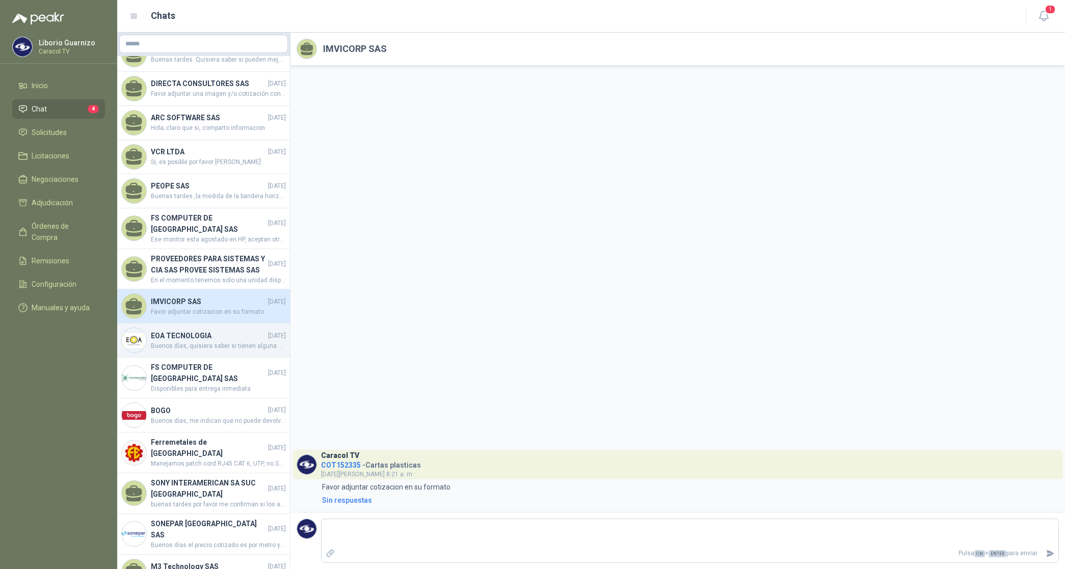
click at [191, 341] on h4 "EOA TECNOLOGIA" at bounding box center [208, 335] width 115 height 11
click at [192, 341] on h4 "EOA TECNOLOGIA" at bounding box center [208, 335] width 115 height 11
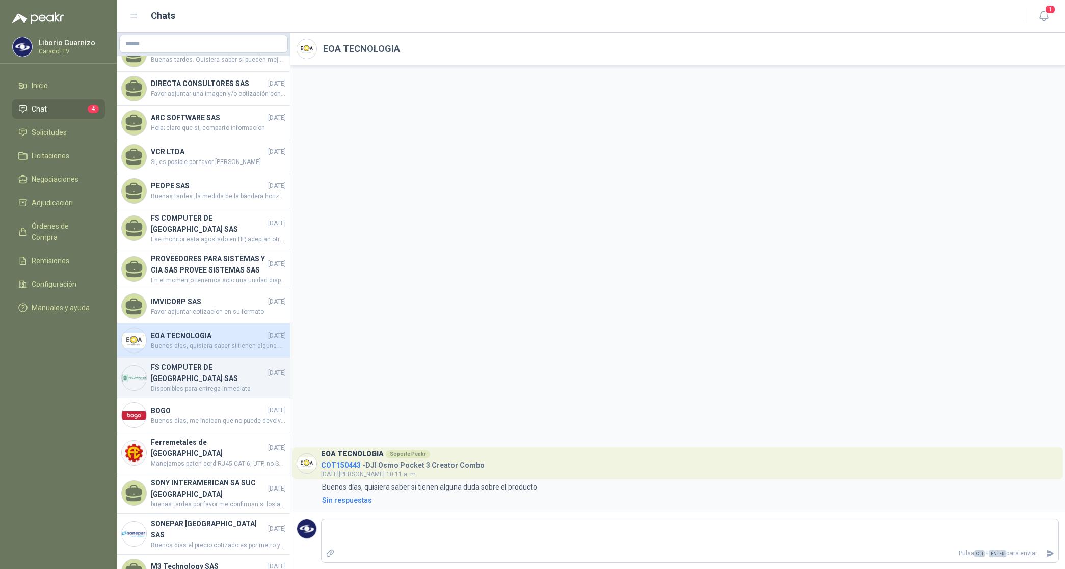
click at [195, 384] on h4 "FS COMPUTER DE [GEOGRAPHIC_DATA] SAS" at bounding box center [208, 373] width 115 height 22
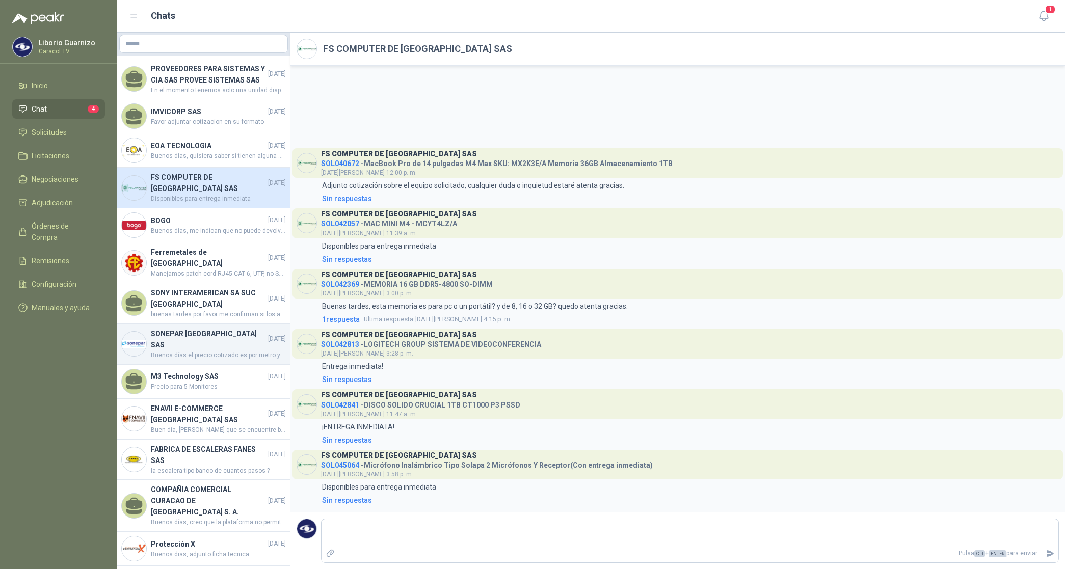
scroll to position [700, 0]
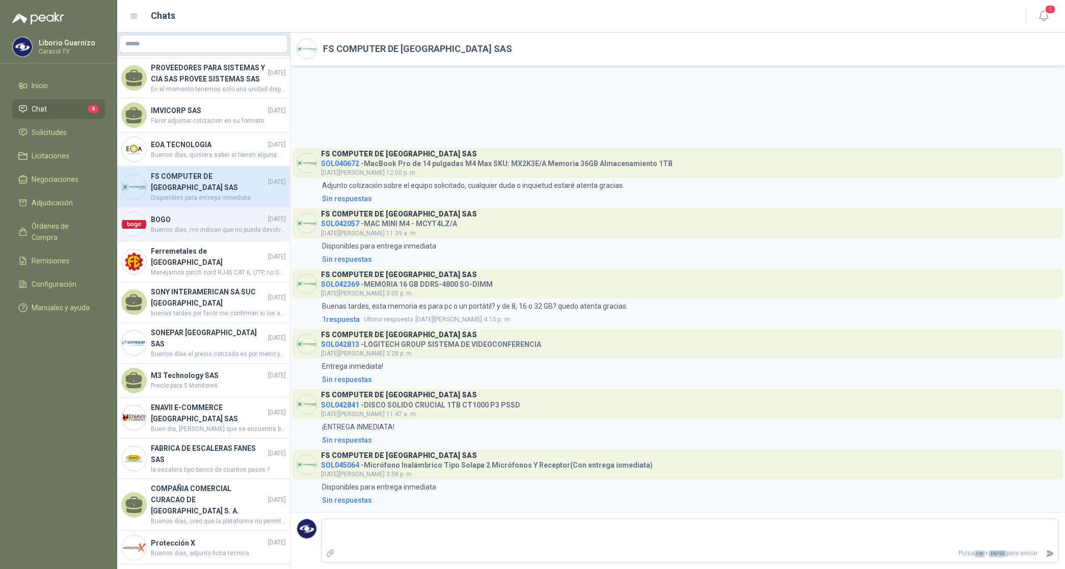
click at [179, 225] on h4 "BOGO" at bounding box center [208, 219] width 115 height 11
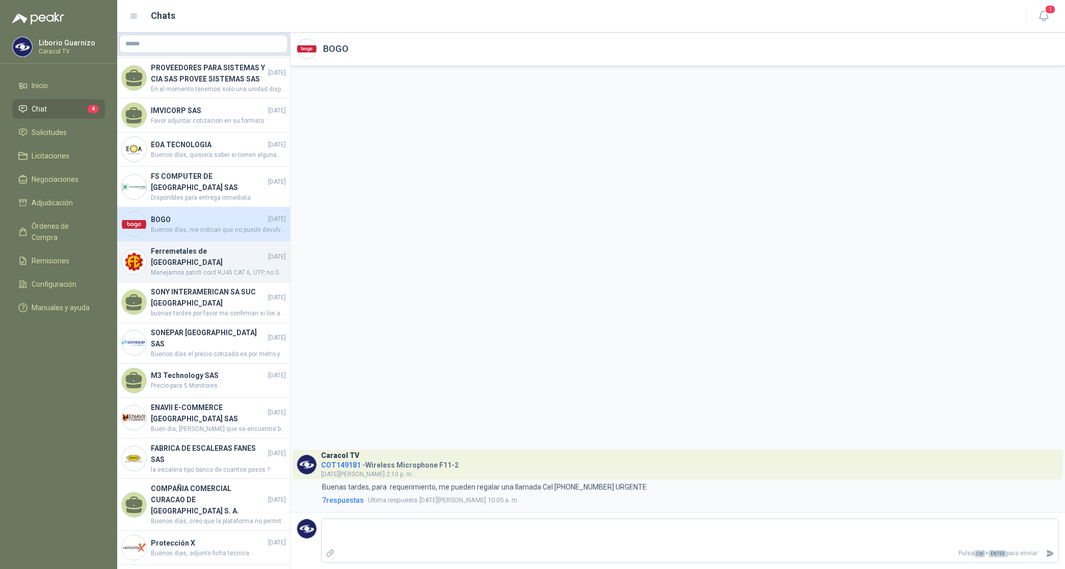
click at [181, 278] on span "Manejamos patch cord RJ45 CAT 6, UTP, no SFTP, me podría confirmar el tipo de c…" at bounding box center [218, 273] width 135 height 10
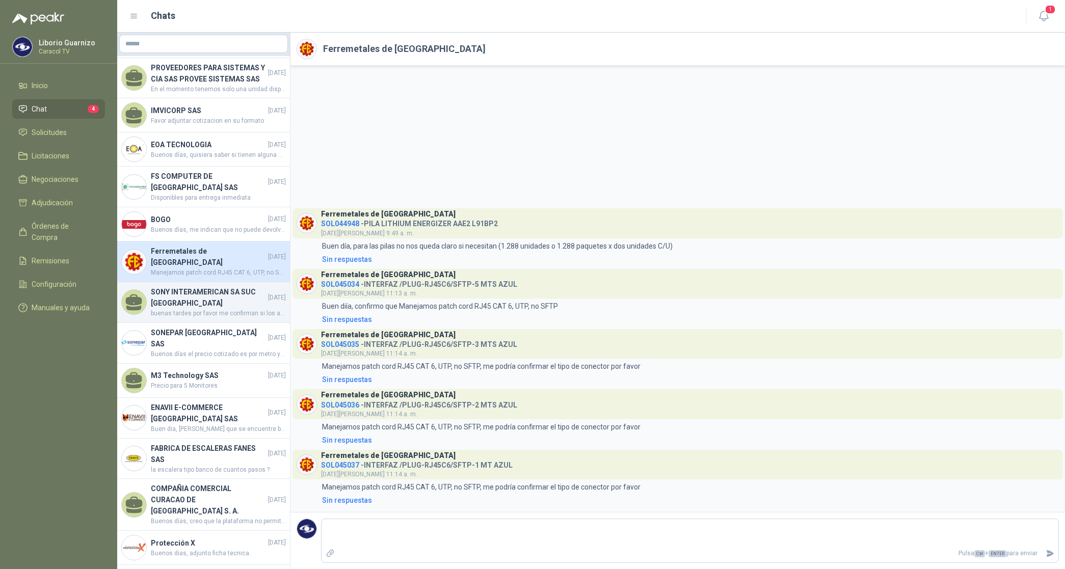
click at [186, 299] on h4 "SONY INTERAMERICAN SA SUC [GEOGRAPHIC_DATA]" at bounding box center [208, 297] width 115 height 22
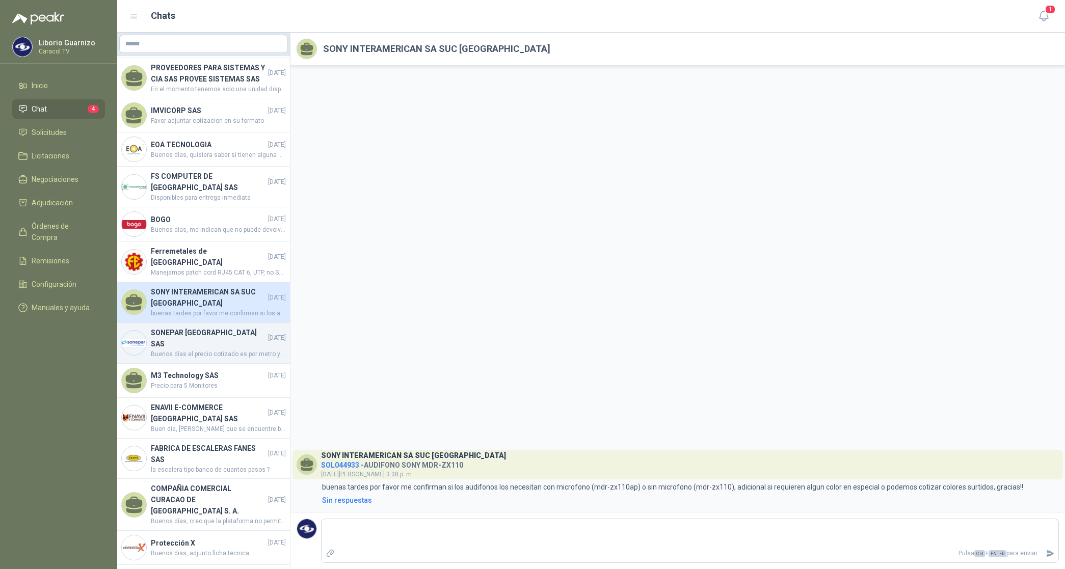
click at [197, 334] on div "SONEPAR COLOMBIA SAS [DATE] Buenos días el precio cotizado es por metro ya que …" at bounding box center [203, 343] width 173 height 41
click at [197, 333] on div "SONEPAR COLOMBIA SAS [DATE] Buenos días el precio cotizado es por metro ya que …" at bounding box center [203, 343] width 173 height 41
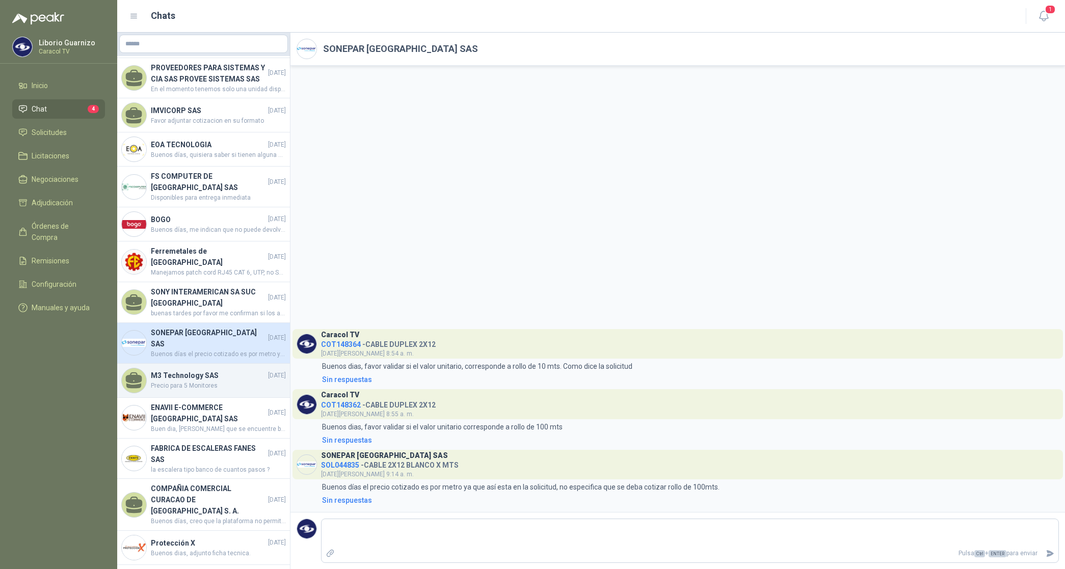
click at [197, 376] on h4 "M3 Technology SAS" at bounding box center [208, 375] width 115 height 11
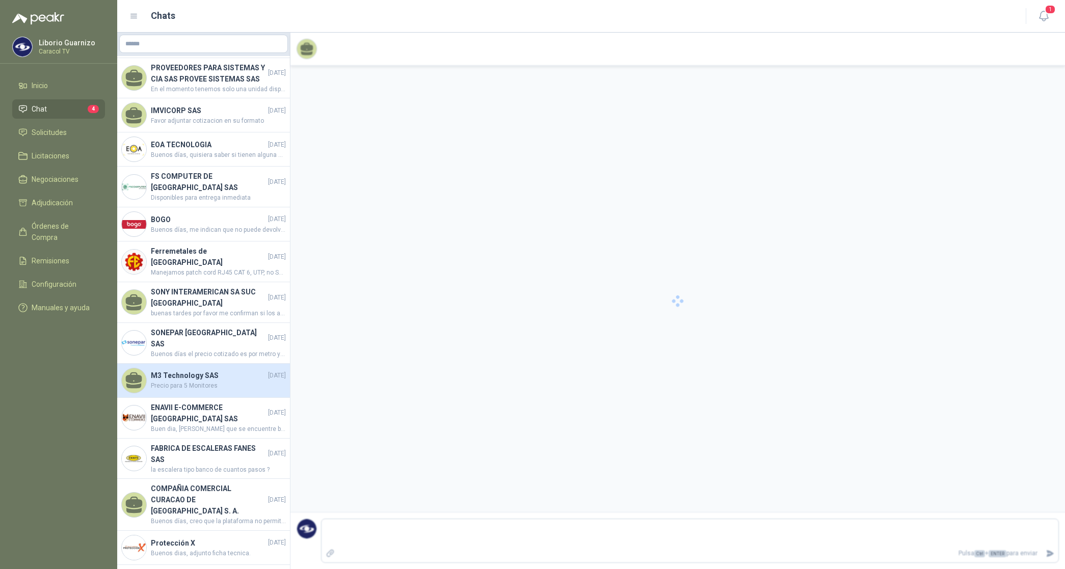
click at [194, 372] on h4 "M3 Technology SAS" at bounding box center [208, 375] width 115 height 11
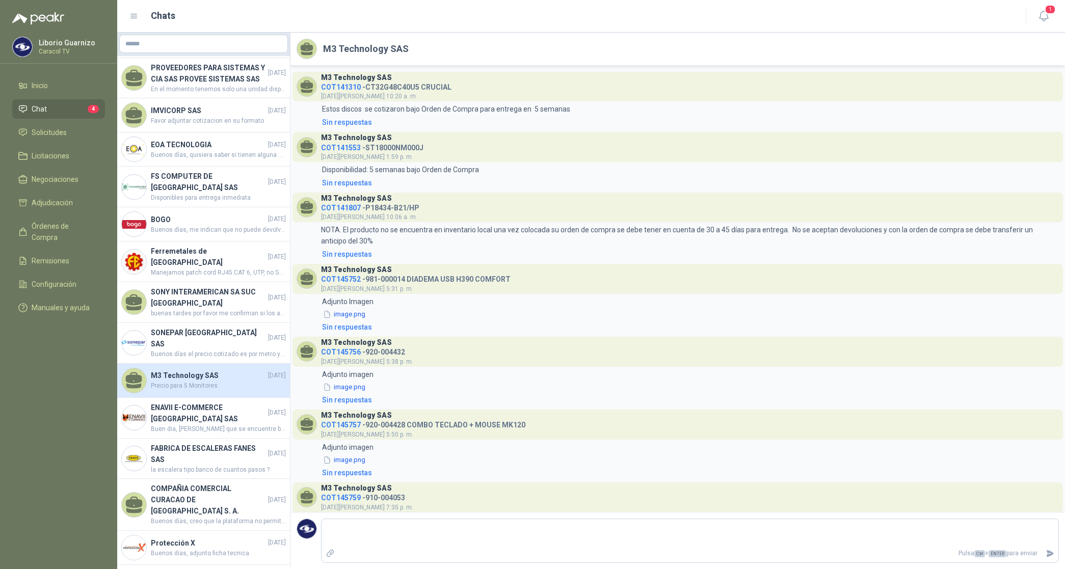
scroll to position [469, 0]
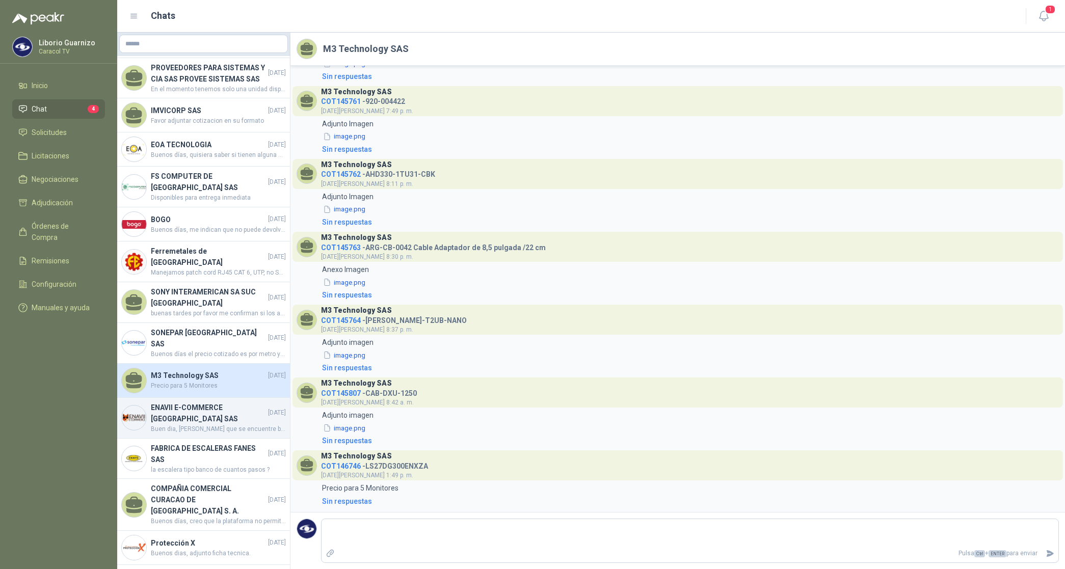
click at [184, 401] on div "ENAVII E-COMMERCE [GEOGRAPHIC_DATA] SAS [DATE] Buen dia, Espero que se encuentr…" at bounding box center [203, 418] width 173 height 41
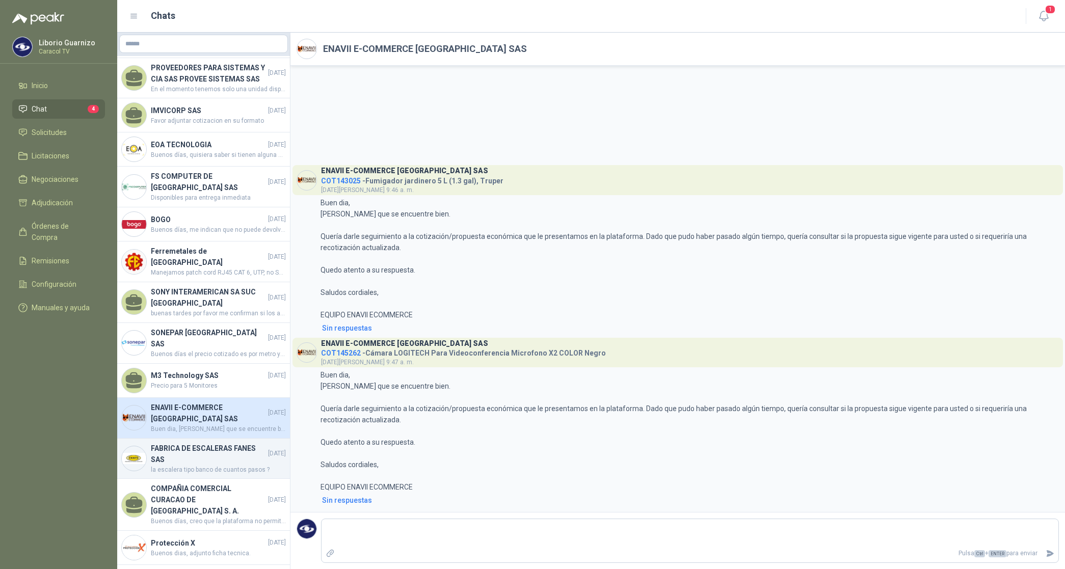
click at [176, 452] on h4 "FABRICA DE ESCALERAS FANES SAS" at bounding box center [208, 454] width 115 height 22
click at [176, 453] on h4 "FABRICA DE ESCALERAS FANES SAS" at bounding box center [208, 454] width 115 height 22
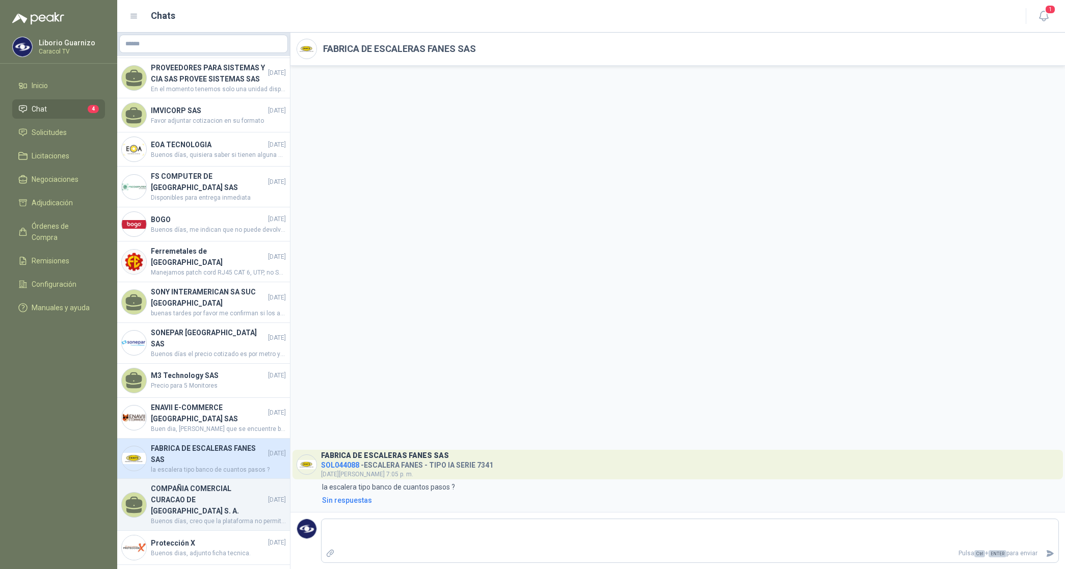
click at [170, 488] on h4 "COMPAÑIA COMERCIAL CURACAO DE [GEOGRAPHIC_DATA] S. A." at bounding box center [208, 500] width 115 height 34
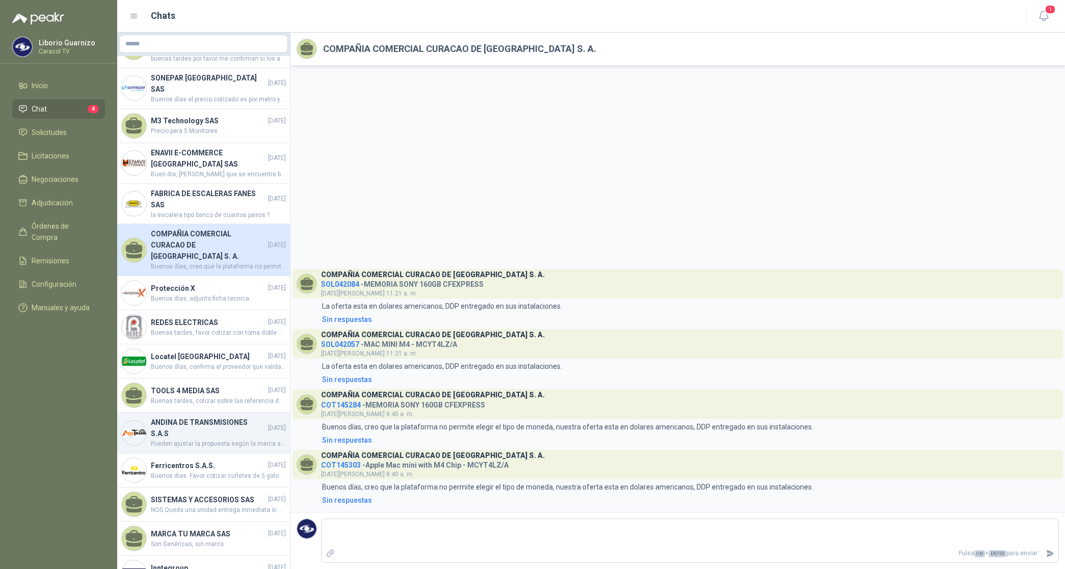
scroll to position [1019, 0]
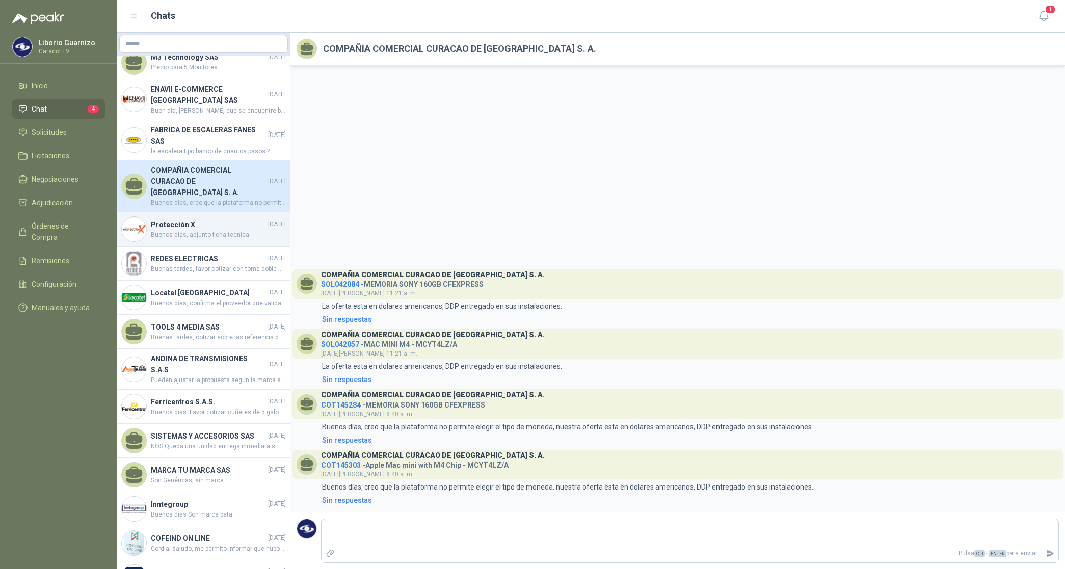
click at [219, 219] on h4 "Protección X" at bounding box center [208, 224] width 115 height 11
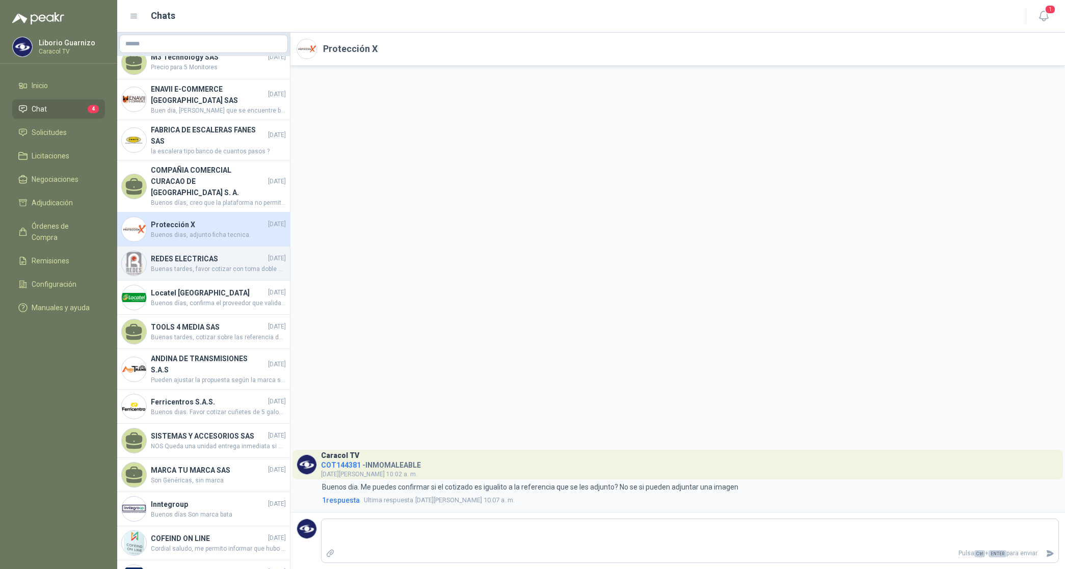
click at [202, 264] on span "Buenas tardes, favor cotizar con toma doble entrada" at bounding box center [218, 269] width 135 height 10
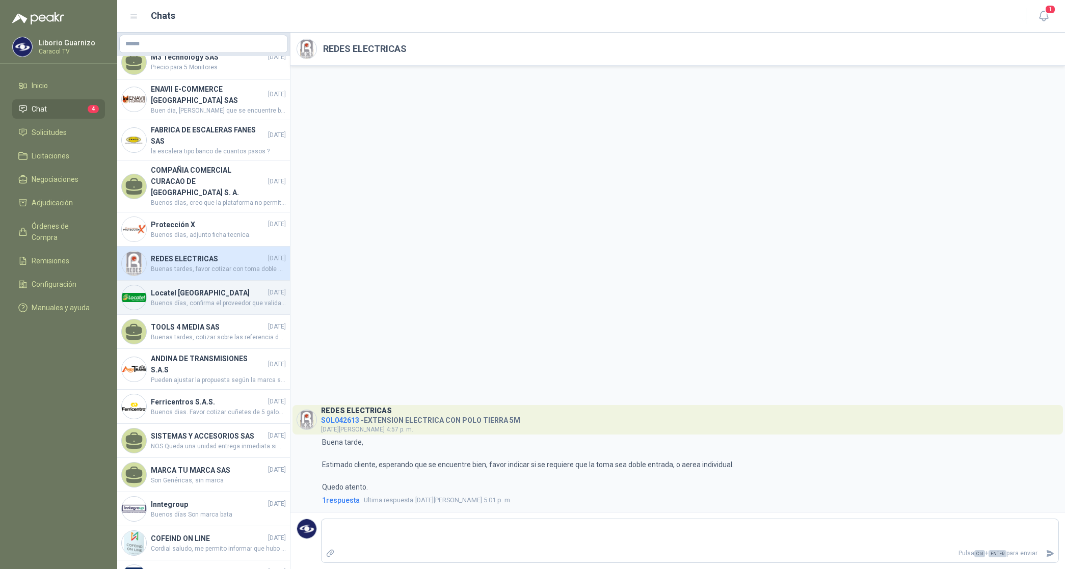
click at [188, 288] on h4 "Locatel [GEOGRAPHIC_DATA]" at bounding box center [208, 292] width 115 height 11
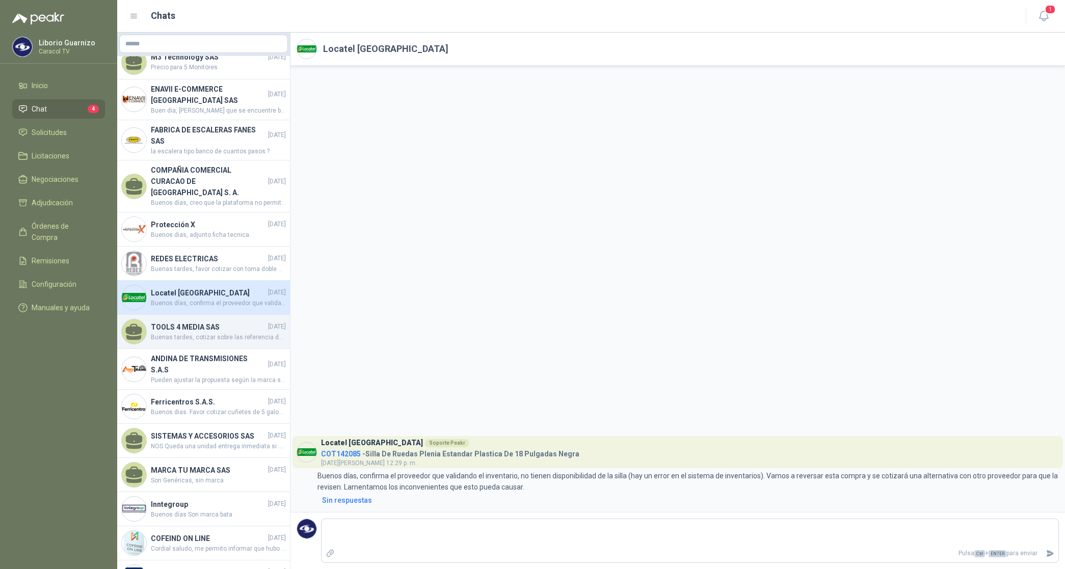
click at [179, 321] on h4 "TOOLS 4 MEDIA SAS" at bounding box center [208, 326] width 115 height 11
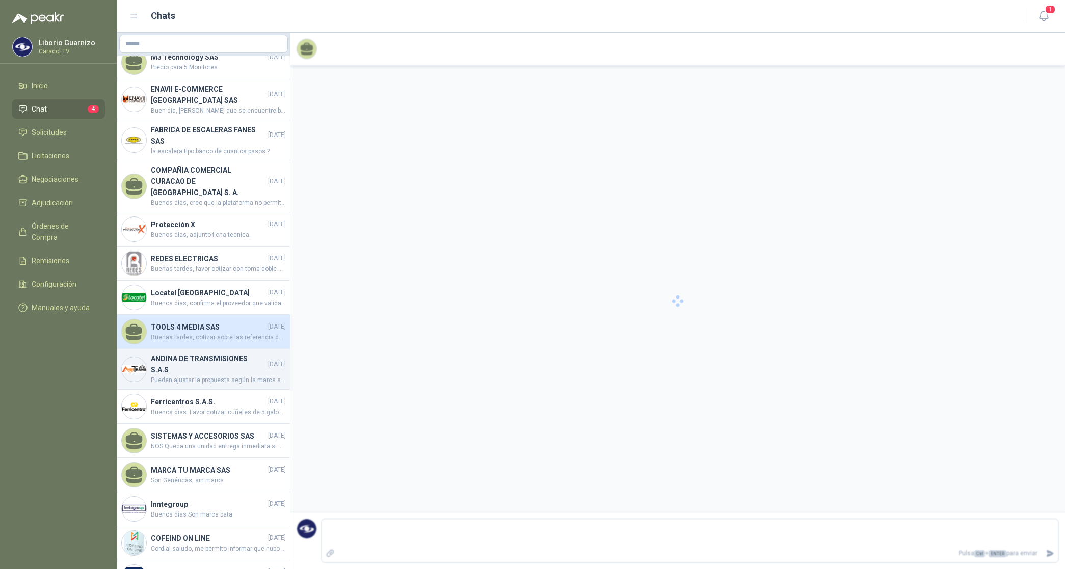
click at [186, 349] on div "ANDINA DE TRANSMISIONES S.A.S [DATE] Pueden ajustar la propuesta según la marca…" at bounding box center [203, 369] width 173 height 41
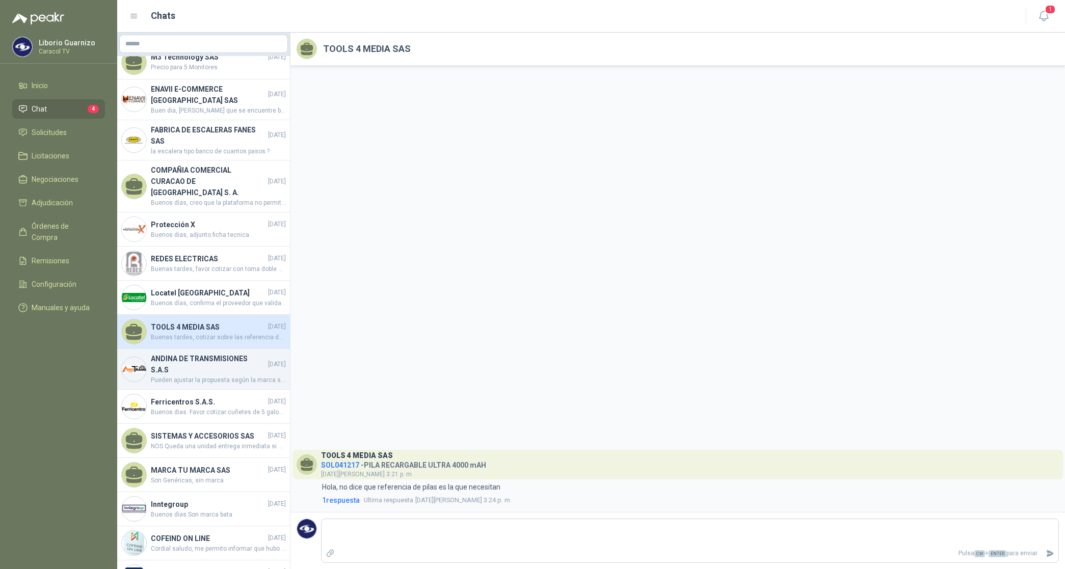
click at [186, 349] on div "ANDINA DE TRANSMISIONES S.A.S [DATE] Pueden ajustar la propuesta según la marca…" at bounding box center [203, 369] width 173 height 41
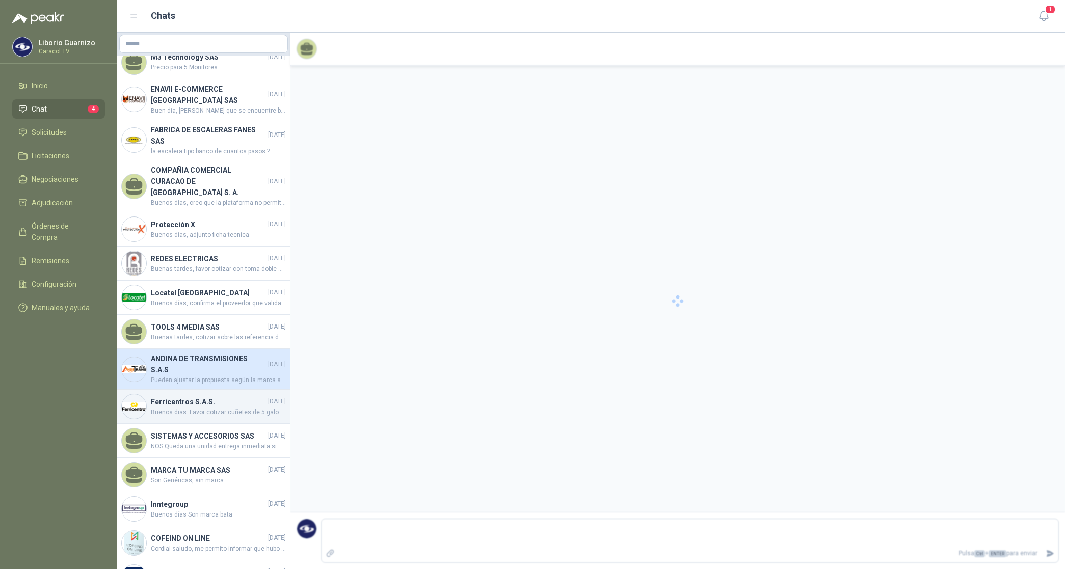
click at [197, 396] on h4 "Ferricentros S.A.S." at bounding box center [208, 401] width 115 height 11
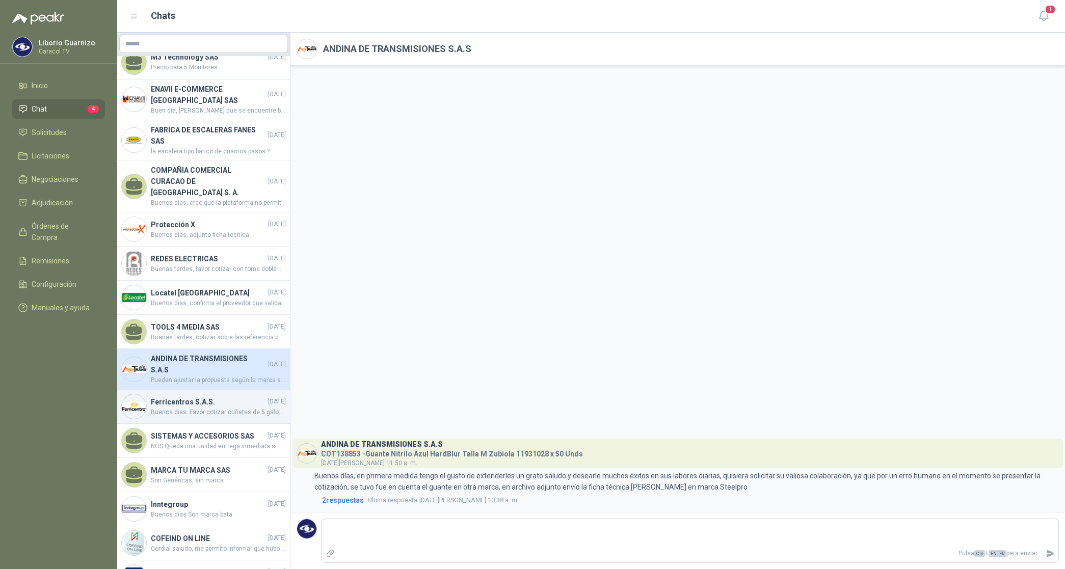
click at [197, 396] on h4 "Ferricentros S.A.S." at bounding box center [208, 401] width 115 height 11
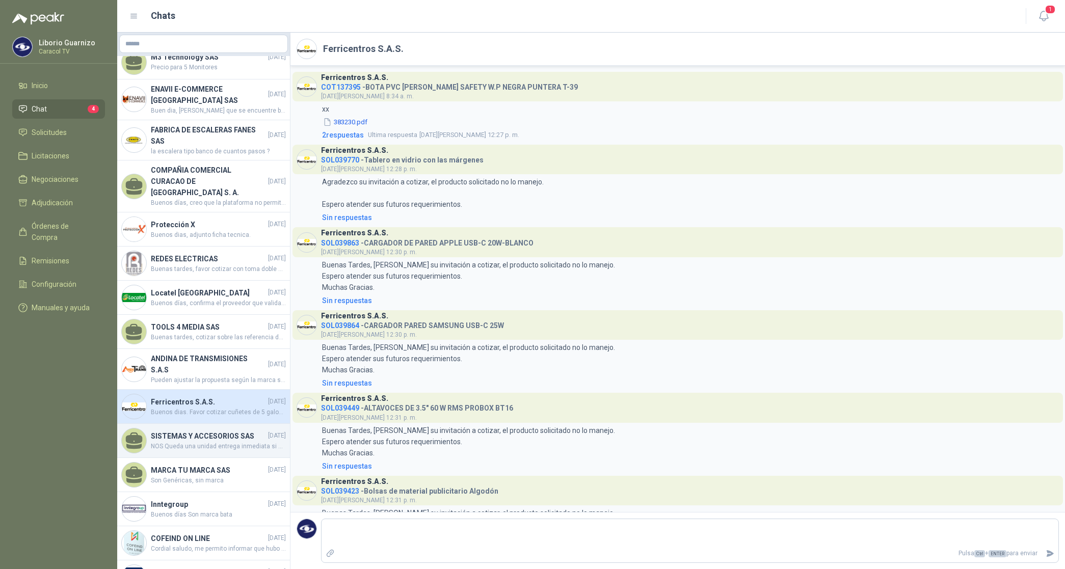
scroll to position [439, 0]
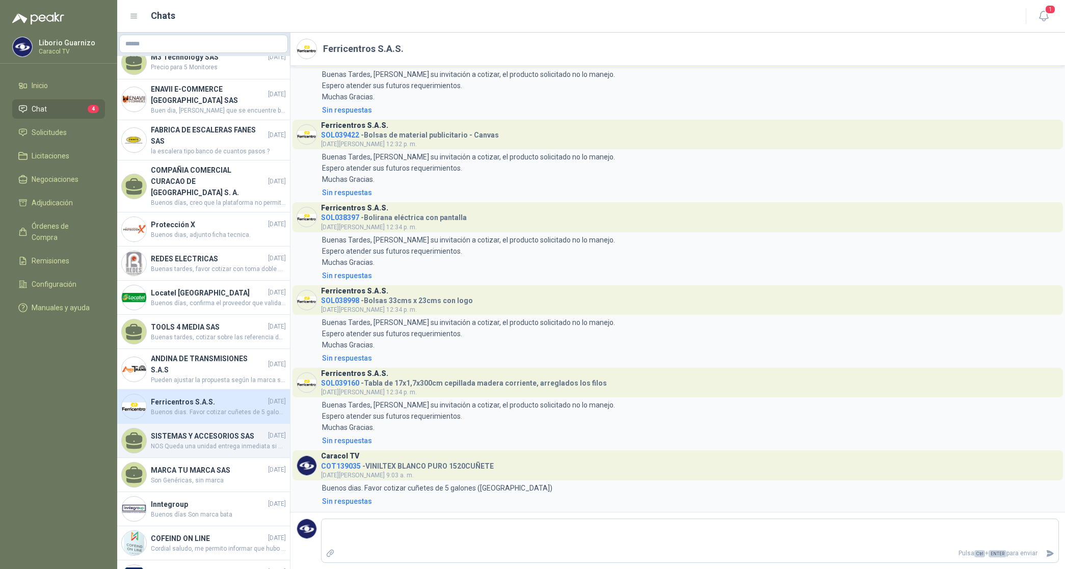
click at [203, 432] on h4 "SISTEMAS Y ACCESORIOS SAS" at bounding box center [208, 435] width 115 height 11
click at [202, 433] on h4 "SISTEMAS Y ACCESORIOS SAS" at bounding box center [208, 435] width 115 height 11
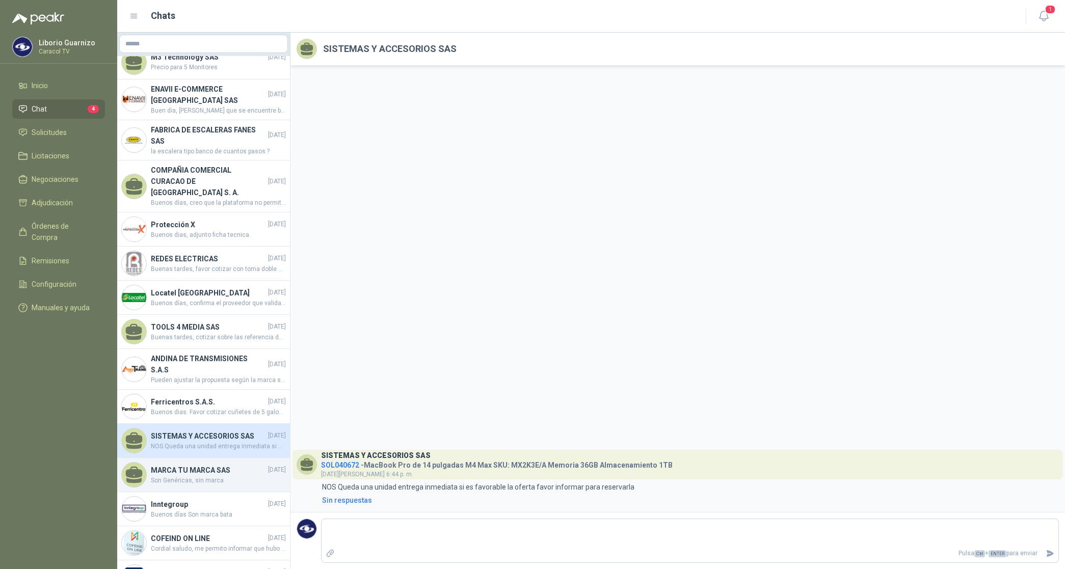
click at [191, 469] on h4 "MARCA TU MARCA SAS" at bounding box center [208, 470] width 115 height 11
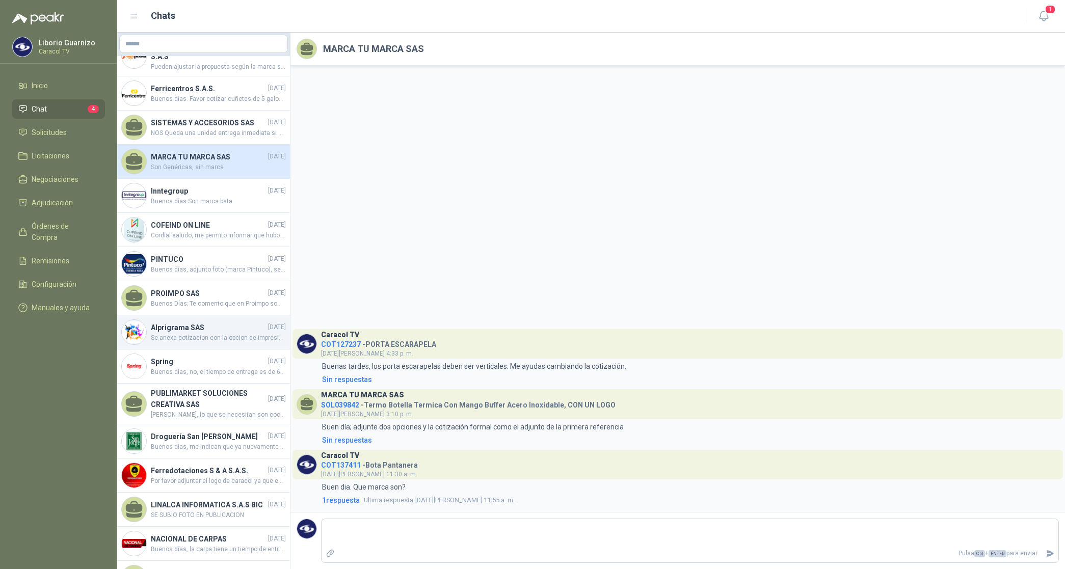
scroll to position [1337, 0]
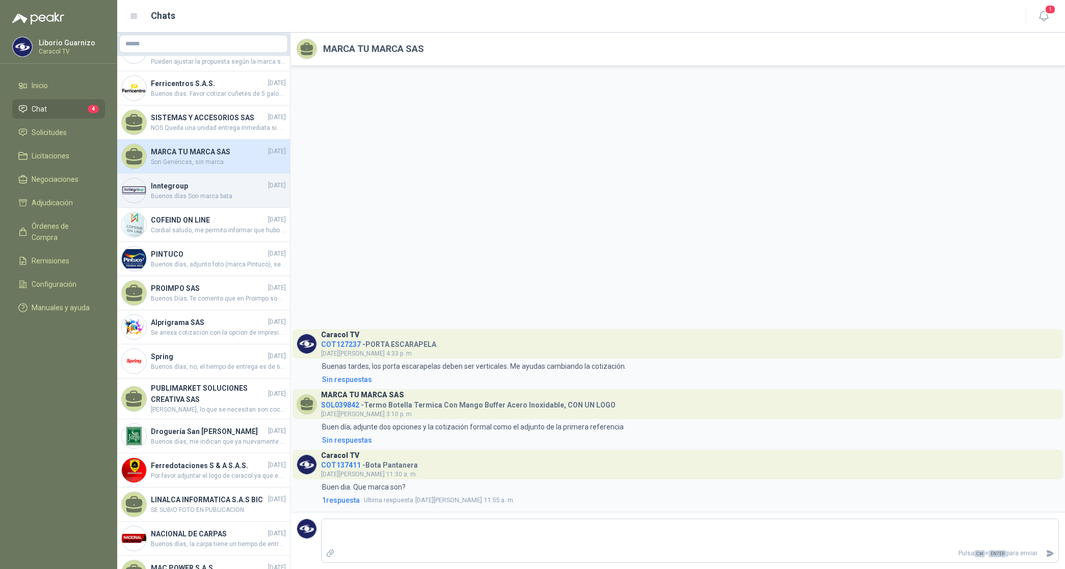
click at [185, 197] on span "Buenos días Son marca bata" at bounding box center [218, 197] width 135 height 10
drag, startPoint x: 185, startPoint y: 197, endPoint x: 192, endPoint y: 202, distance: 8.8
click at [187, 199] on span "Buenos días Son marca bata" at bounding box center [218, 197] width 135 height 10
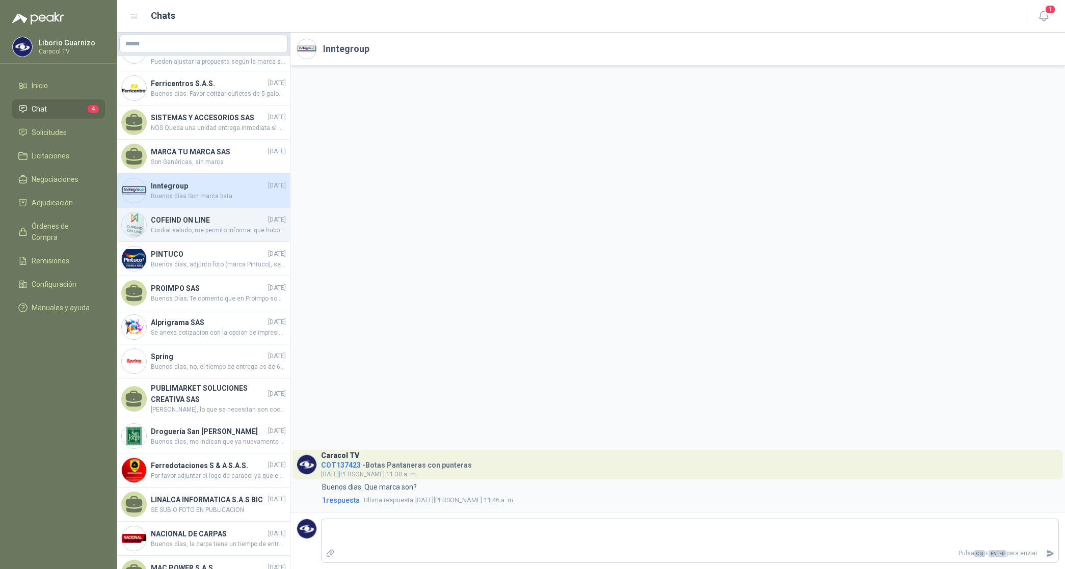
click at [210, 228] on span "Cordial saludo, me permito informar que hubo un error en la COT, al momento de …" at bounding box center [218, 231] width 135 height 10
click at [211, 227] on span "Cordial saludo, me permito informar que hubo un error en la COT, al momento de …" at bounding box center [218, 231] width 135 height 10
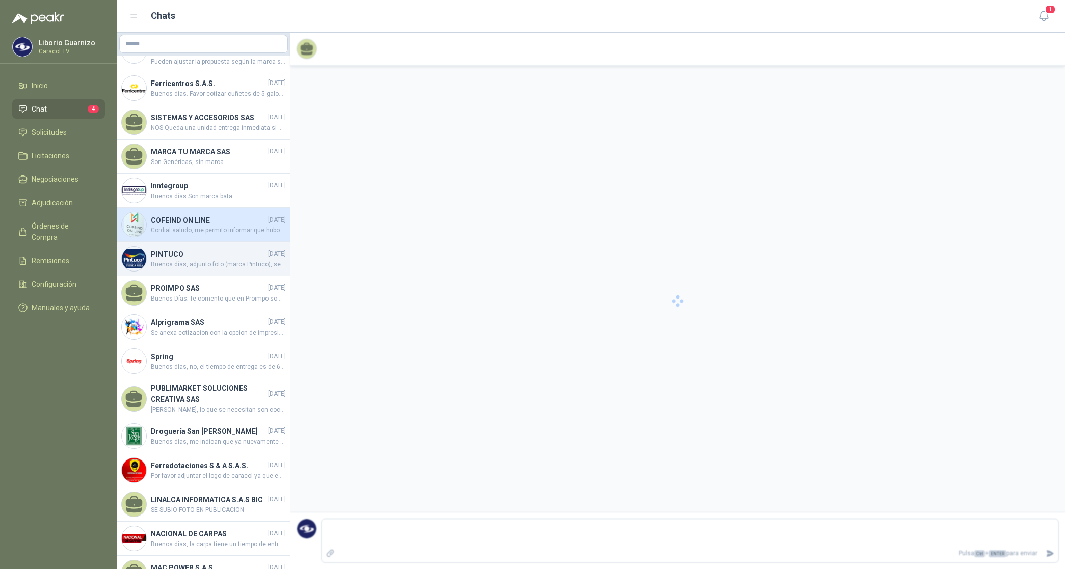
click at [184, 260] on span "Buenos días, adjunto foto (marca Pintuco), se tienen 12 galones para entrega in…" at bounding box center [218, 265] width 135 height 10
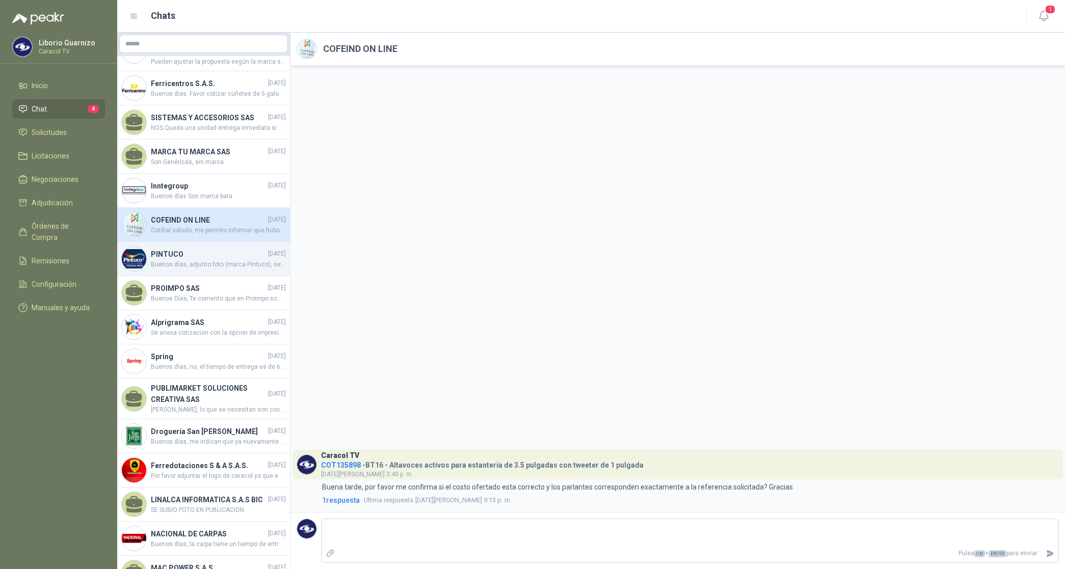
click at [184, 260] on span "Buenos días, adjunto foto (marca Pintuco), se tienen 12 galones para entrega in…" at bounding box center [218, 265] width 135 height 10
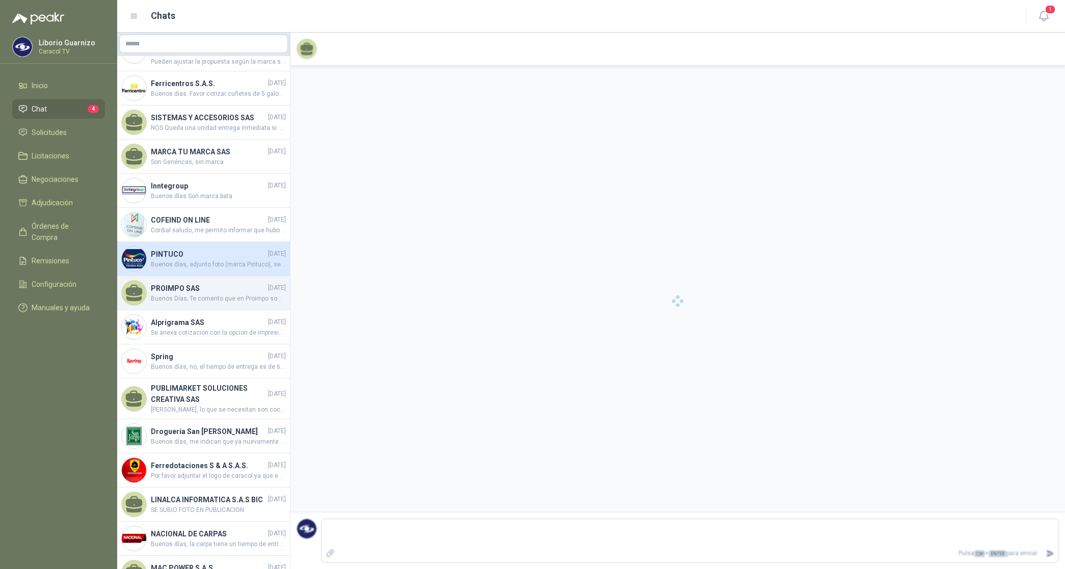
click at [179, 291] on h4 "PROIMPO SAS" at bounding box center [208, 288] width 115 height 11
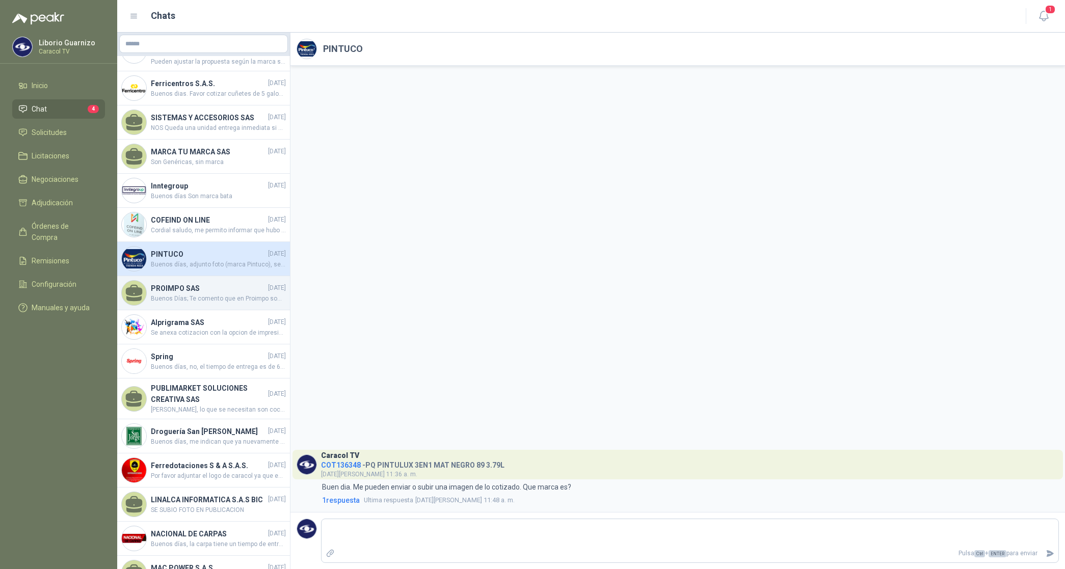
click at [179, 291] on div "PROIMPO SAS [DATE] Buenos Días; Te comento que en Proimpo somos fabricantes de …" at bounding box center [218, 293] width 135 height 21
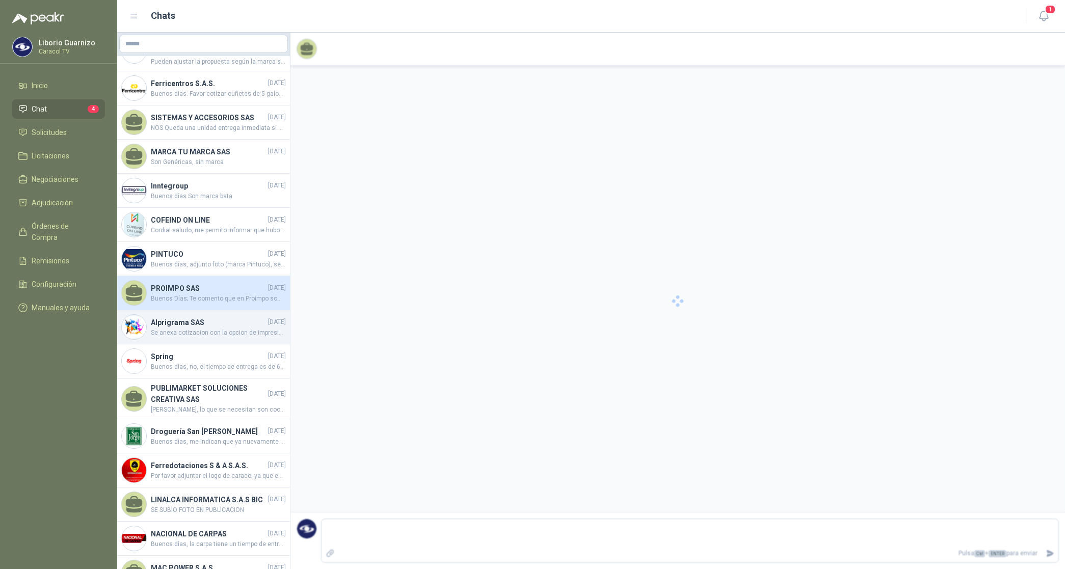
click at [177, 328] on span "Se anexa cotizacion con la opcion de impresion a 1 tinta para su consideracion" at bounding box center [218, 333] width 135 height 10
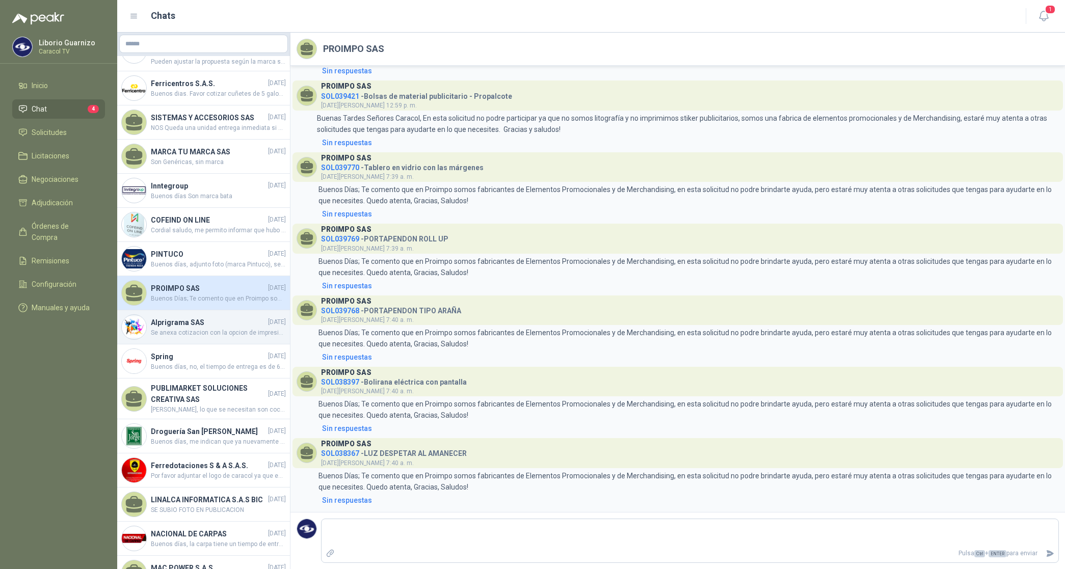
click at [177, 328] on span "Se anexa cotizacion con la opcion de impresion a 1 tinta para su consideracion" at bounding box center [218, 333] width 135 height 10
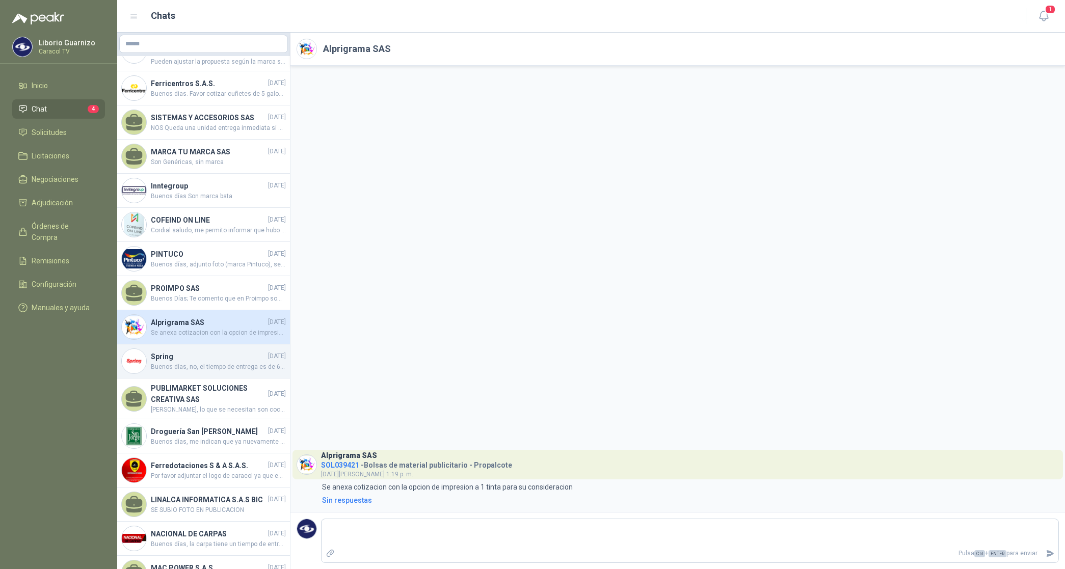
click at [178, 355] on h4 "Spring" at bounding box center [208, 356] width 115 height 11
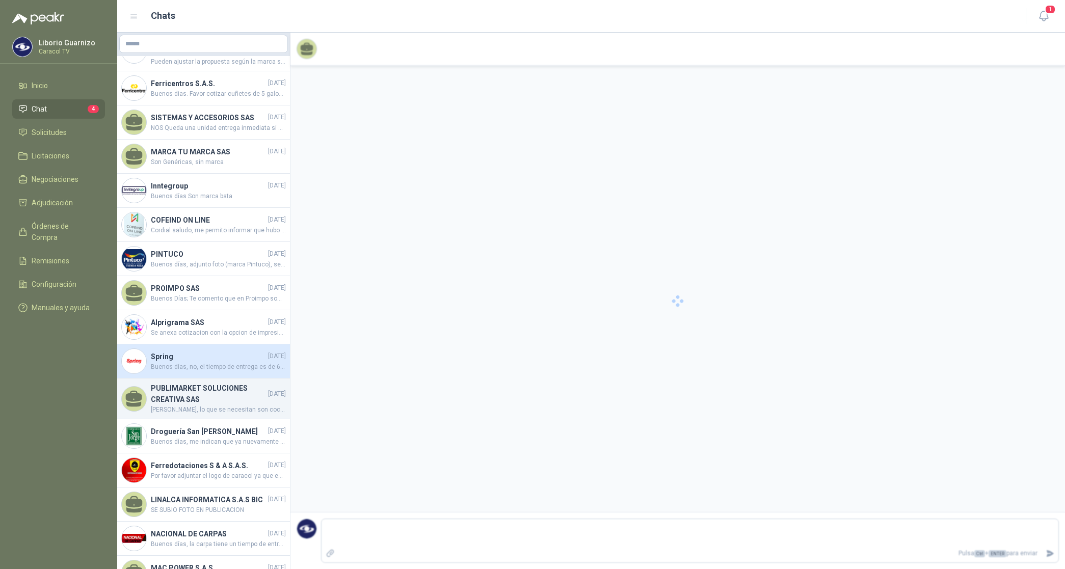
click at [186, 391] on h4 "PUBLIMARKET SOLUCIONES CREATIVA SAS" at bounding box center [208, 394] width 115 height 22
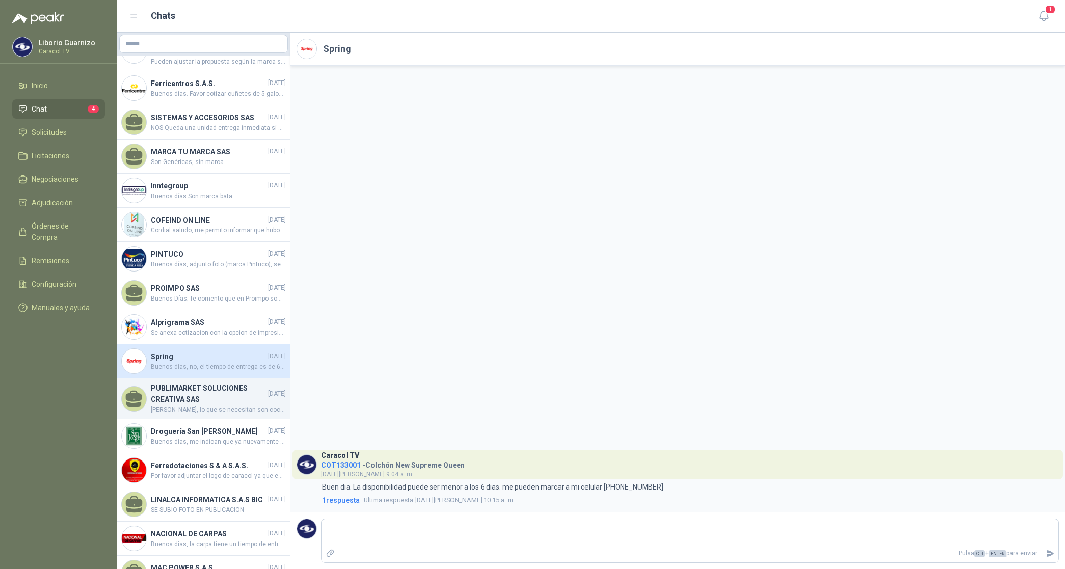
click at [186, 391] on h4 "PUBLIMARKET SOLUCIONES CREATIVA SAS" at bounding box center [208, 394] width 115 height 22
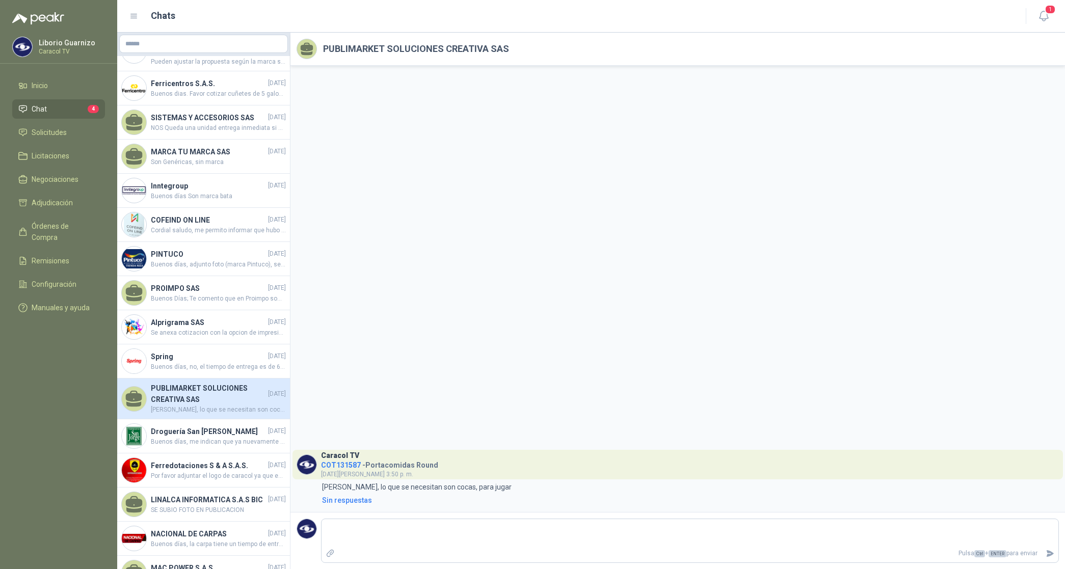
click at [190, 417] on div "PUBLIMARKET SOLUCIONES CREATIVA SAS [DATE] [PERSON_NAME], lo que se necesitan s…" at bounding box center [203, 398] width 173 height 41
click at [187, 433] on h4 "Droguería San [PERSON_NAME]" at bounding box center [208, 431] width 115 height 11
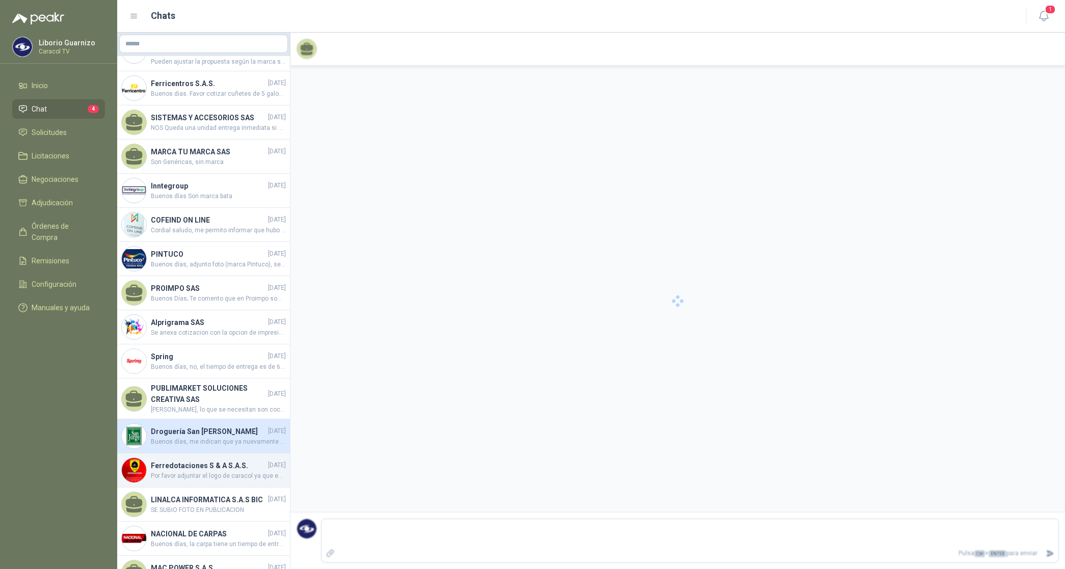
click at [182, 460] on h4 "Ferredotaciones S & A S.A.S." at bounding box center [208, 465] width 115 height 11
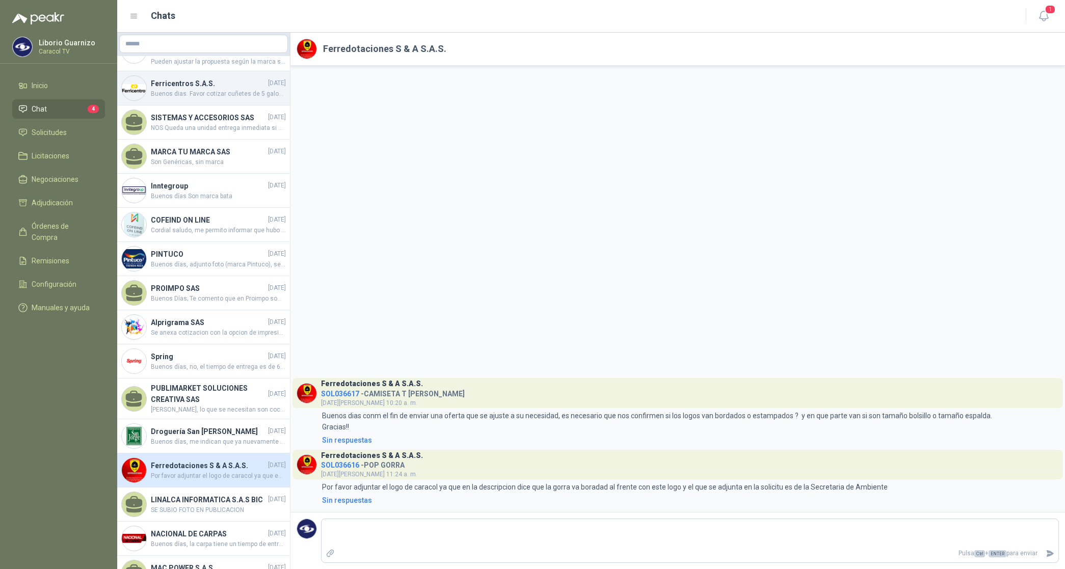
click at [189, 89] on span "Buenos dias. Favor cotizar cuñetes de 5 galones ([GEOGRAPHIC_DATA])" at bounding box center [218, 94] width 135 height 10
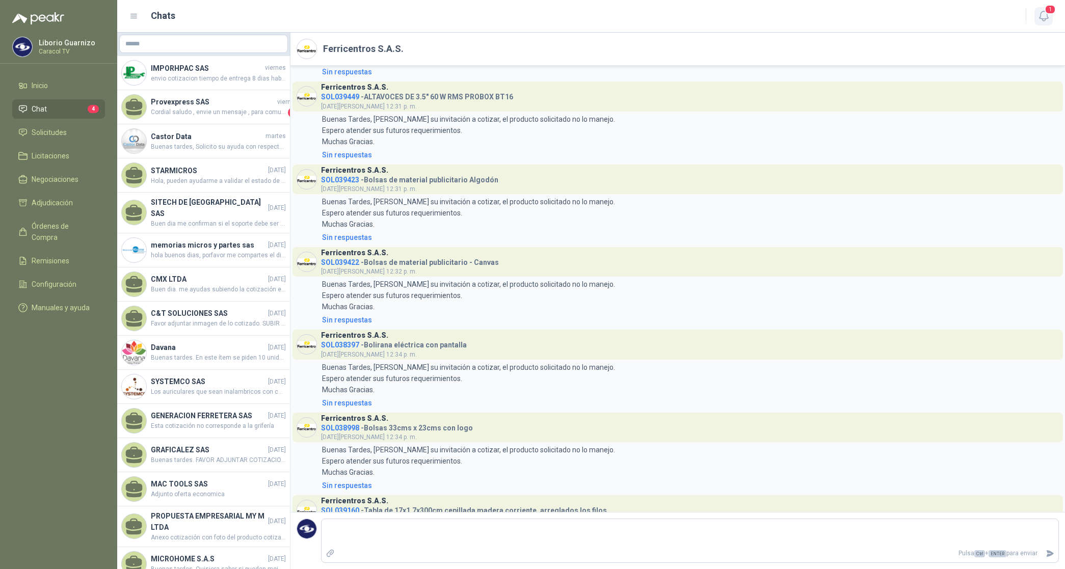
click at [1045, 13] on icon "button" at bounding box center [1043, 16] width 13 height 13
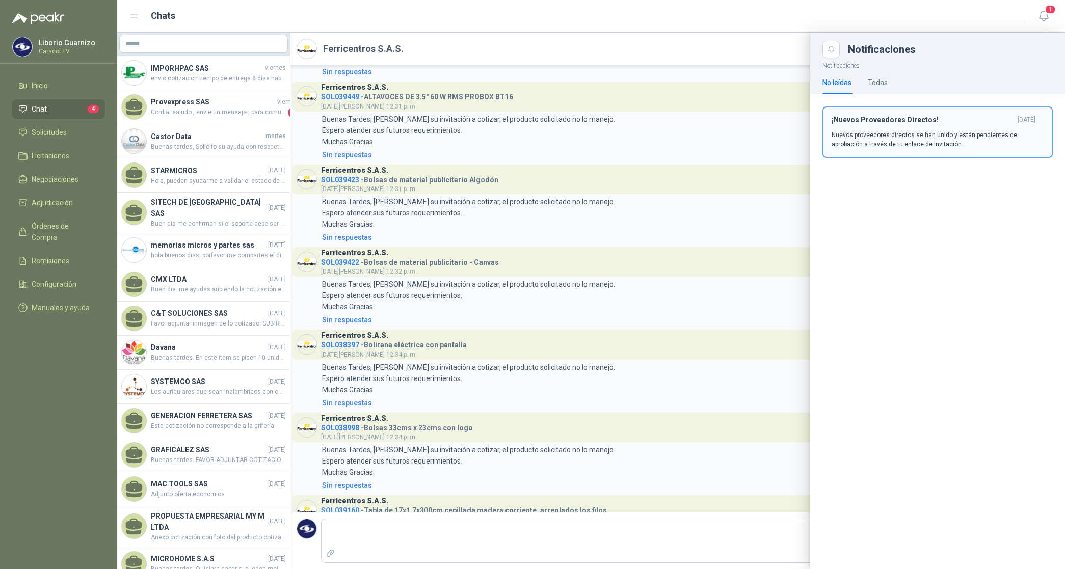
click at [971, 136] on p "Nuevos proveedores directos se han unido y están pendientes de aprobación a tra…" at bounding box center [937, 139] width 212 height 18
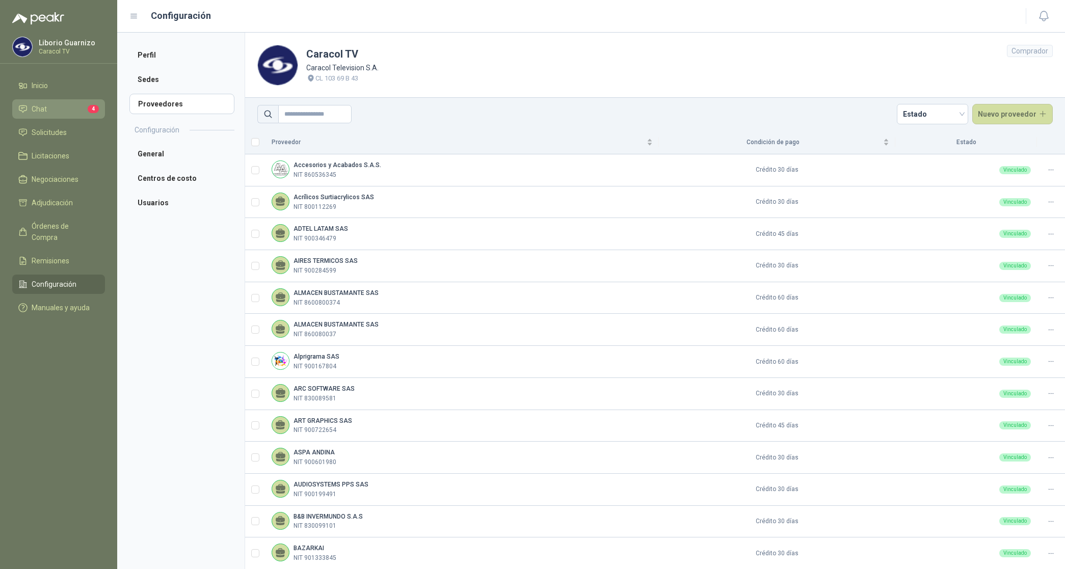
click at [34, 107] on span "Chat" at bounding box center [39, 108] width 15 height 11
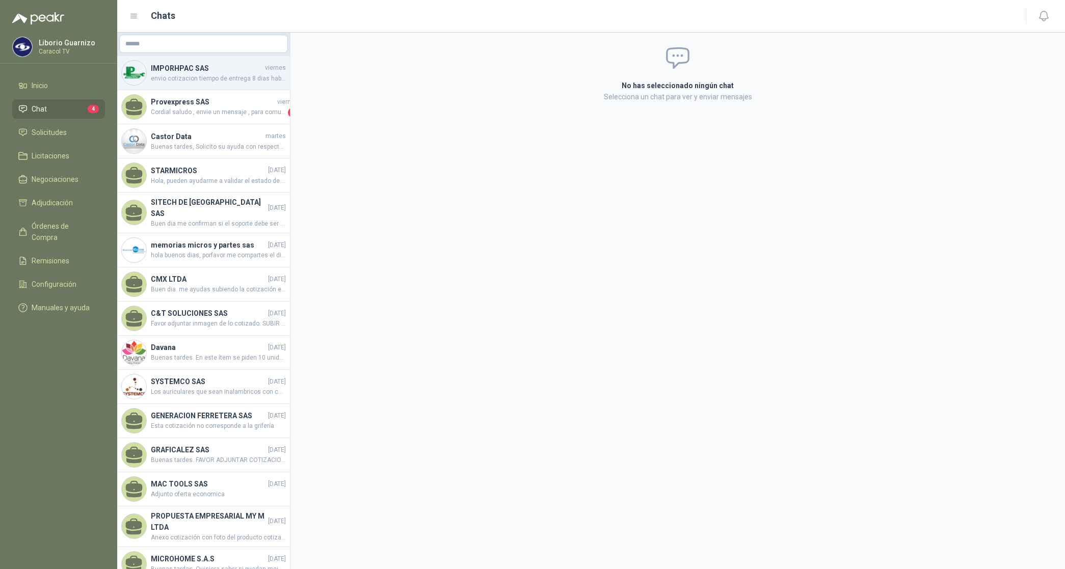
click at [184, 72] on h4 "IMPORHPAC SAS" at bounding box center [207, 68] width 112 height 11
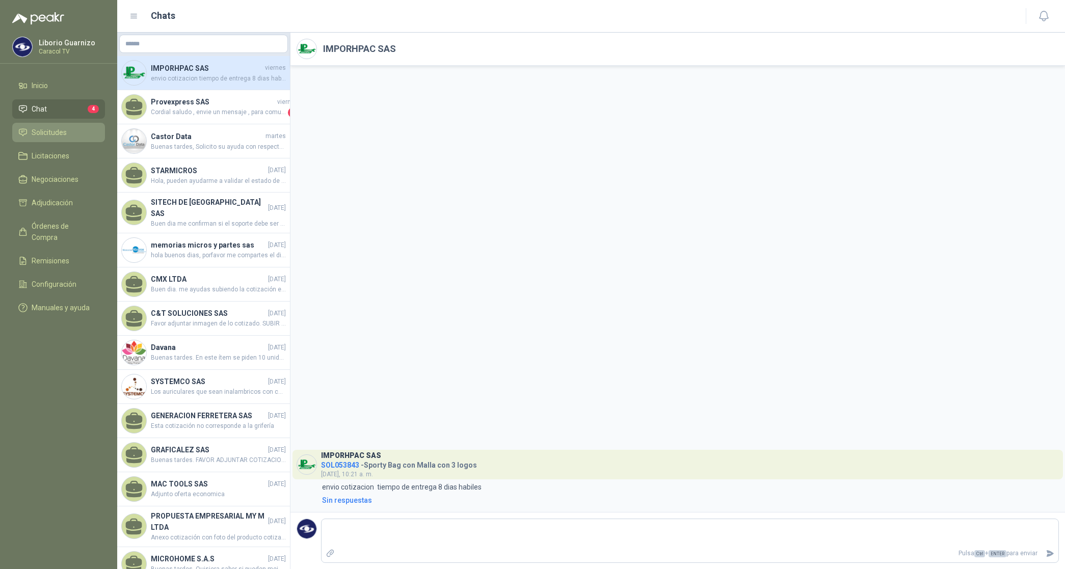
click at [59, 136] on span "Solicitudes" at bounding box center [49, 132] width 35 height 11
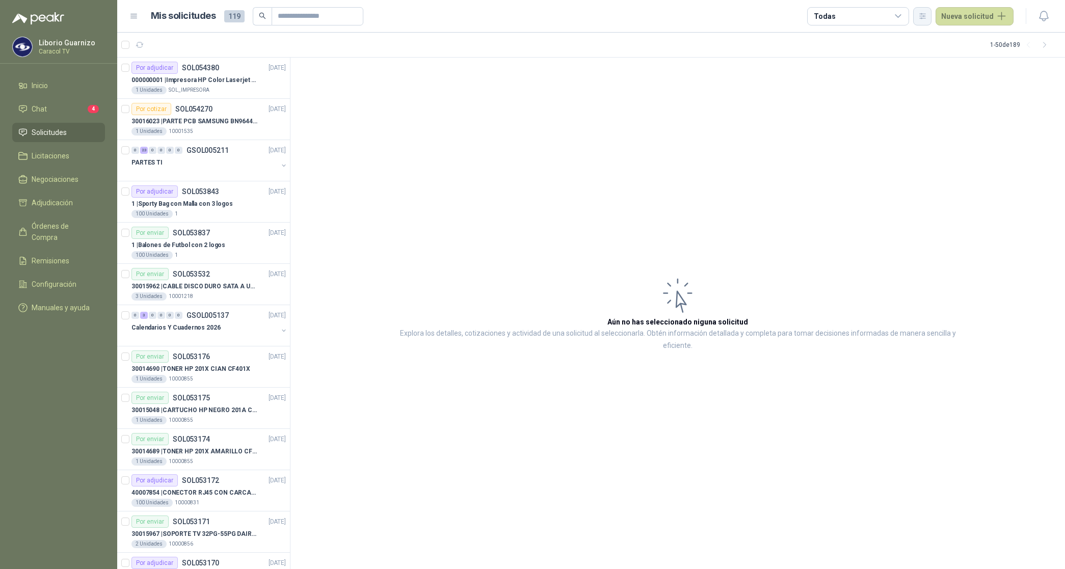
click at [926, 16] on icon "button" at bounding box center [922, 16] width 9 height 9
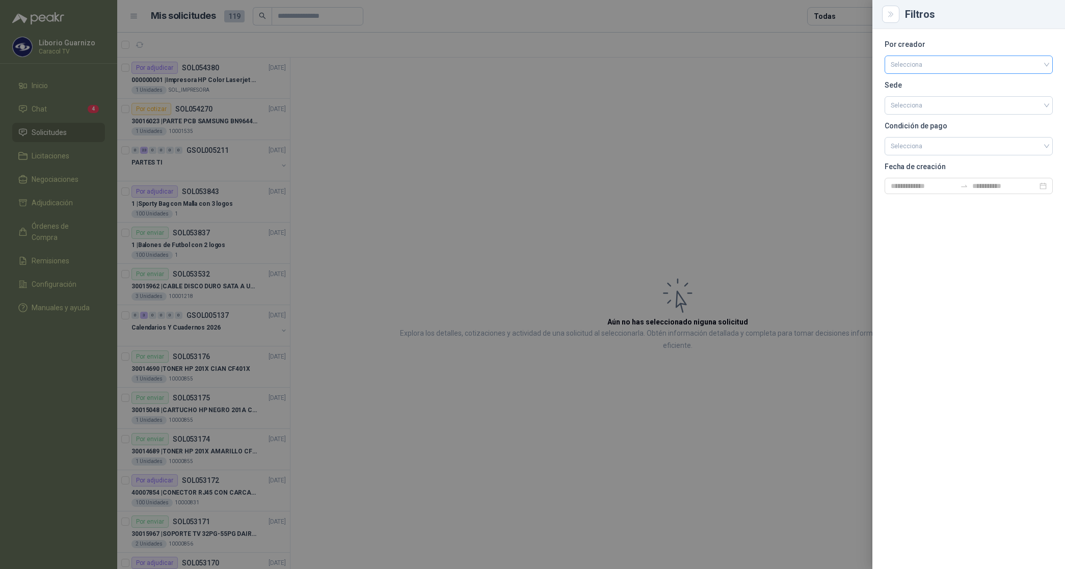
click at [907, 69] on input "search" at bounding box center [968, 63] width 156 height 15
click at [920, 114] on div "[PERSON_NAME]" at bounding box center [968, 118] width 152 height 11
click at [851, 18] on div at bounding box center [532, 284] width 1065 height 569
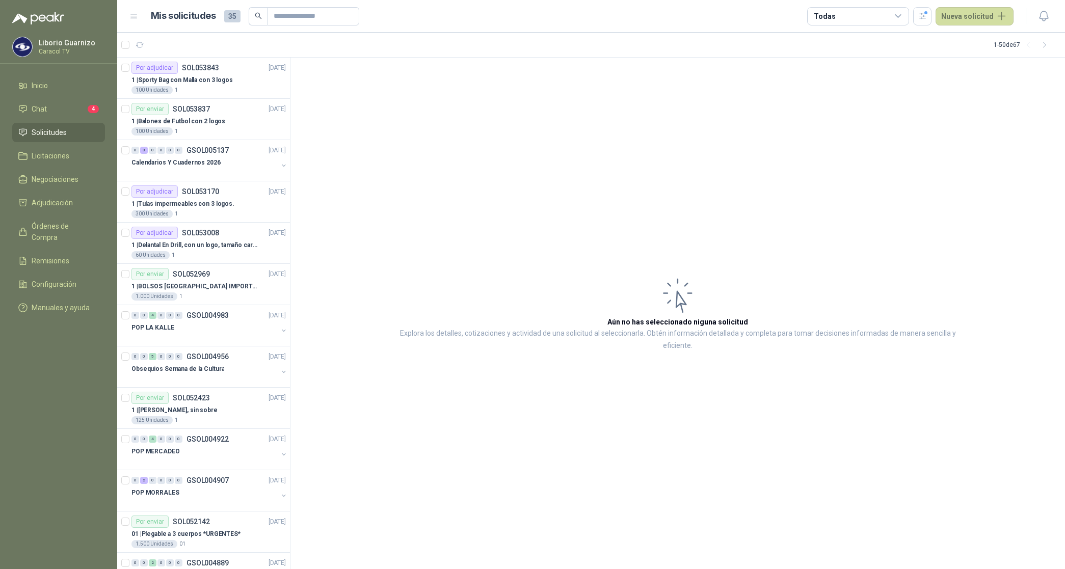
click at [851, 18] on div "Todas" at bounding box center [858, 16] width 102 height 18
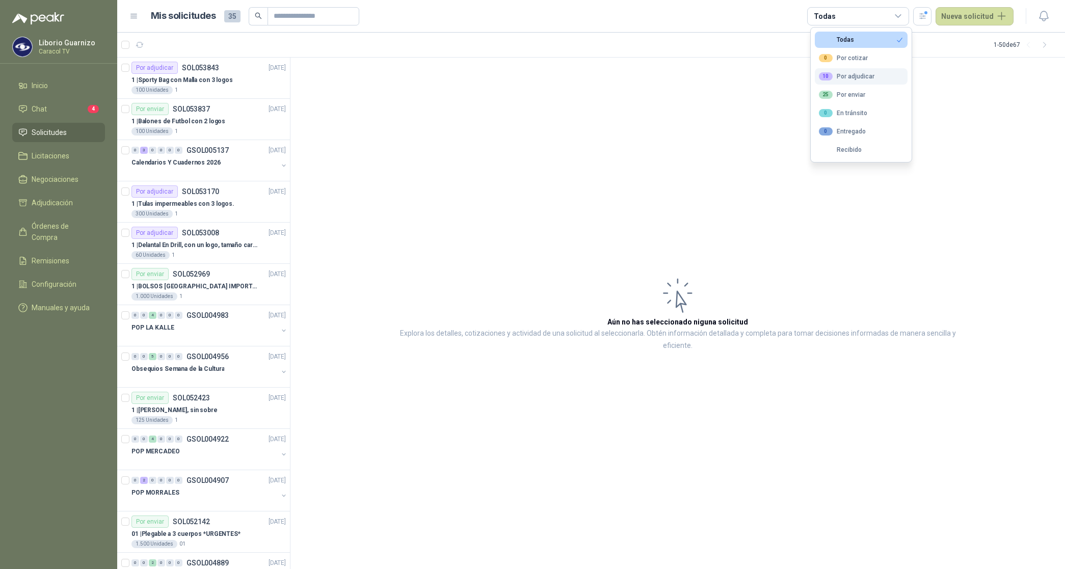
drag, startPoint x: 856, startPoint y: 55, endPoint x: 860, endPoint y: 79, distance: 24.2
click at [856, 56] on div "0 Por cotizar" at bounding box center [843, 58] width 49 height 8
click at [860, 82] on button "10 Por adjudicar" at bounding box center [861, 76] width 93 height 16
